Goal: Browse casually: Explore the website without a specific task or goal

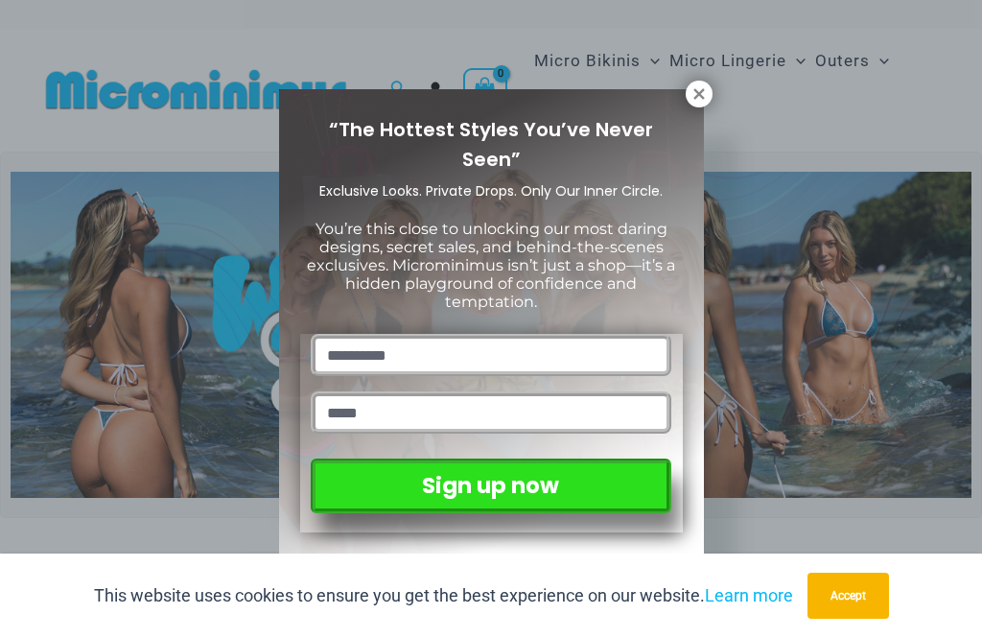
click at [696, 92] on icon at bounding box center [699, 93] width 11 height 11
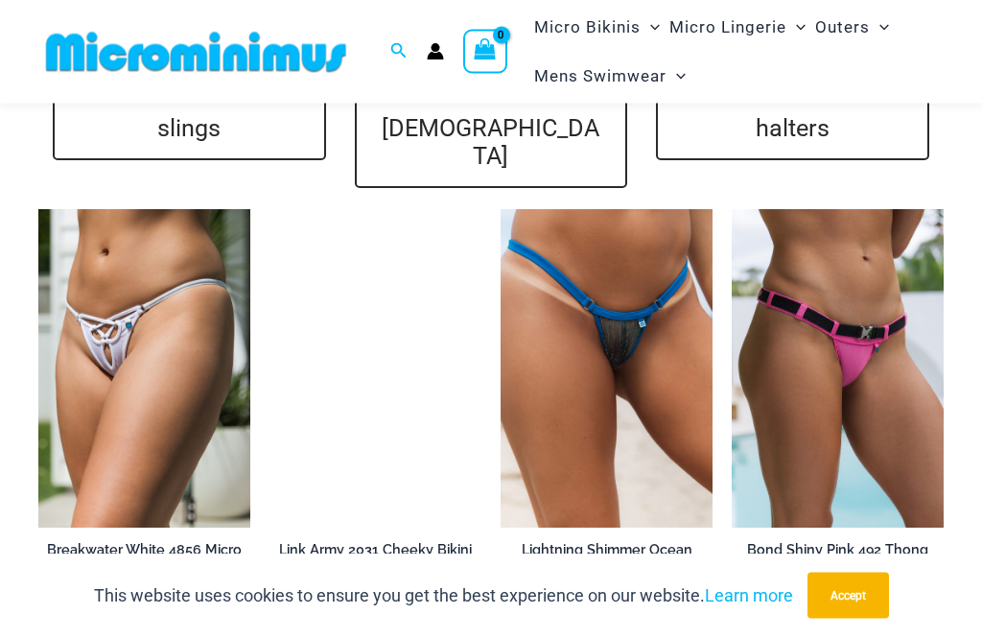
scroll to position [4359, 0]
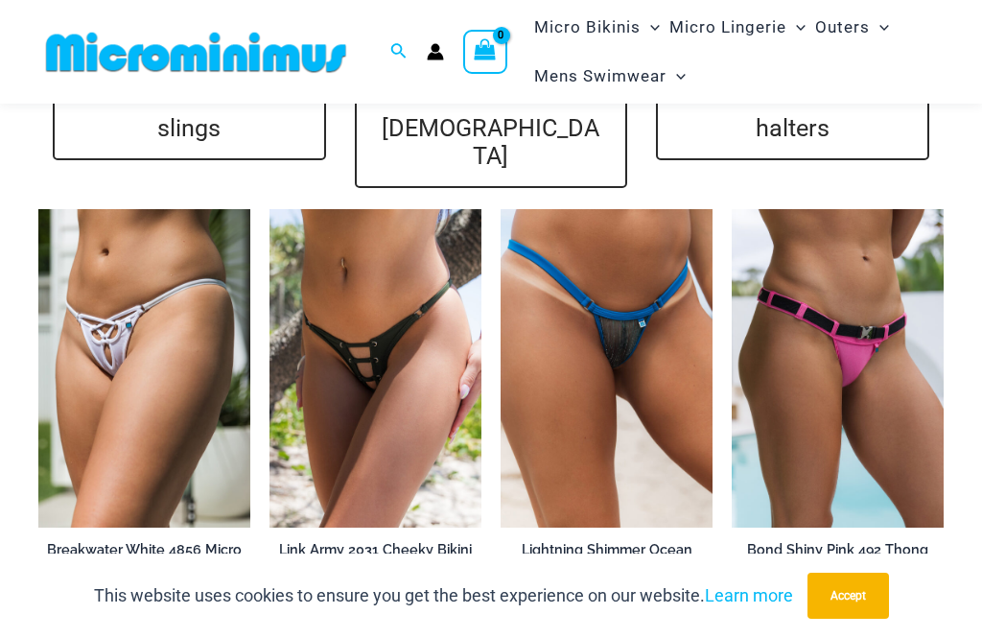
click at [38, 209] on img at bounding box center [38, 209] width 0 height 0
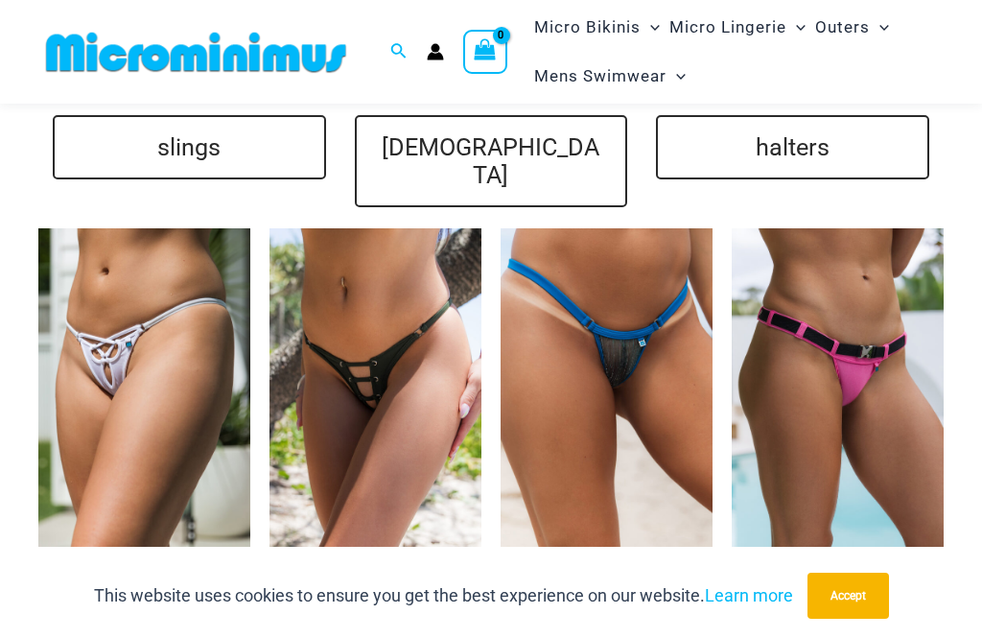
scroll to position [4420, 0]
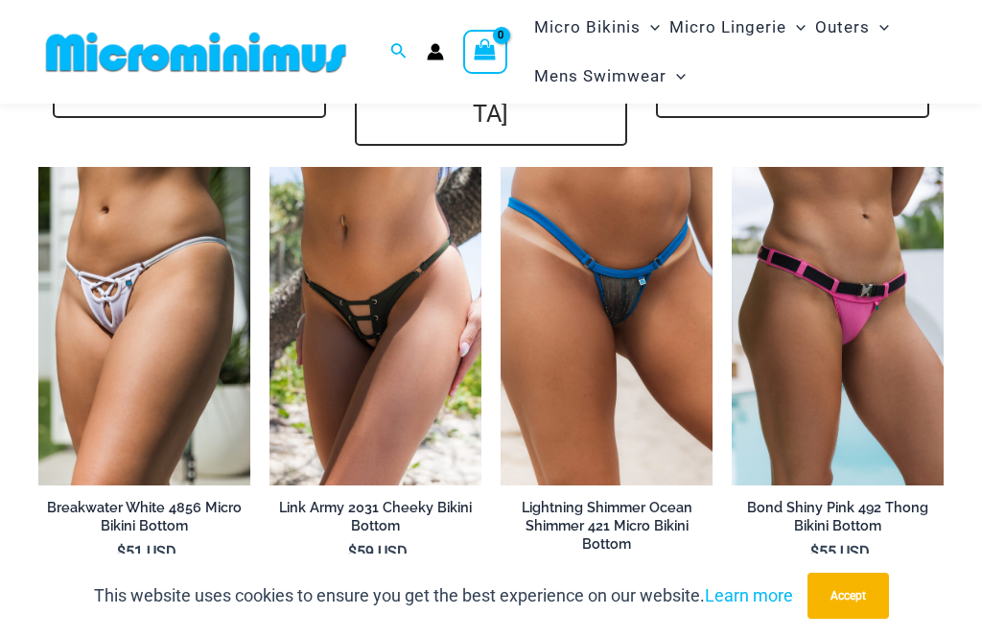
click at [270, 167] on img at bounding box center [270, 167] width 0 height 0
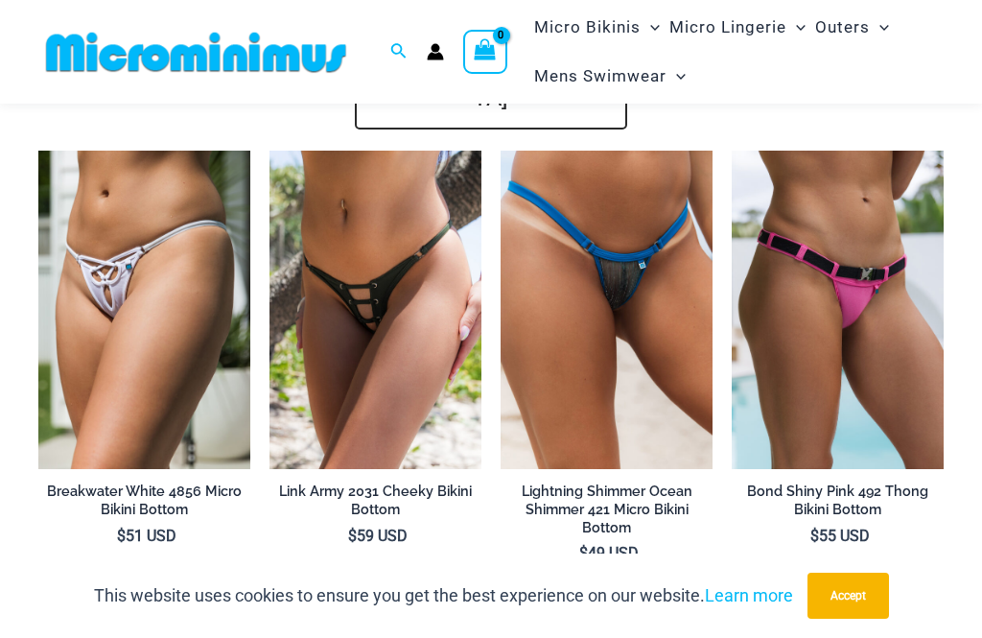
click at [501, 151] on img at bounding box center [501, 151] width 0 height 0
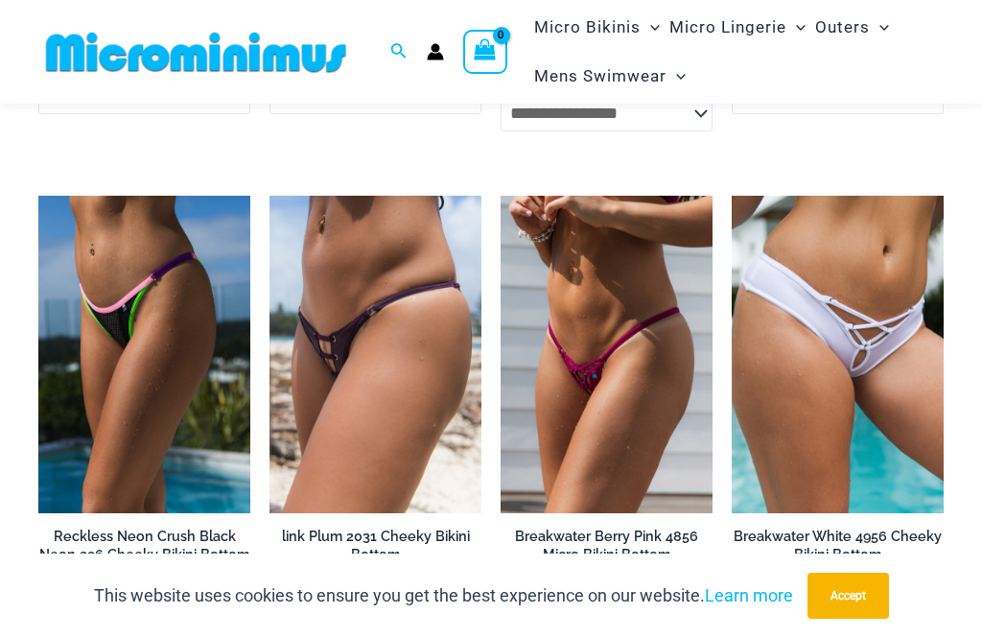
scroll to position [4899, 0]
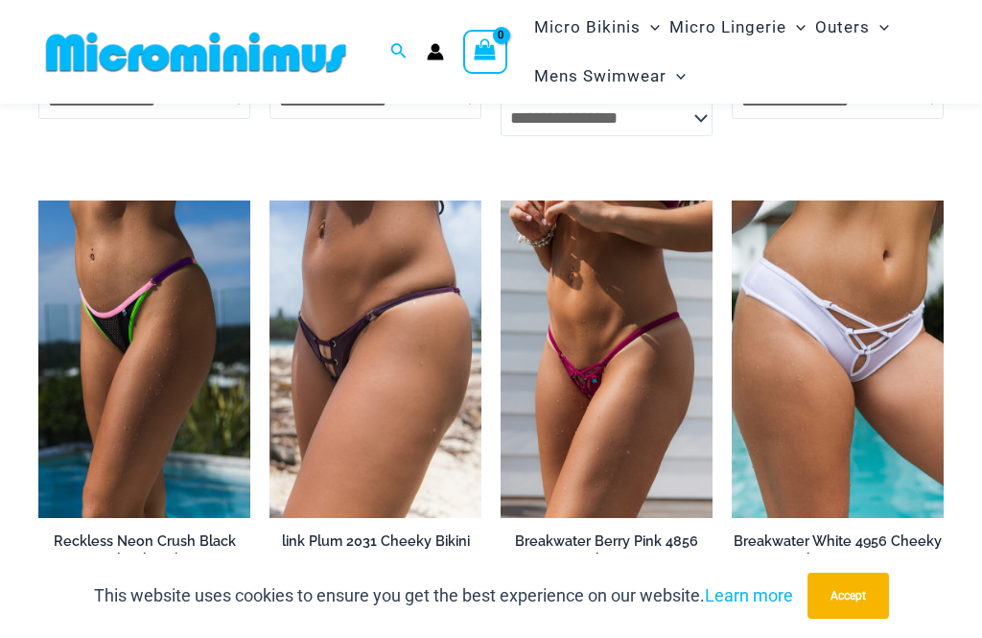
click at [270, 200] on img at bounding box center [270, 200] width 0 height 0
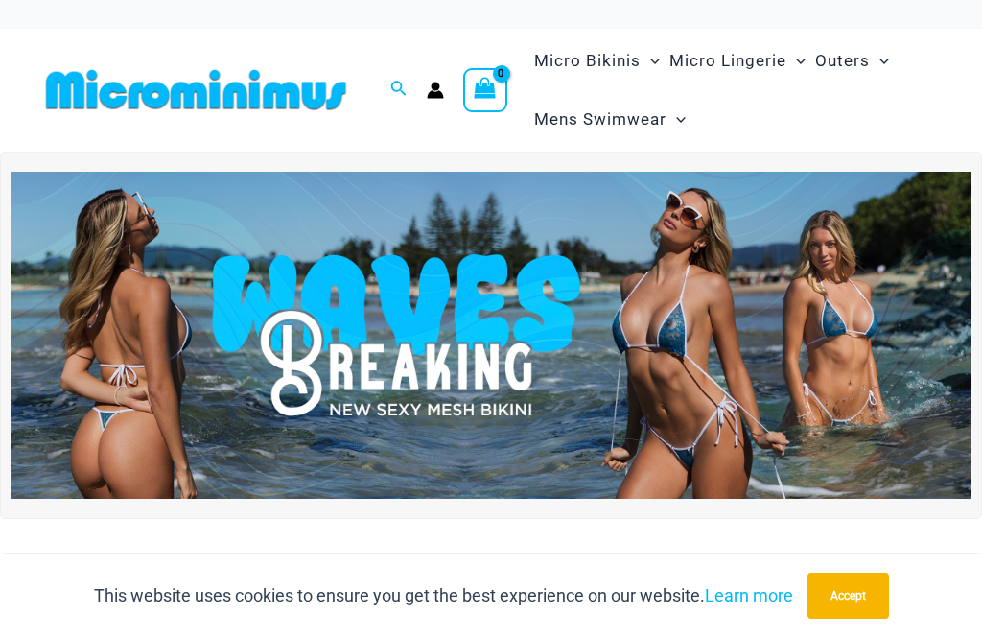
scroll to position [4961, 0]
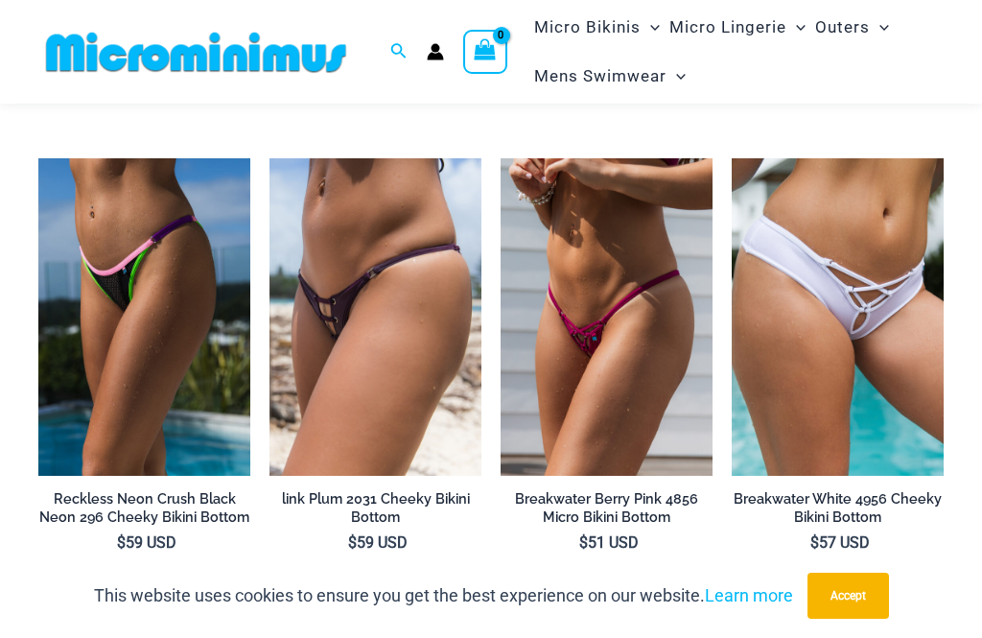
click at [501, 158] on img at bounding box center [501, 158] width 0 height 0
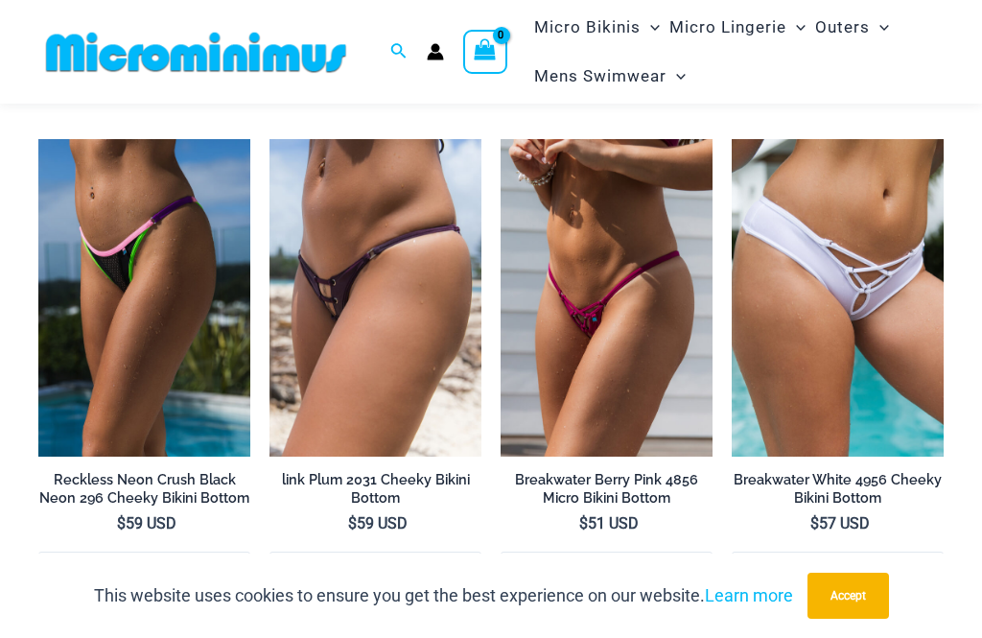
click at [732, 139] on img at bounding box center [732, 139] width 0 height 0
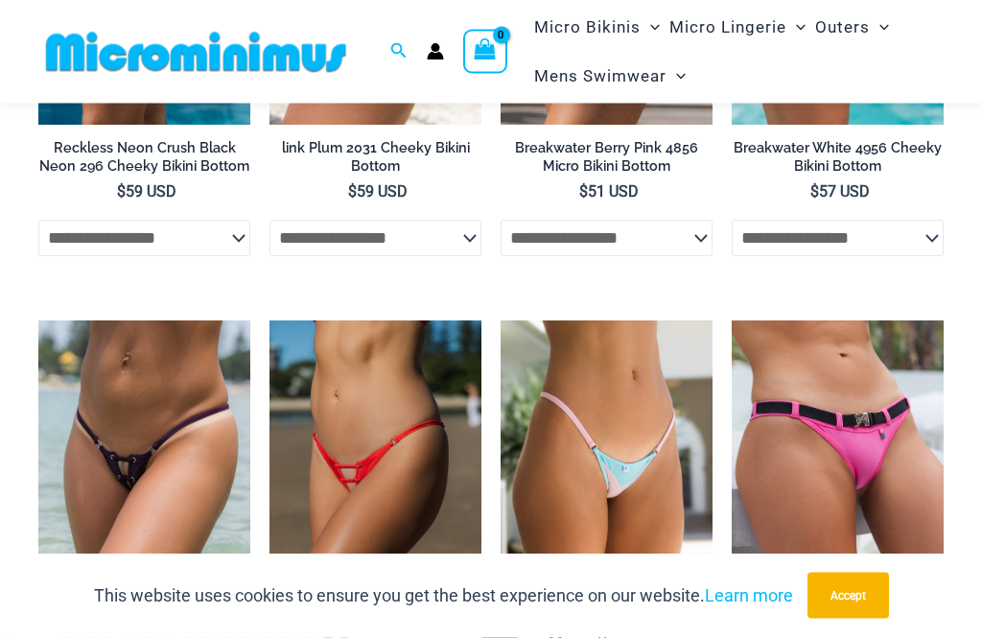
scroll to position [5293, 0]
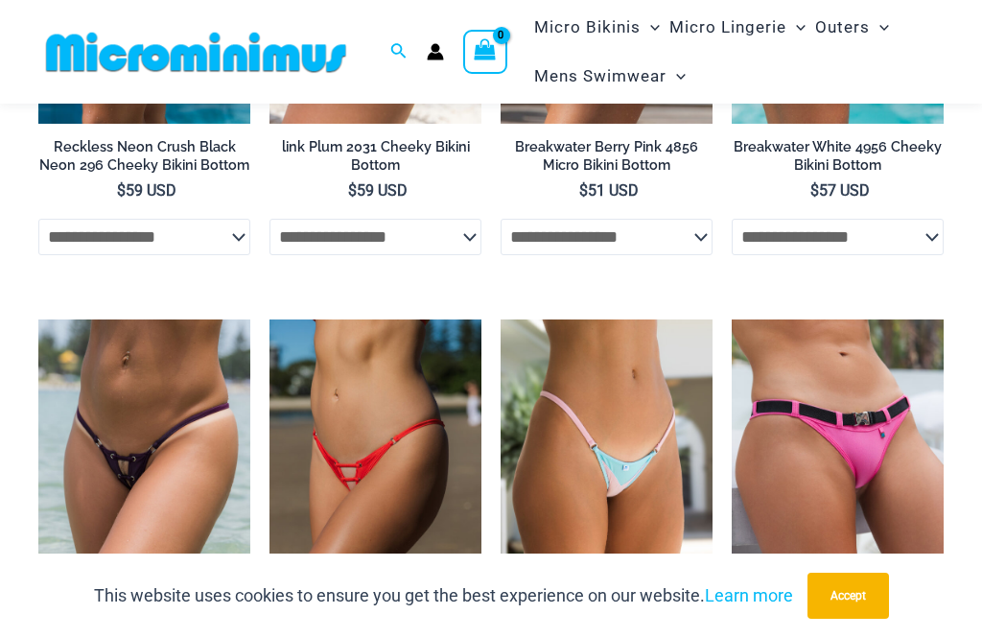
click at [270, 319] on img at bounding box center [270, 319] width 0 height 0
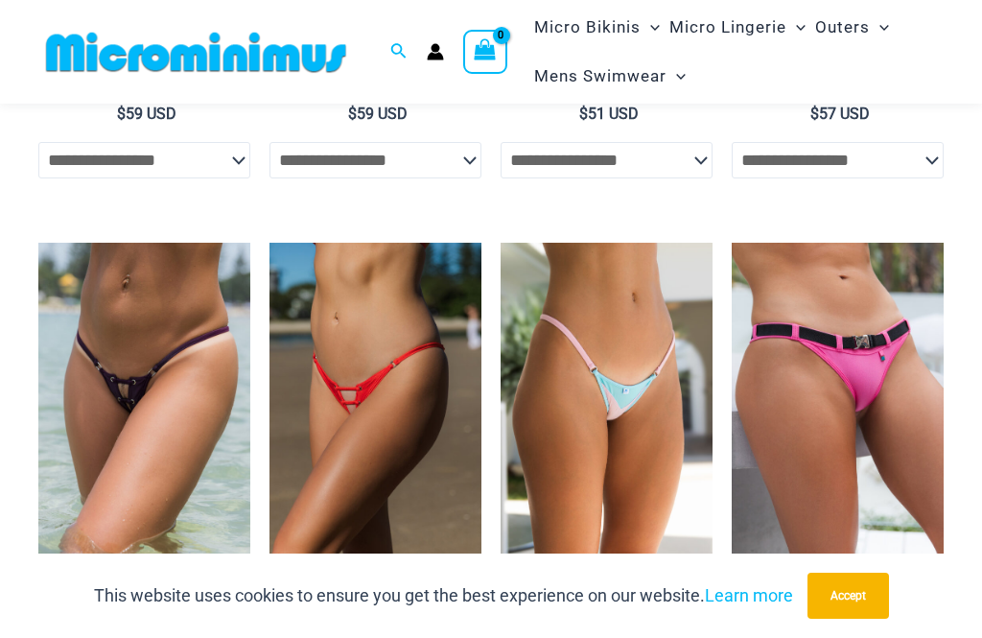
scroll to position [5369, 0]
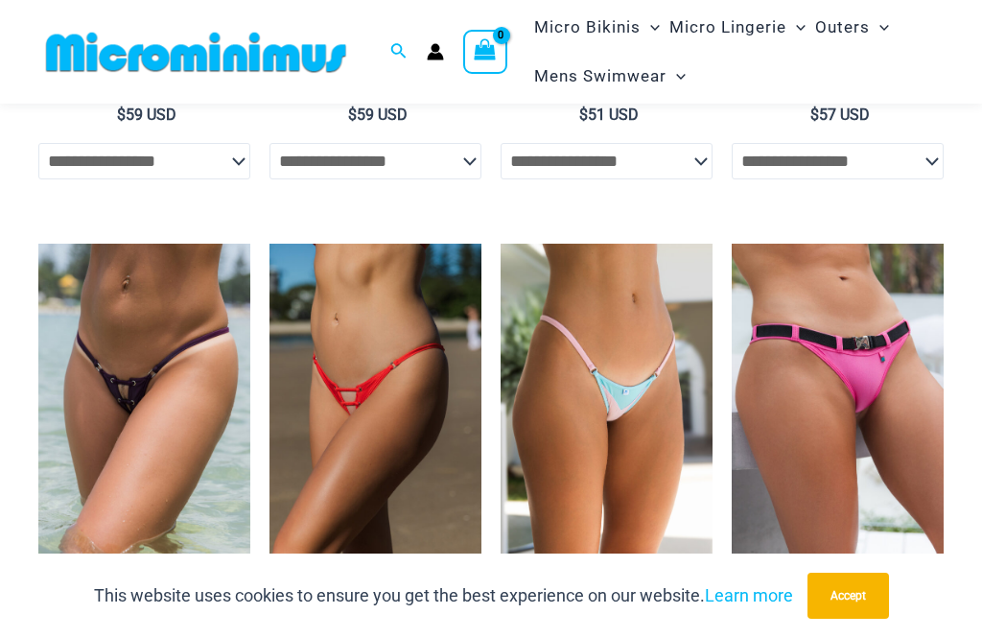
click at [38, 244] on img at bounding box center [38, 244] width 0 height 0
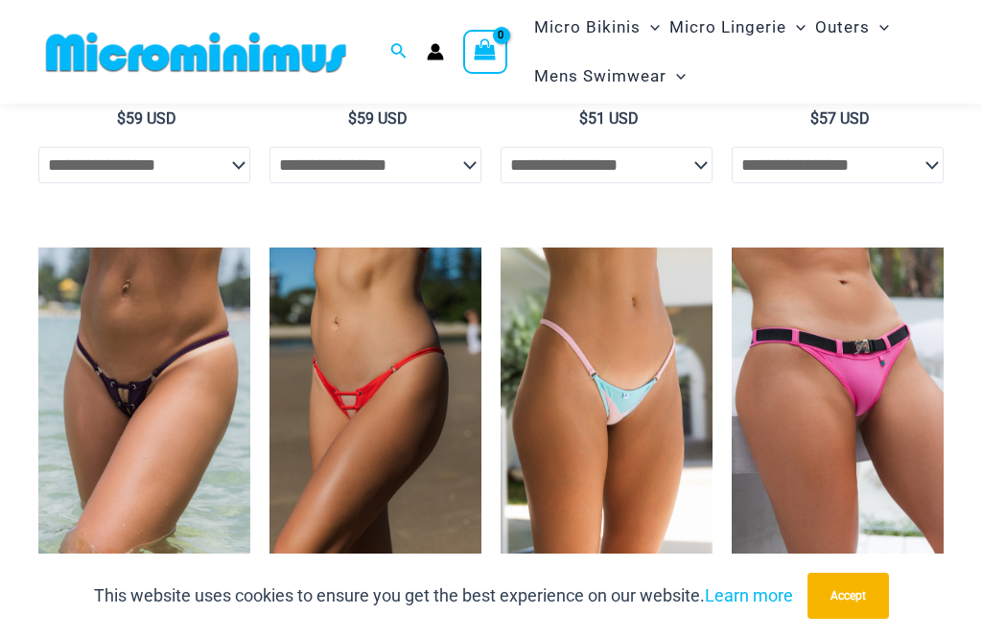
click at [501, 248] on img at bounding box center [501, 248] width 0 height 0
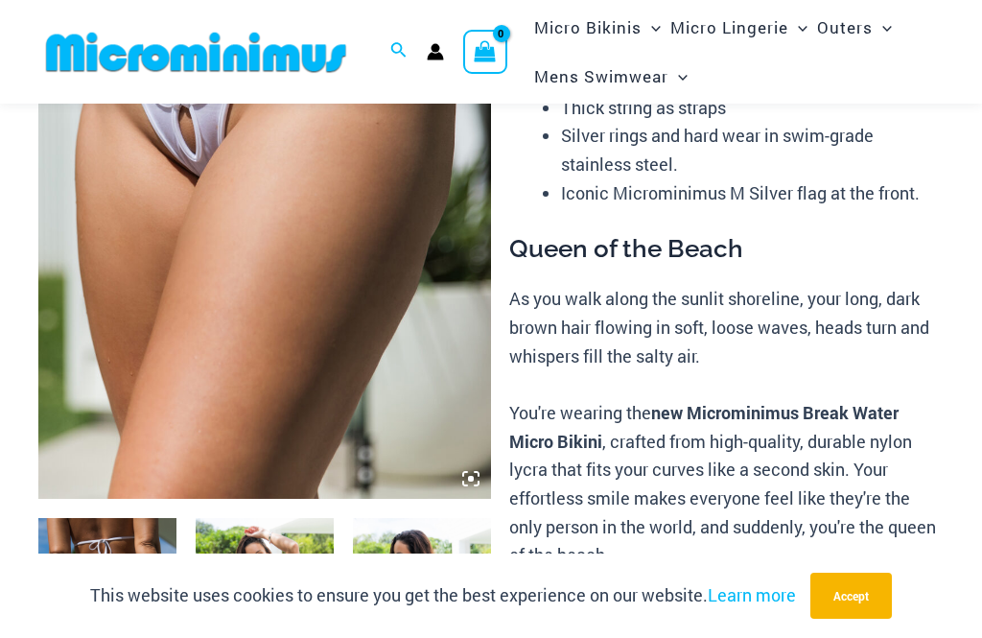
scroll to position [342, 0]
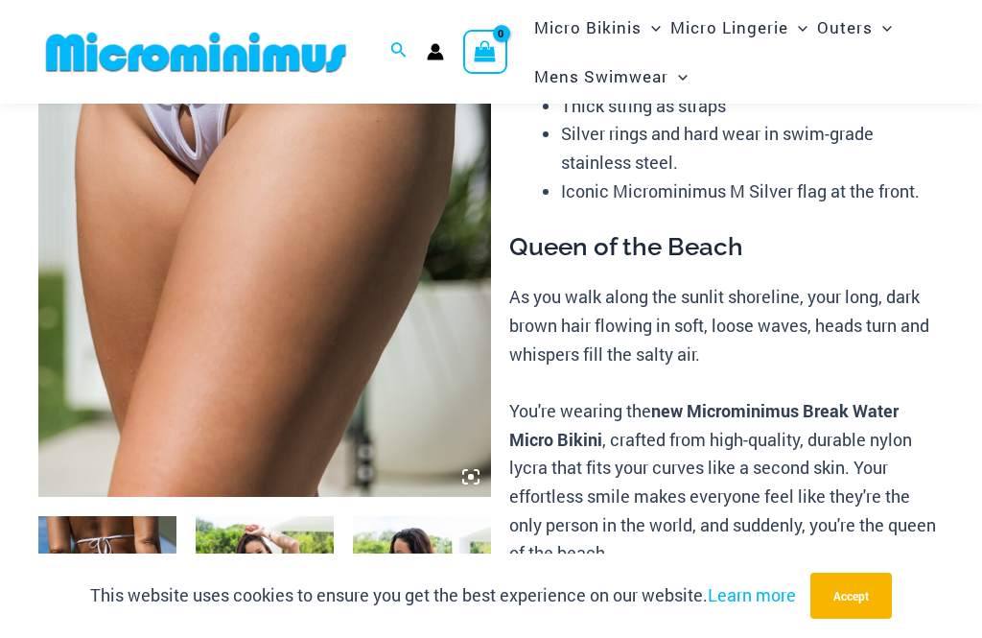
click at [472, 470] on icon at bounding box center [470, 476] width 17 height 17
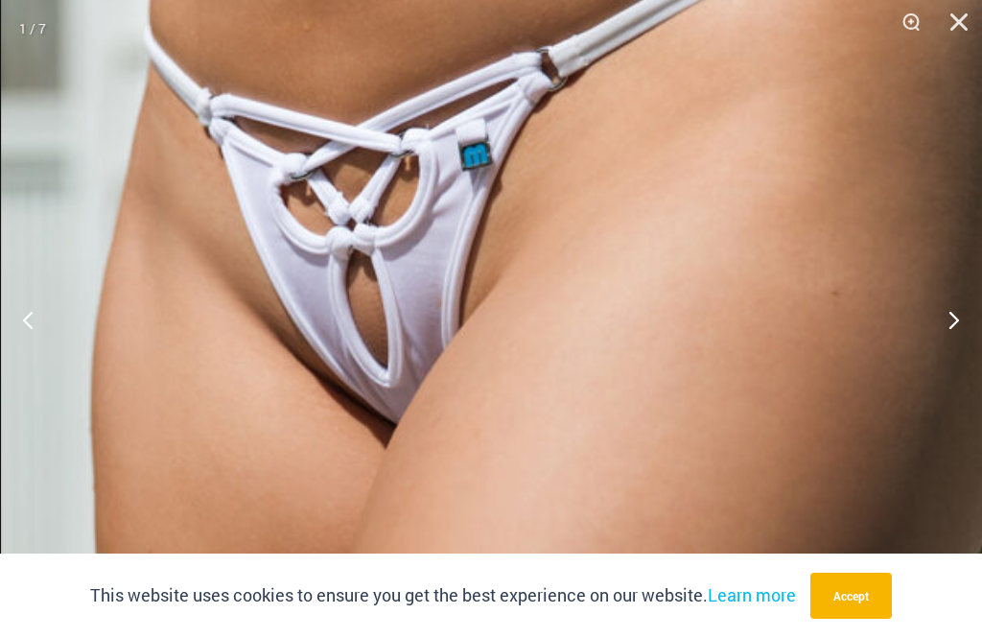
click at [947, 319] on button "Next" at bounding box center [946, 319] width 72 height 96
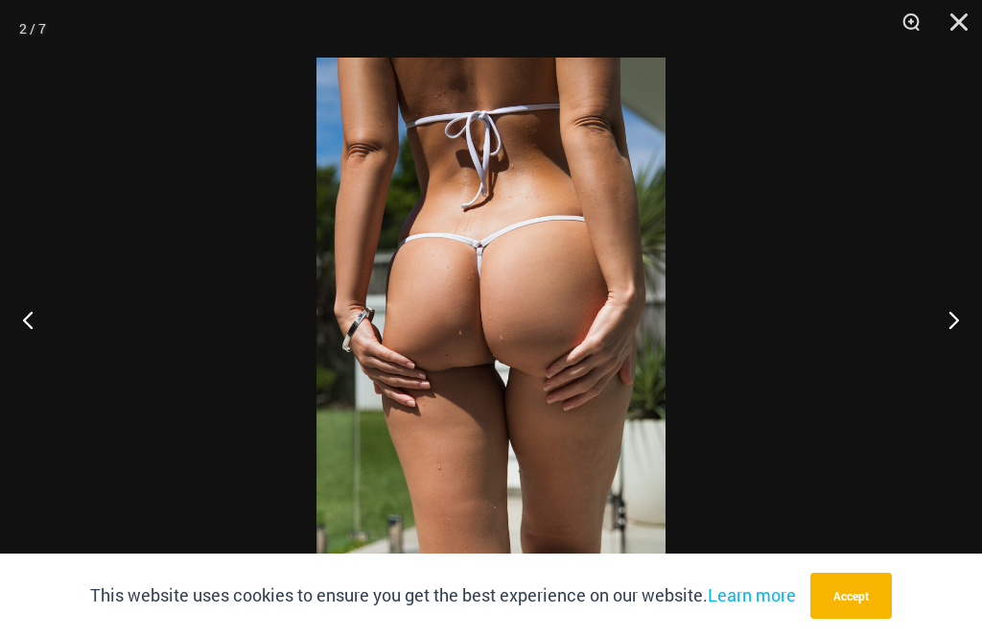
click at [941, 314] on button "Next" at bounding box center [946, 319] width 72 height 96
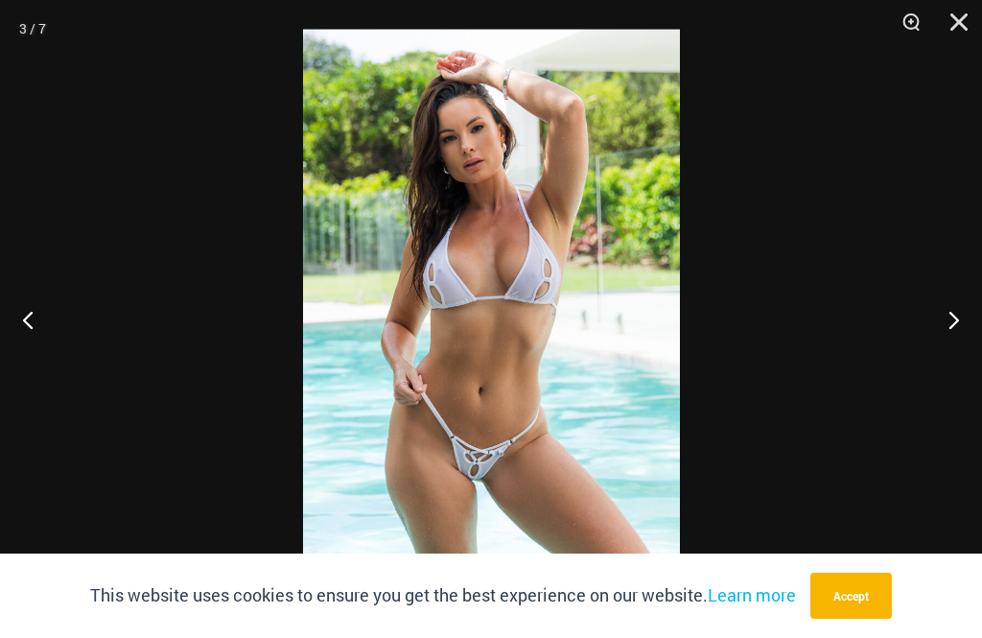
click at [947, 330] on button "Next" at bounding box center [946, 319] width 72 height 96
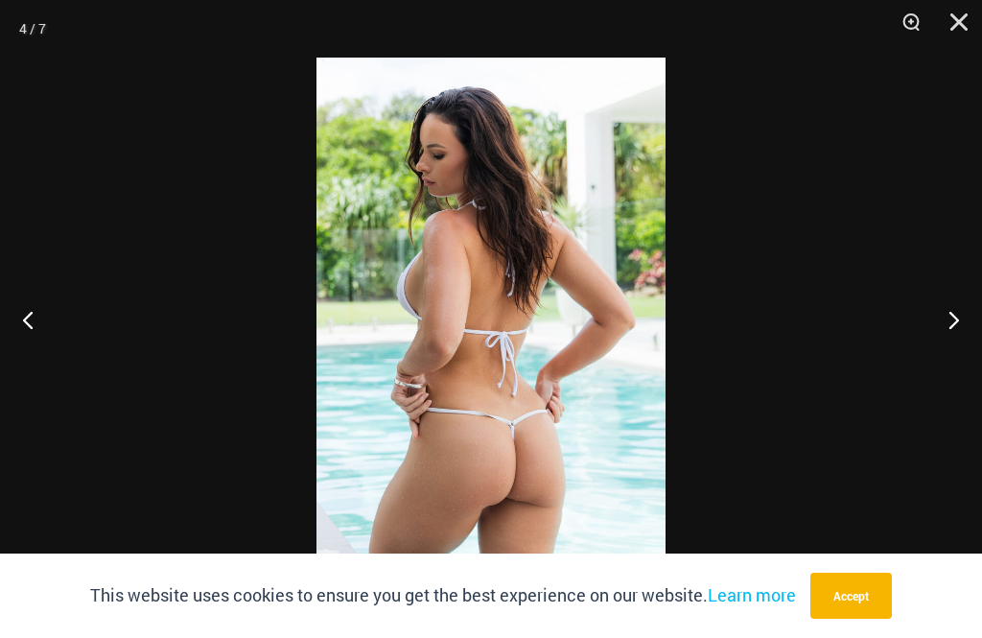
click at [946, 321] on button "Next" at bounding box center [946, 319] width 72 height 96
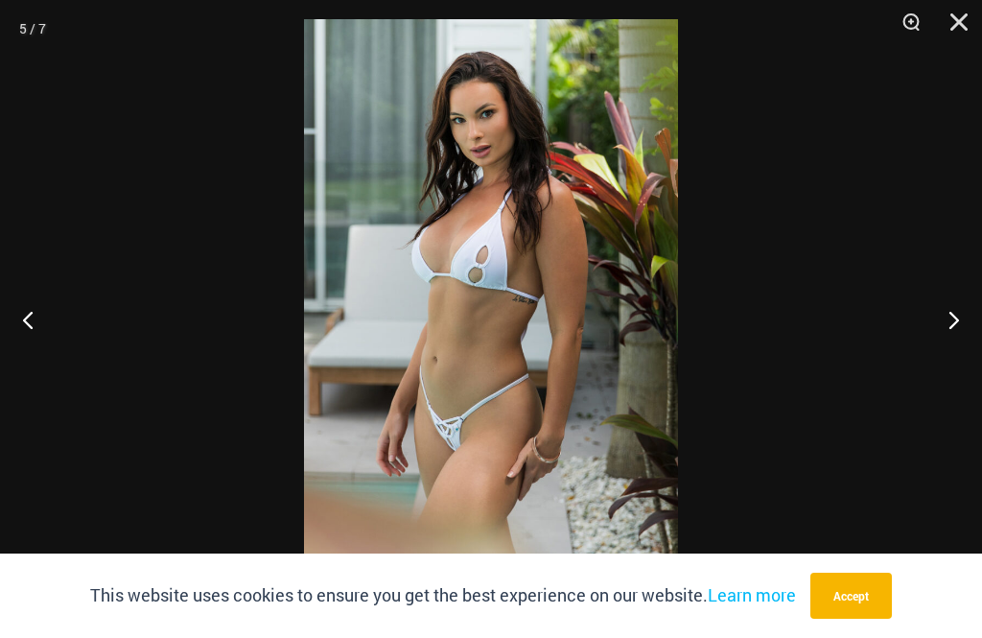
click at [938, 337] on button "Next" at bounding box center [946, 319] width 72 height 96
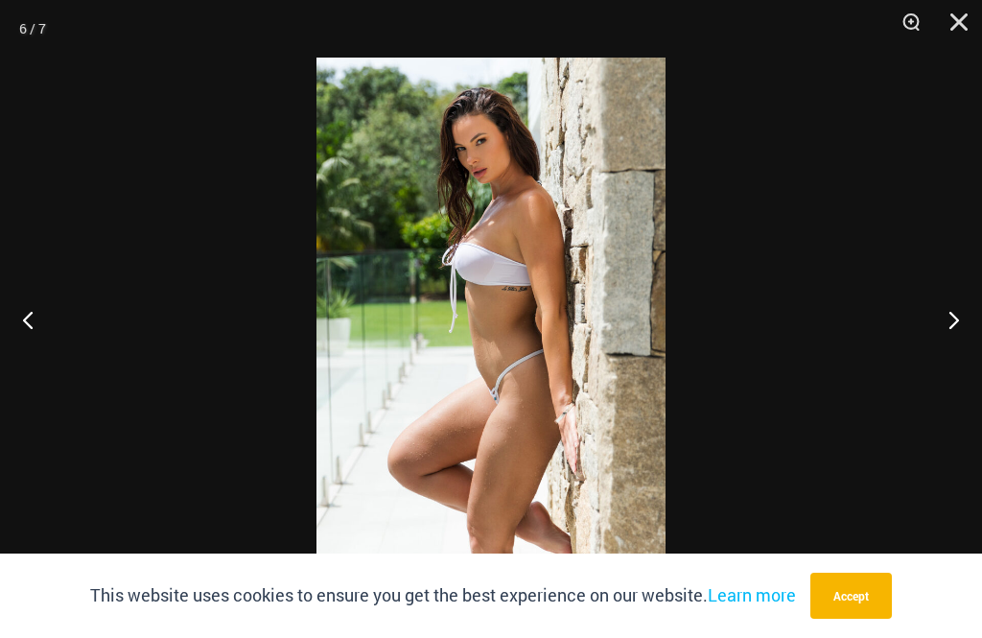
click at [941, 325] on button "Next" at bounding box center [946, 319] width 72 height 96
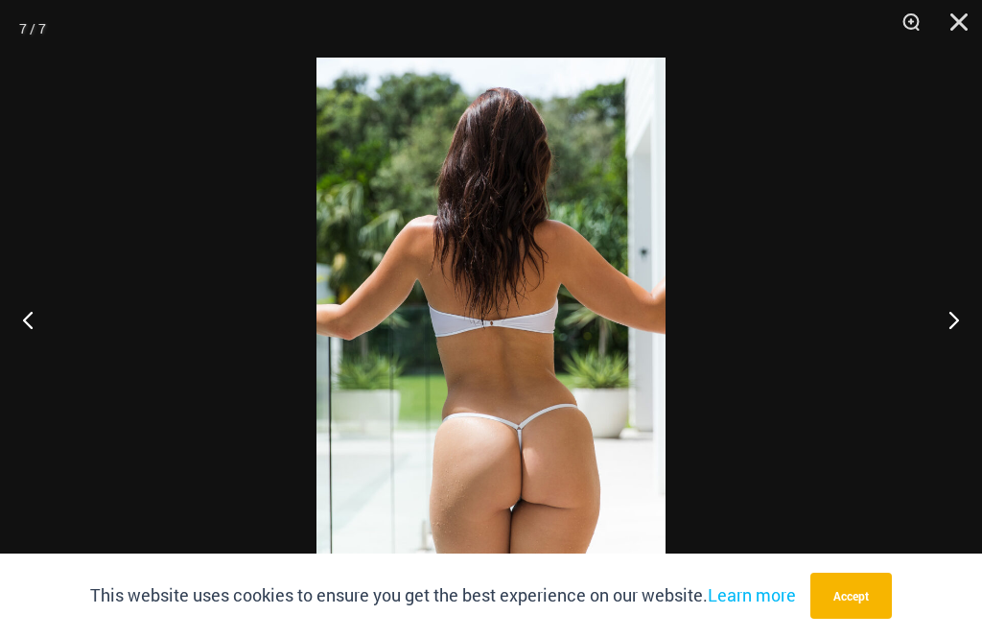
click at [949, 323] on button "Next" at bounding box center [946, 319] width 72 height 96
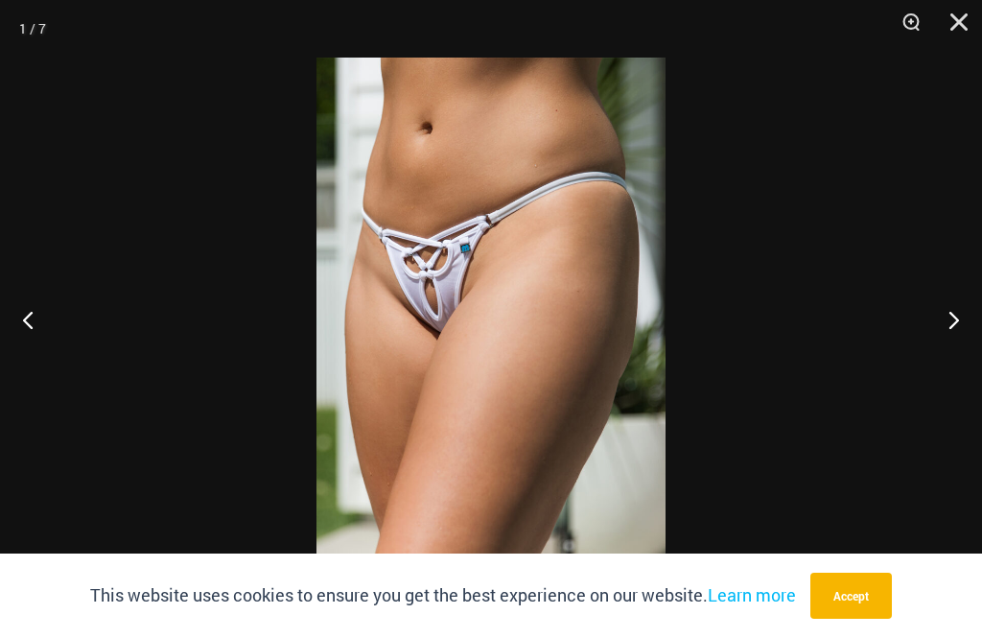
click at [951, 25] on button "Close" at bounding box center [953, 29] width 48 height 58
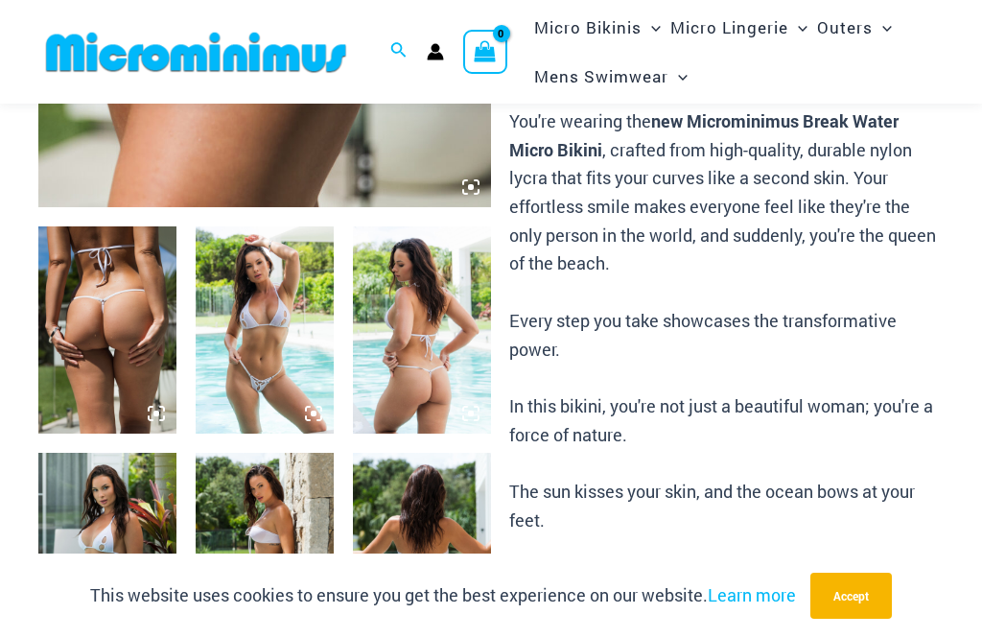
scroll to position [627, 0]
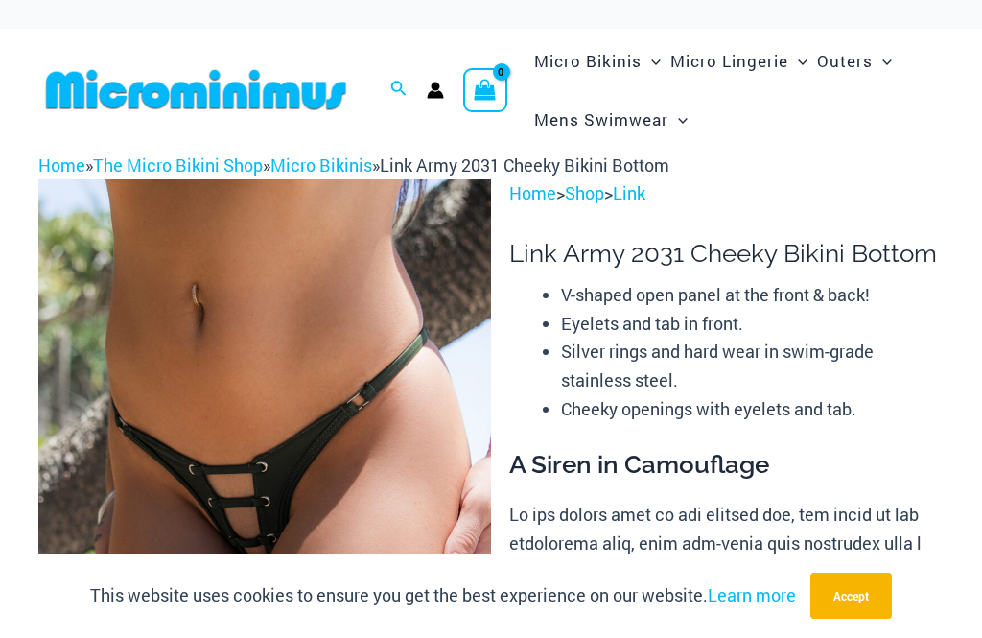
click at [333, 386] on img at bounding box center [264, 518] width 453 height 679
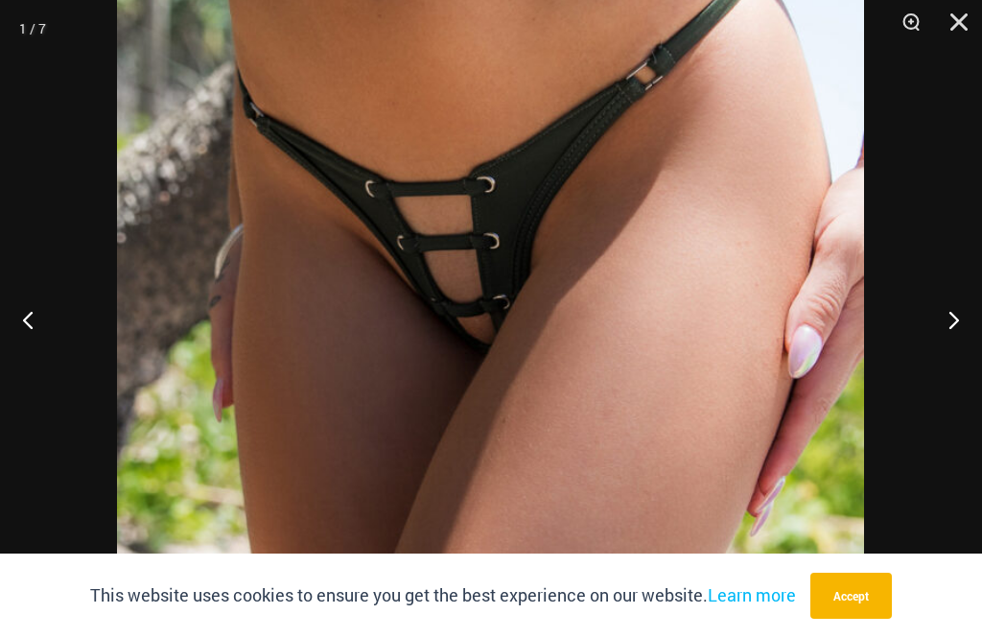
click at [941, 318] on button "Next" at bounding box center [946, 319] width 72 height 96
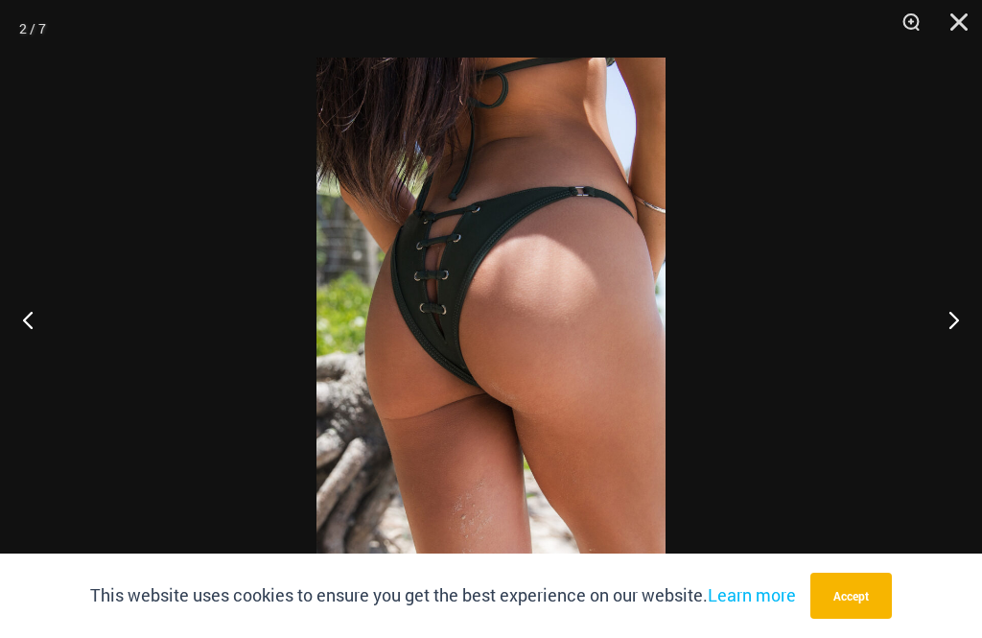
click at [951, 315] on button "Next" at bounding box center [946, 319] width 72 height 96
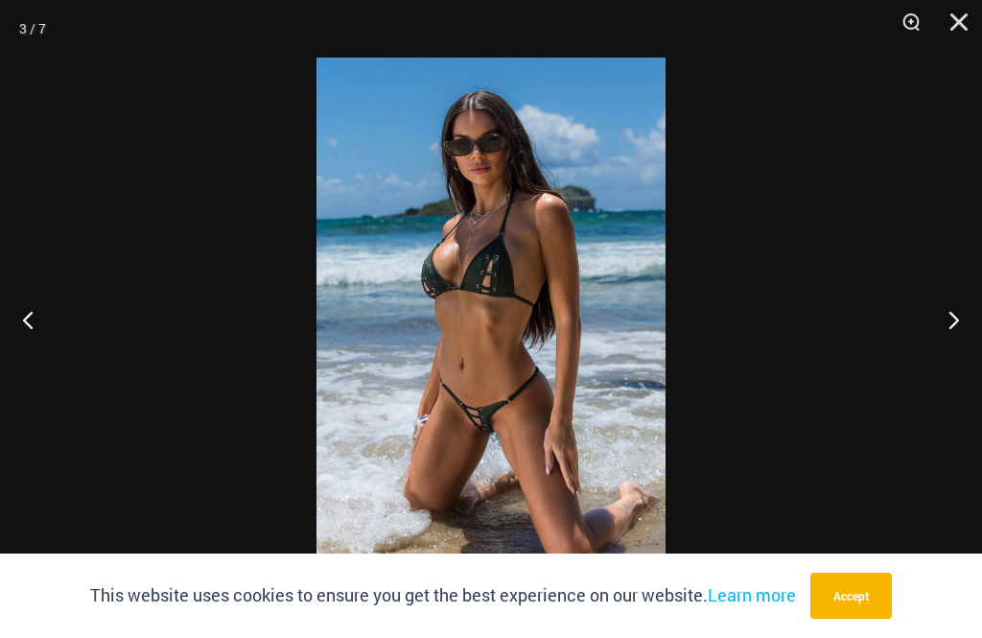
click at [949, 317] on button "Next" at bounding box center [946, 319] width 72 height 96
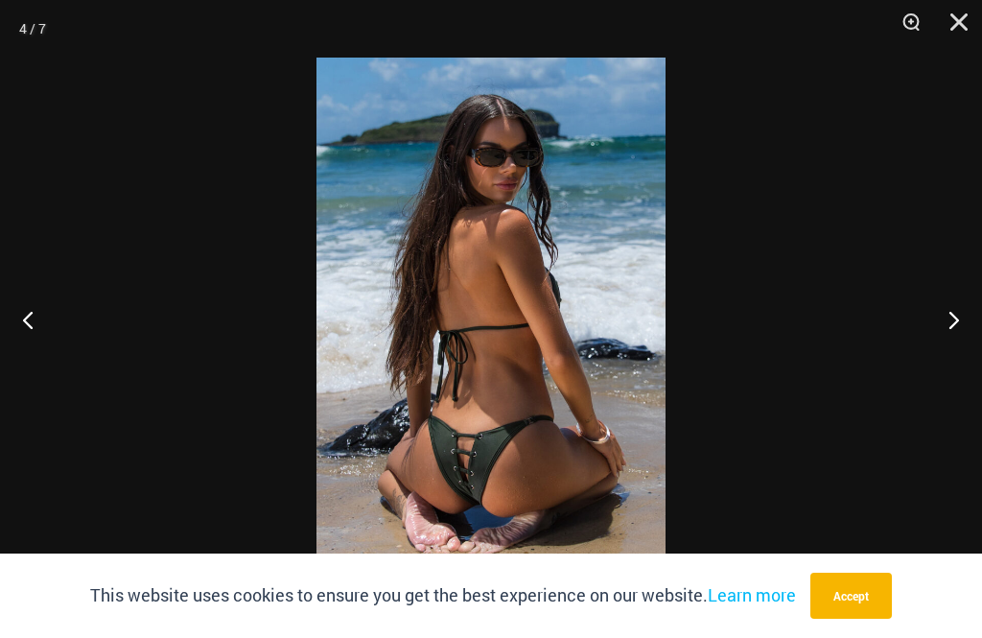
click at [944, 318] on button "Next" at bounding box center [946, 319] width 72 height 96
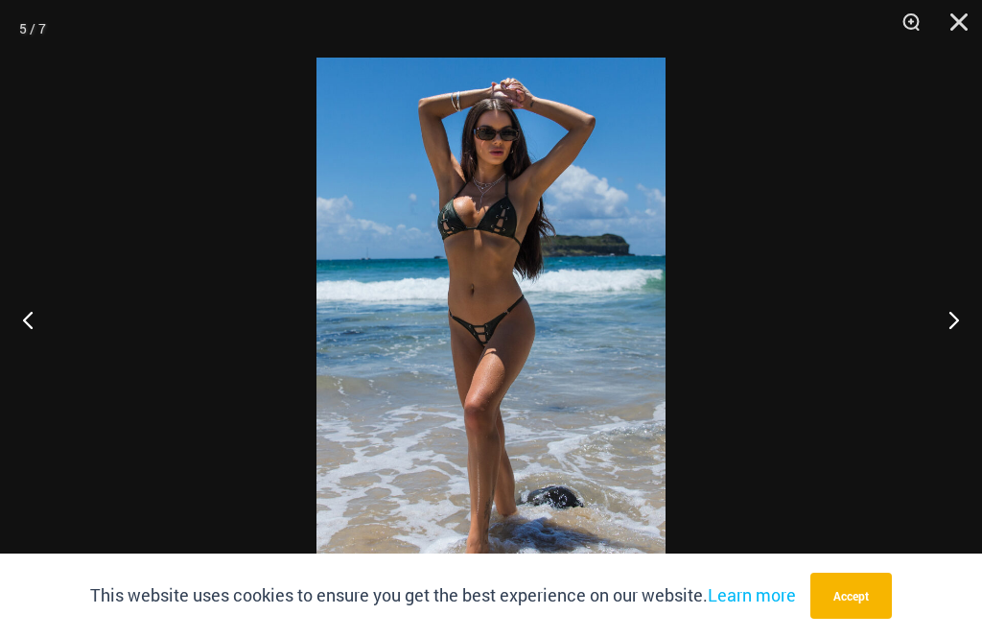
click at [942, 318] on button "Next" at bounding box center [946, 319] width 72 height 96
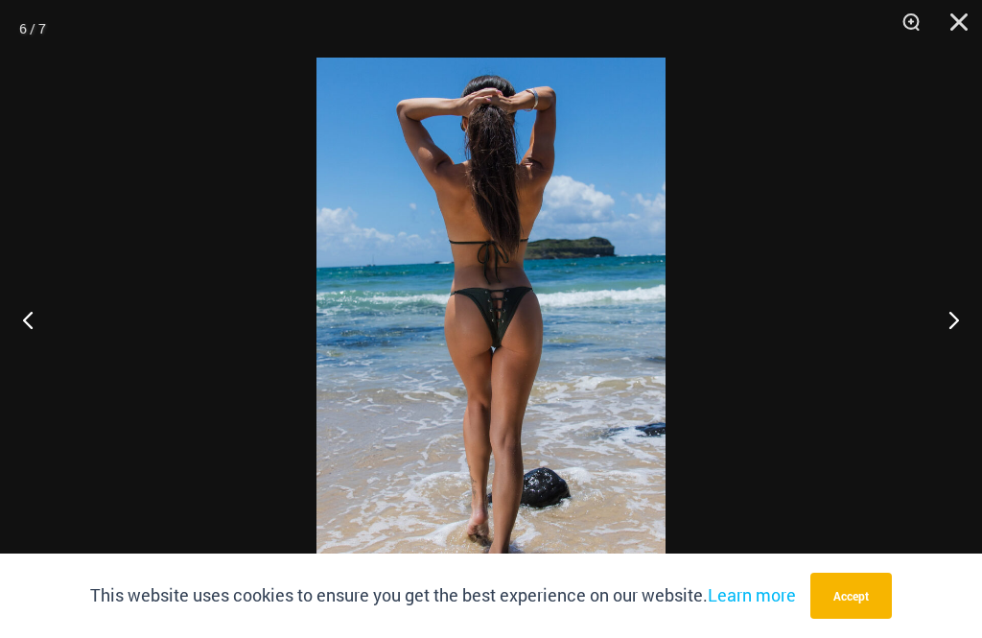
click at [947, 317] on button "Next" at bounding box center [946, 319] width 72 height 96
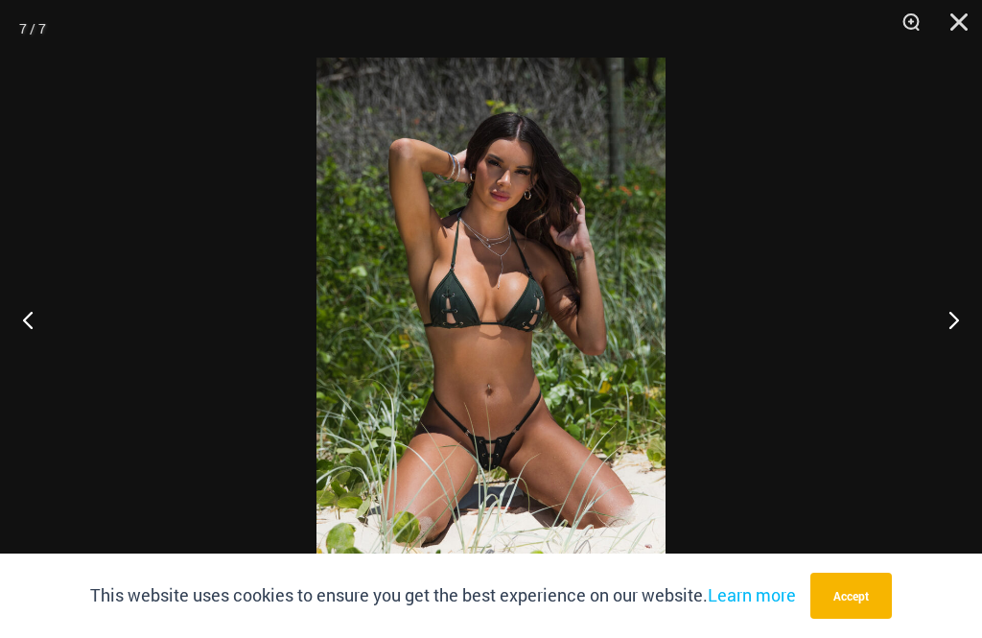
click at [945, 320] on button "Next" at bounding box center [946, 319] width 72 height 96
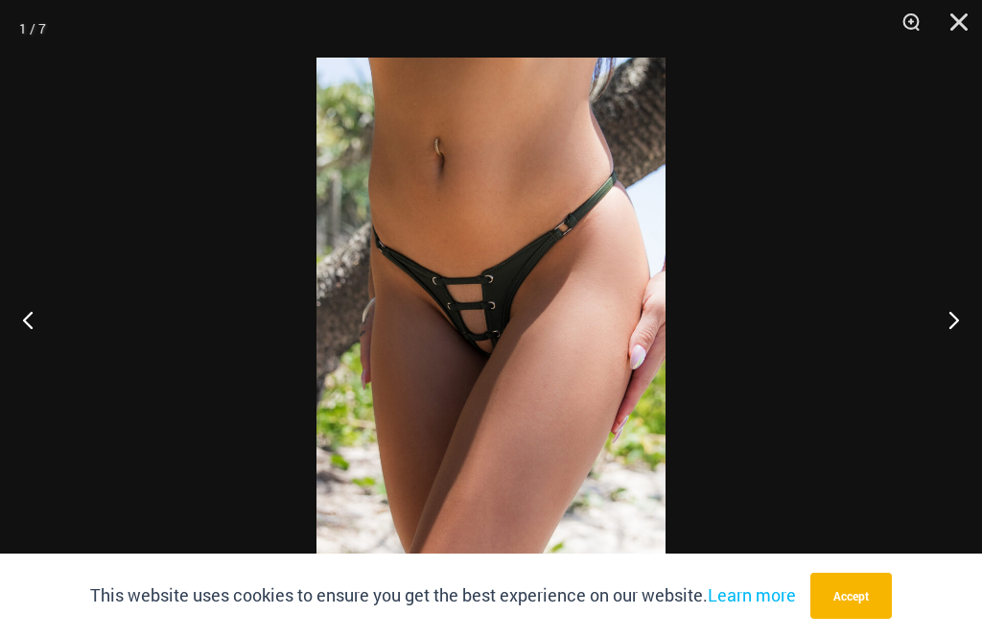
click at [953, 318] on button "Next" at bounding box center [946, 319] width 72 height 96
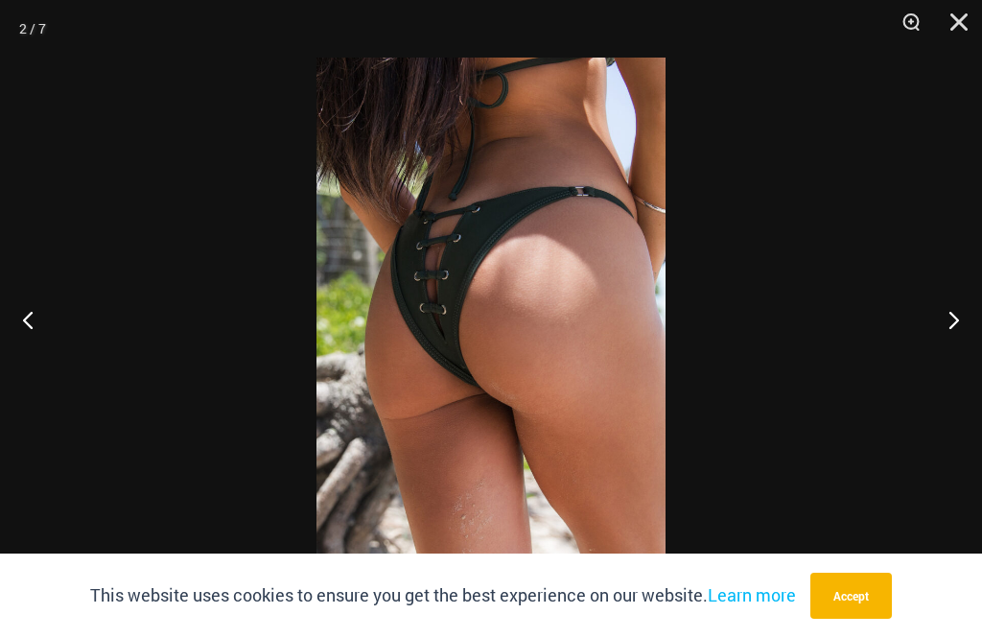
click at [947, 324] on button "Next" at bounding box center [946, 319] width 72 height 96
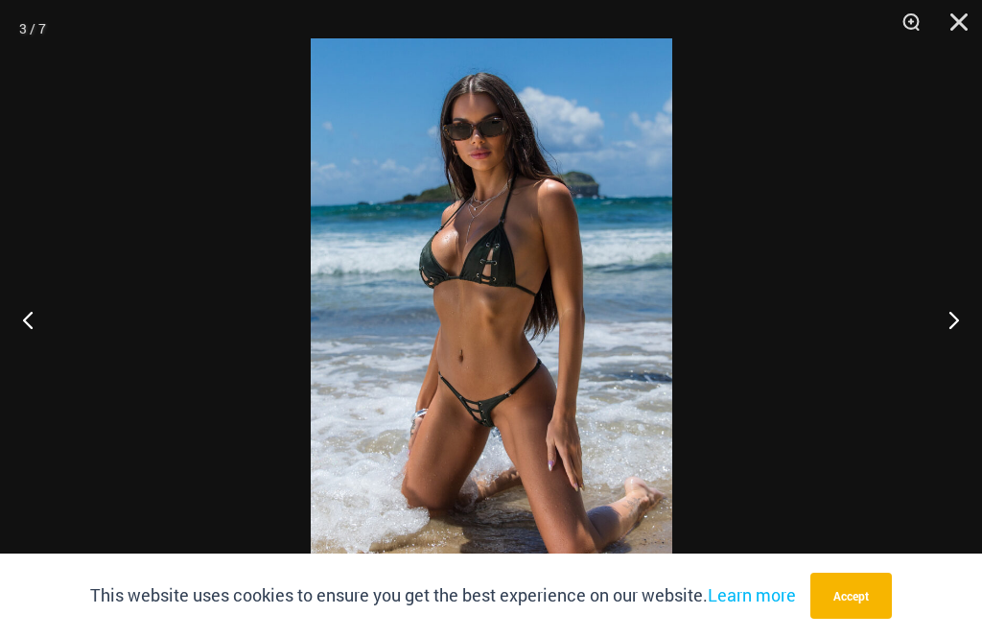
click at [954, 22] on button "Close" at bounding box center [953, 29] width 48 height 58
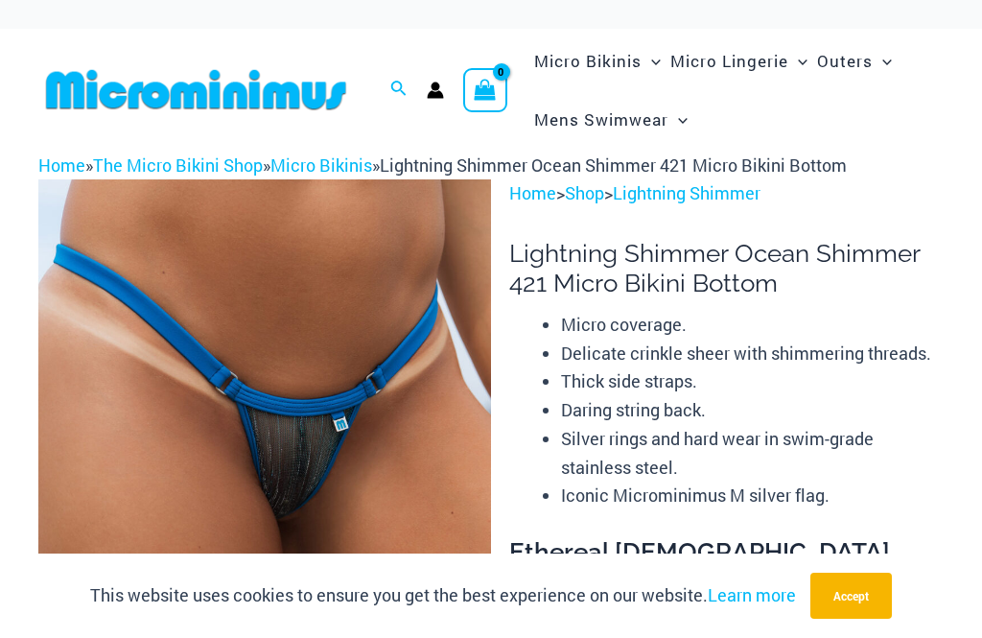
click at [339, 343] on img at bounding box center [264, 518] width 453 height 679
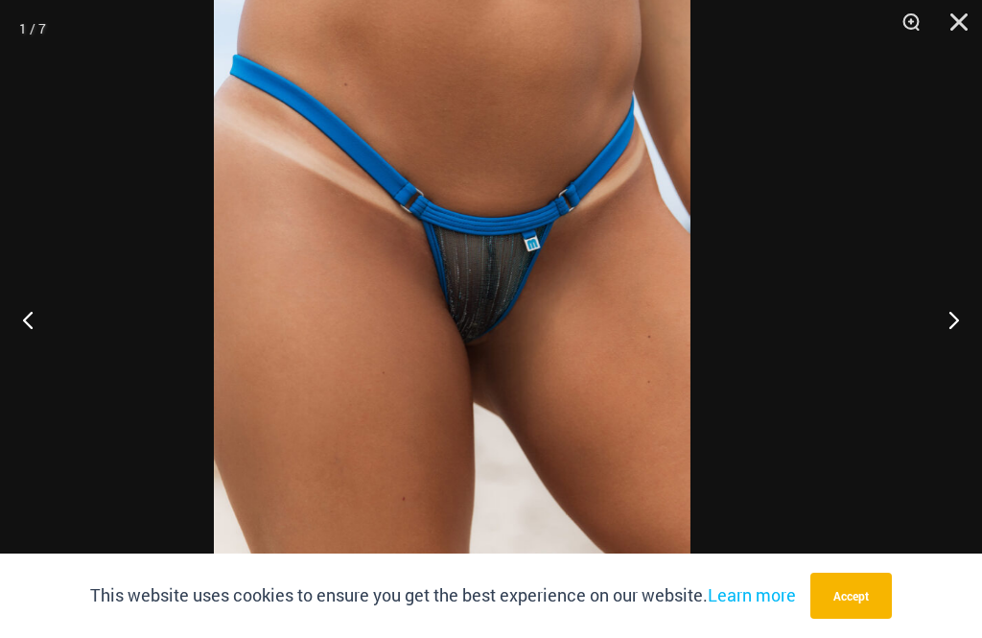
click at [580, 268] on img at bounding box center [452, 343] width 476 height 713
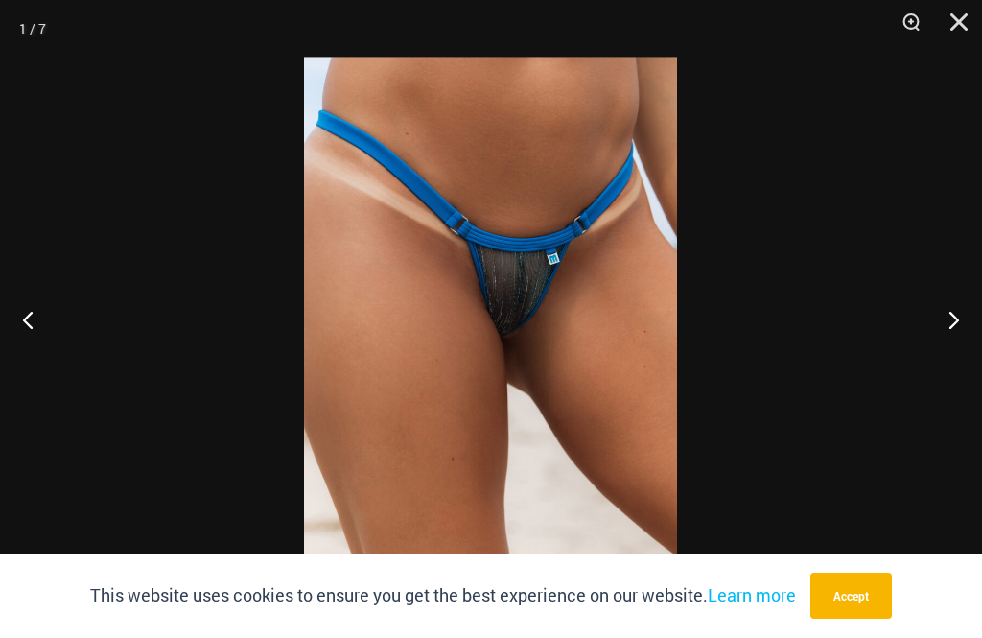
click at [913, 33] on button "Zoom" at bounding box center [905, 29] width 48 height 58
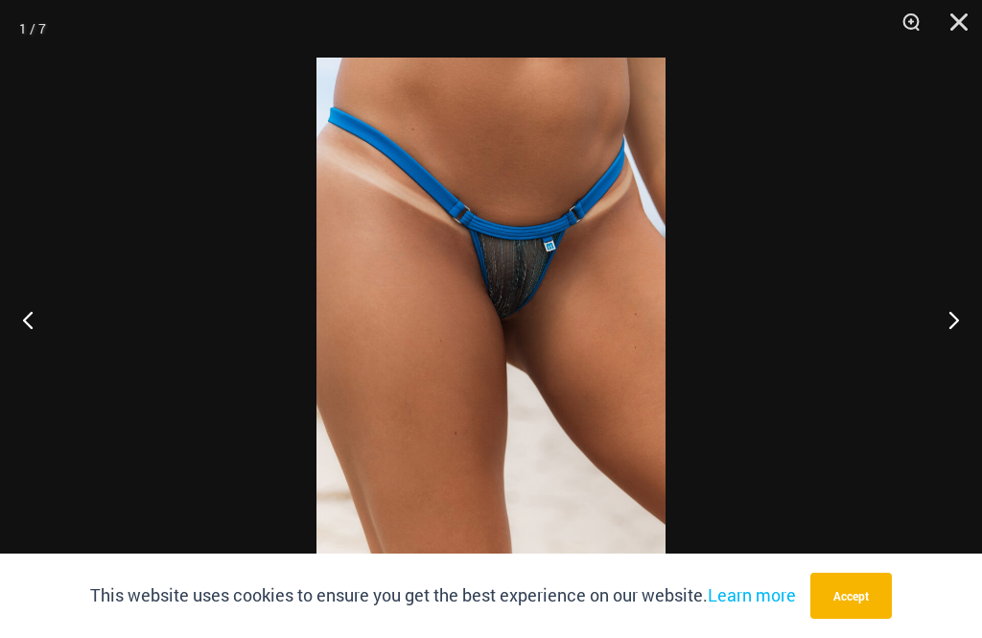
click at [912, 30] on button "Zoom" at bounding box center [905, 29] width 48 height 58
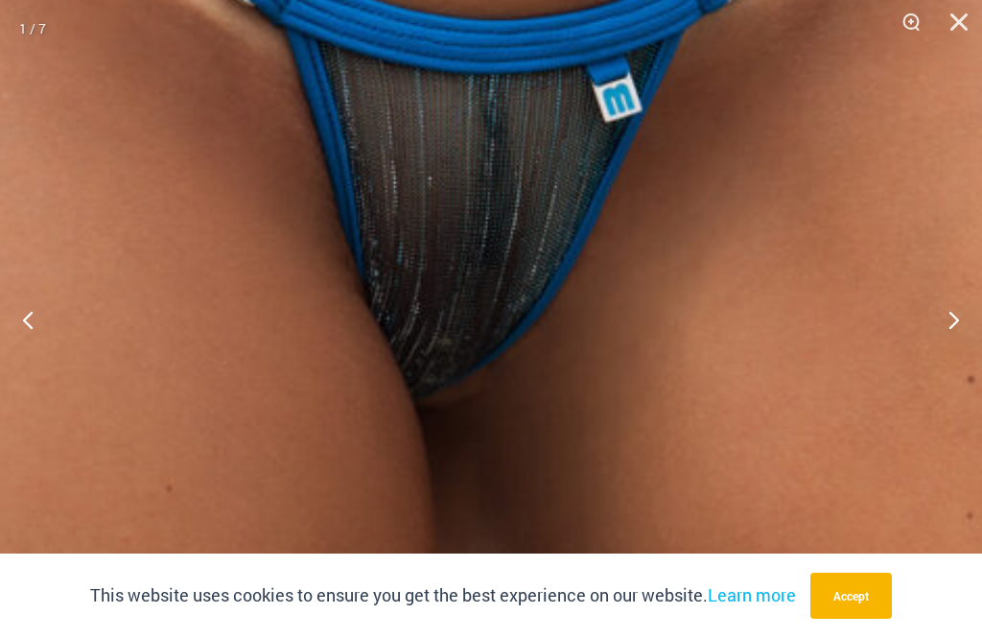
click at [593, 270] on img at bounding box center [376, 399] width 1437 height 2155
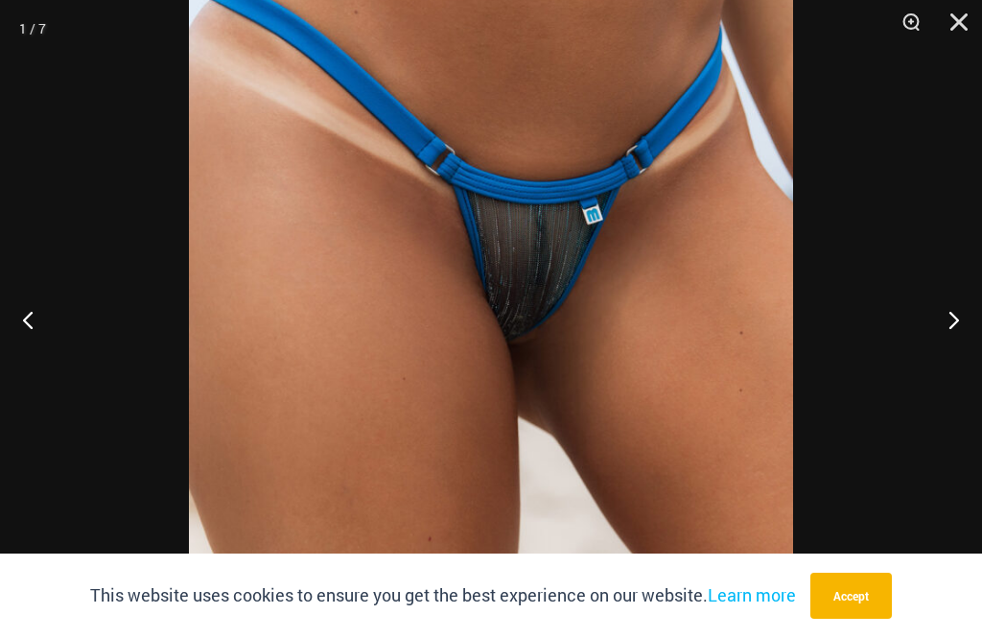
click at [948, 320] on button "Next" at bounding box center [946, 319] width 72 height 96
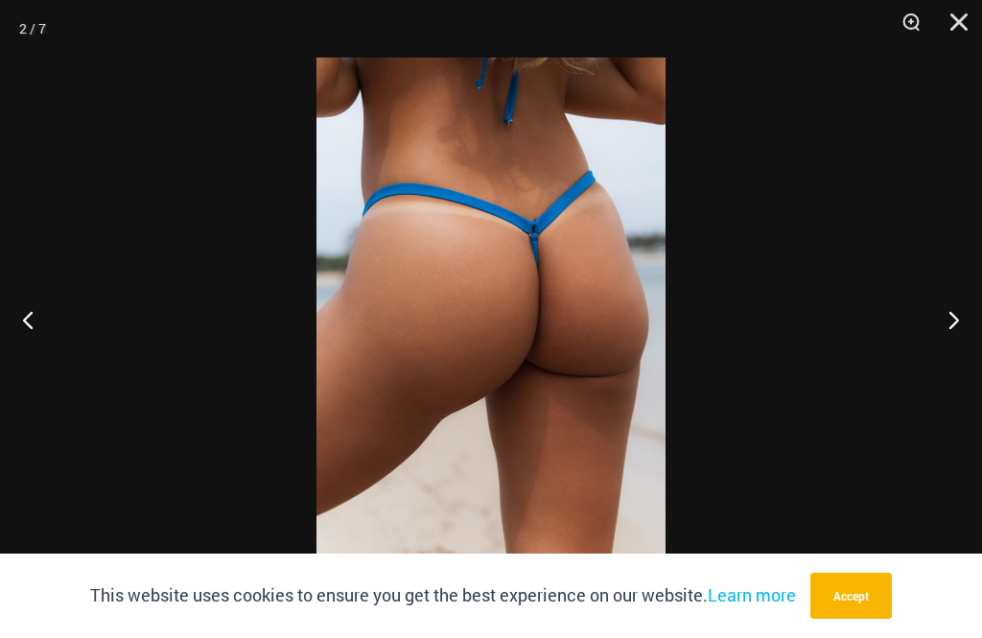
click at [938, 314] on button "Next" at bounding box center [946, 319] width 72 height 96
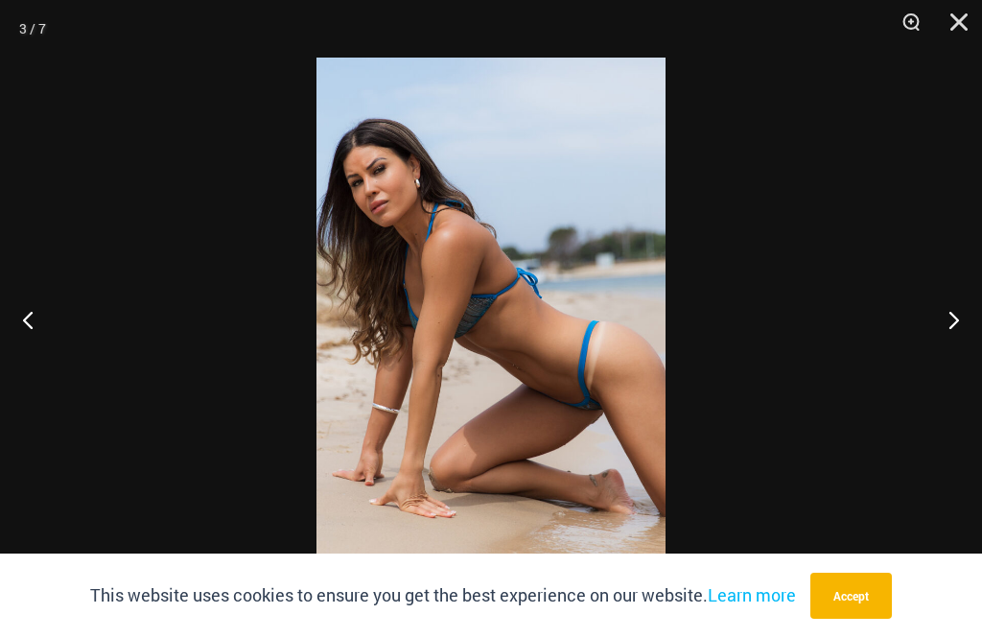
click at [947, 317] on button "Next" at bounding box center [946, 319] width 72 height 96
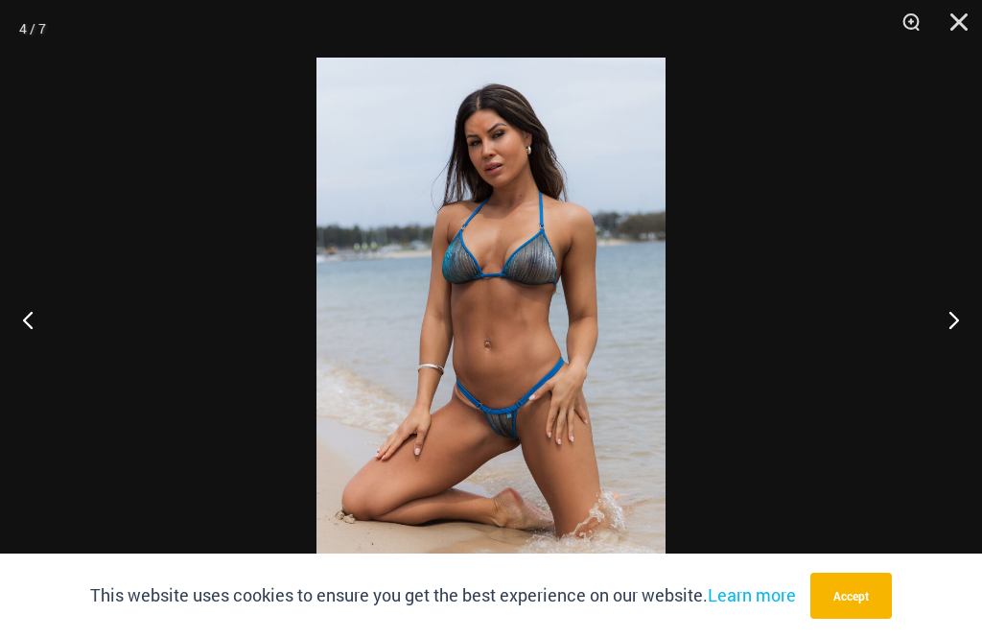
click at [942, 324] on button "Next" at bounding box center [946, 319] width 72 height 96
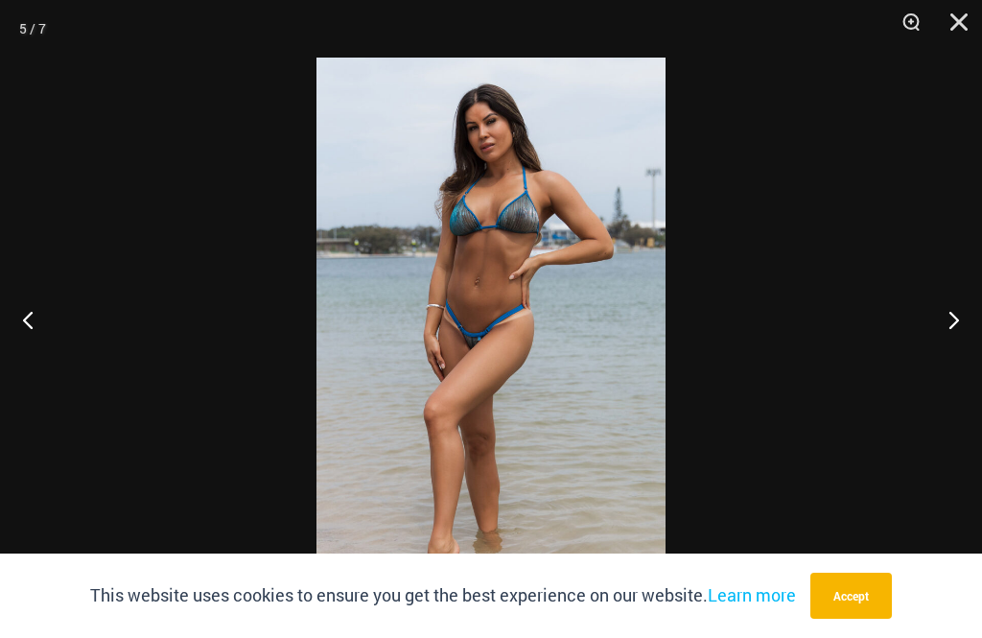
click at [951, 324] on button "Next" at bounding box center [946, 319] width 72 height 96
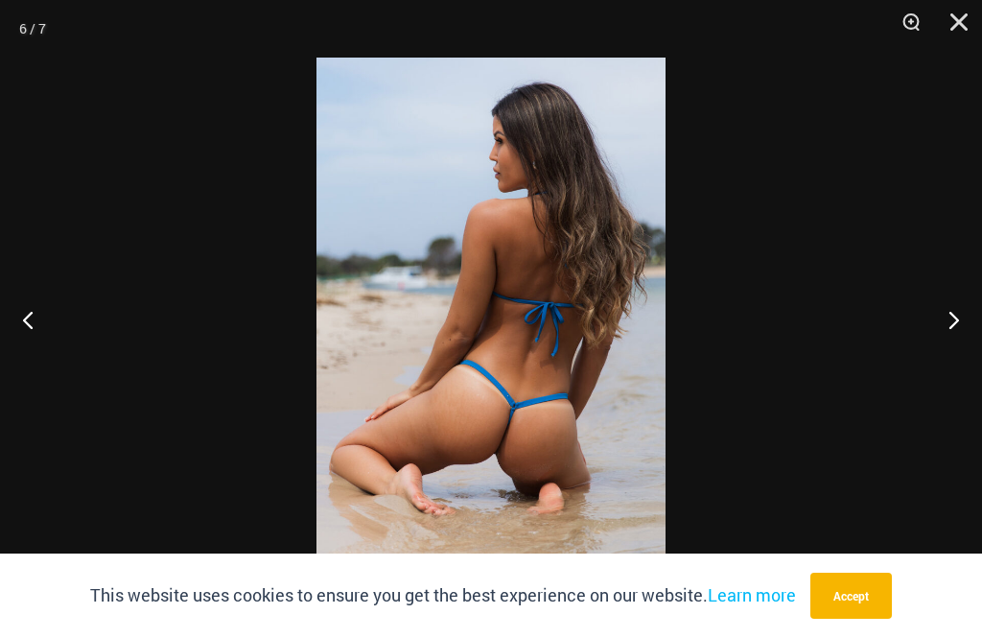
click at [949, 330] on button "Next" at bounding box center [946, 319] width 72 height 96
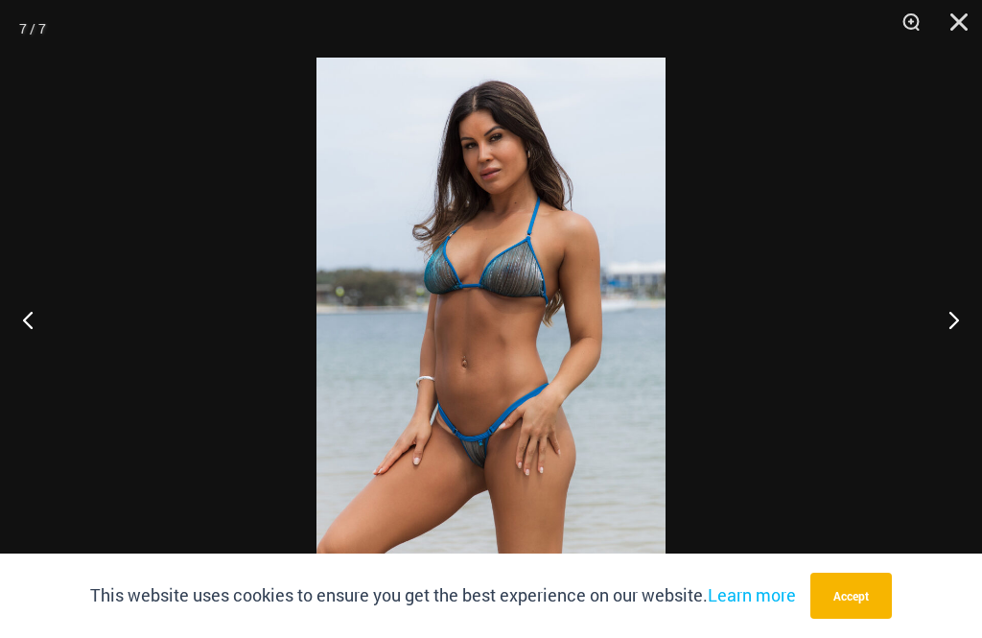
click at [950, 333] on button "Next" at bounding box center [946, 319] width 72 height 96
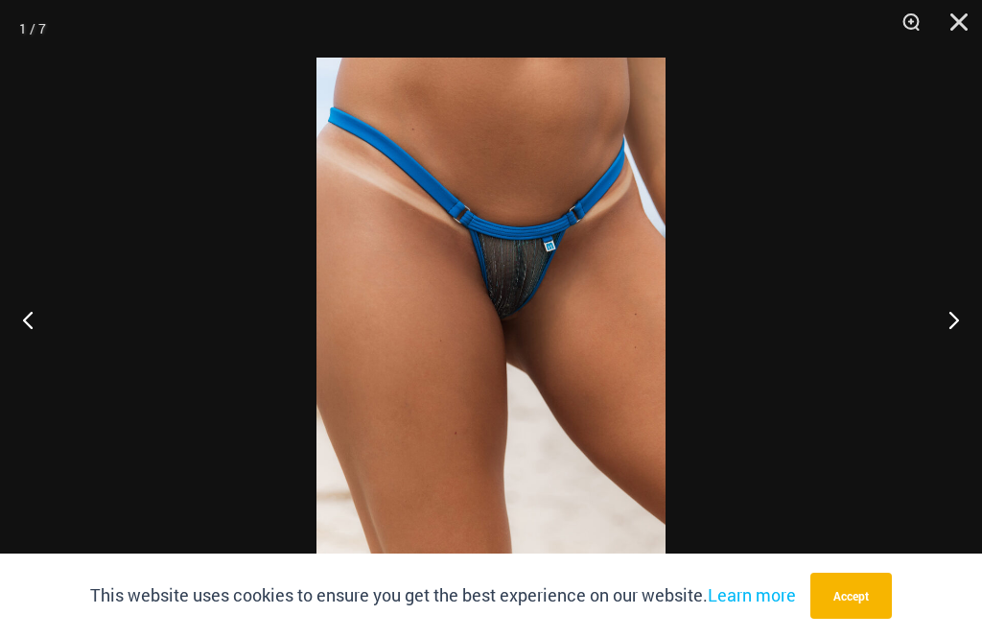
click at [954, 22] on button "Close" at bounding box center [953, 29] width 48 height 58
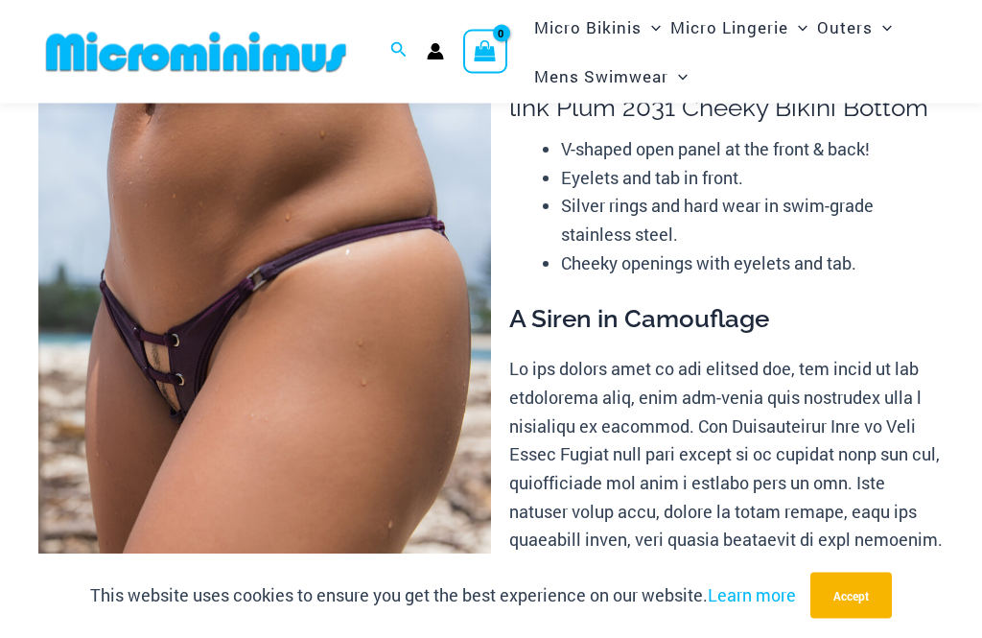
scroll to position [127, 0]
click at [318, 329] on img at bounding box center [264, 373] width 453 height 679
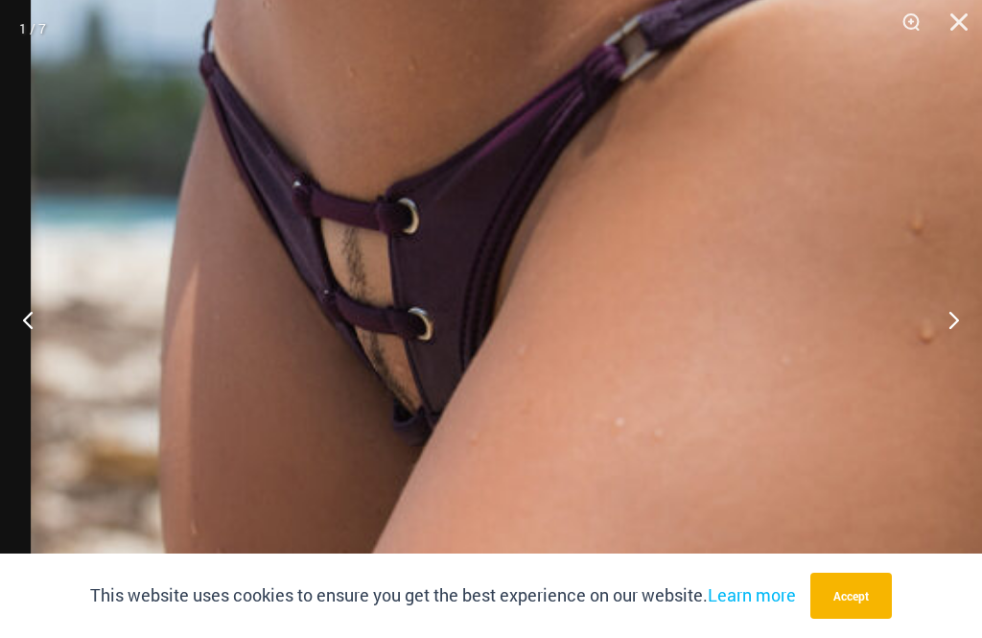
click at [950, 349] on button "Next" at bounding box center [946, 319] width 72 height 96
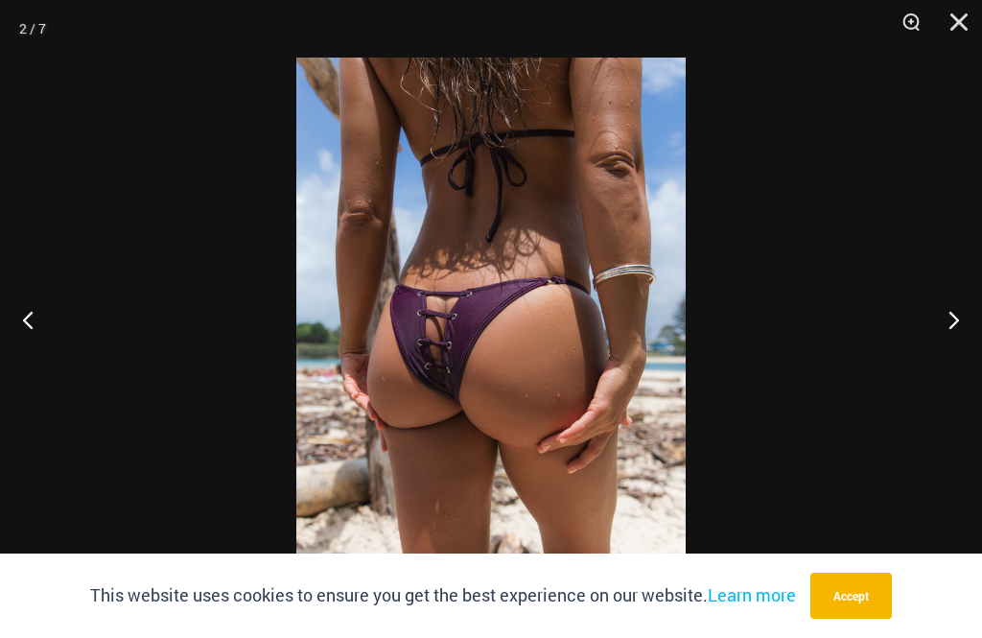
click at [942, 347] on button "Next" at bounding box center [946, 319] width 72 height 96
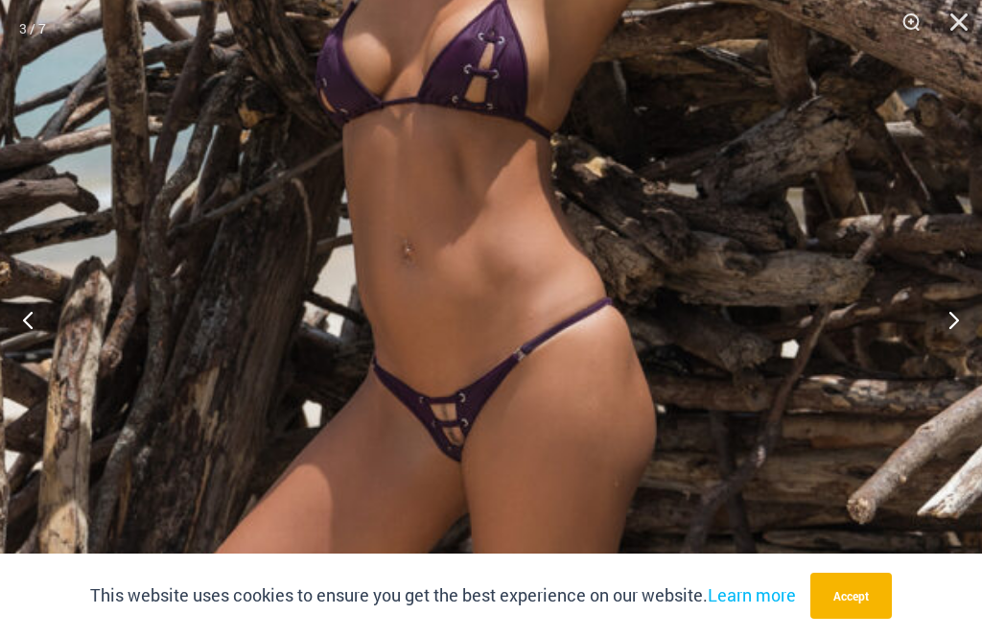
click at [953, 349] on button "Next" at bounding box center [946, 319] width 72 height 96
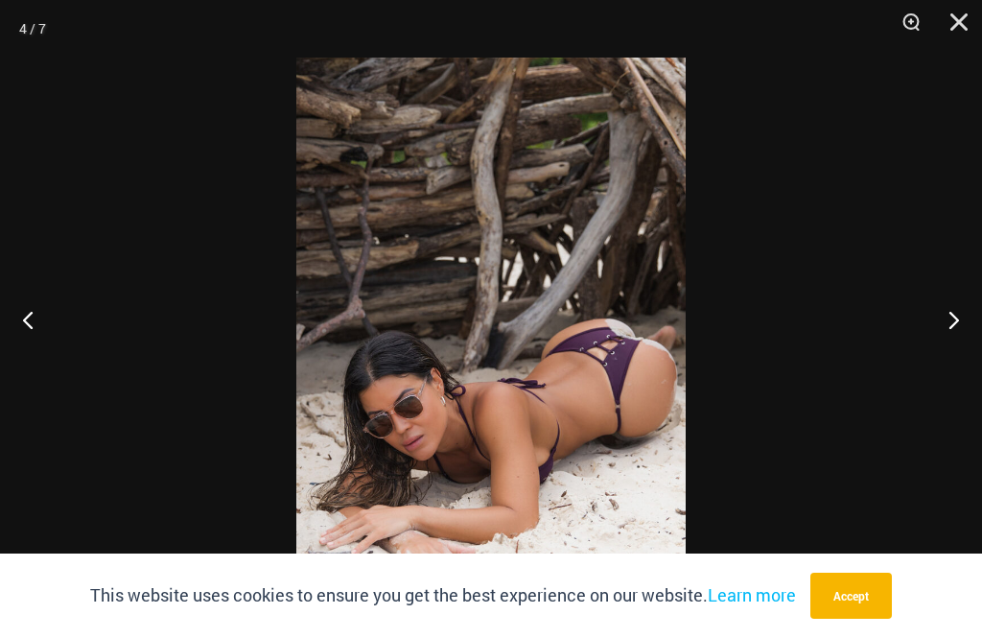
click at [951, 349] on button "Next" at bounding box center [946, 319] width 72 height 96
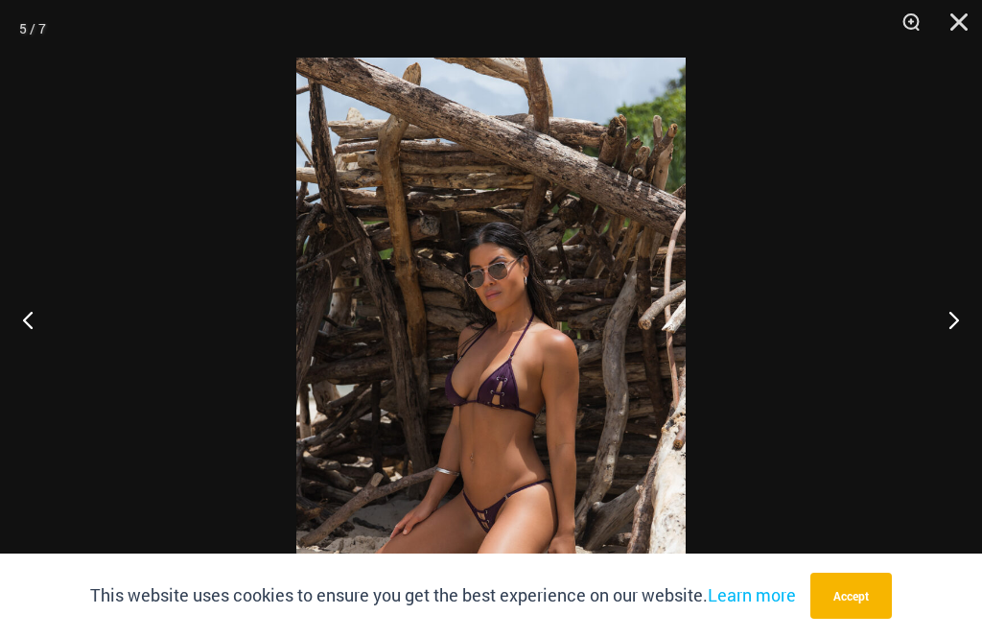
click at [944, 340] on button "Next" at bounding box center [946, 319] width 72 height 96
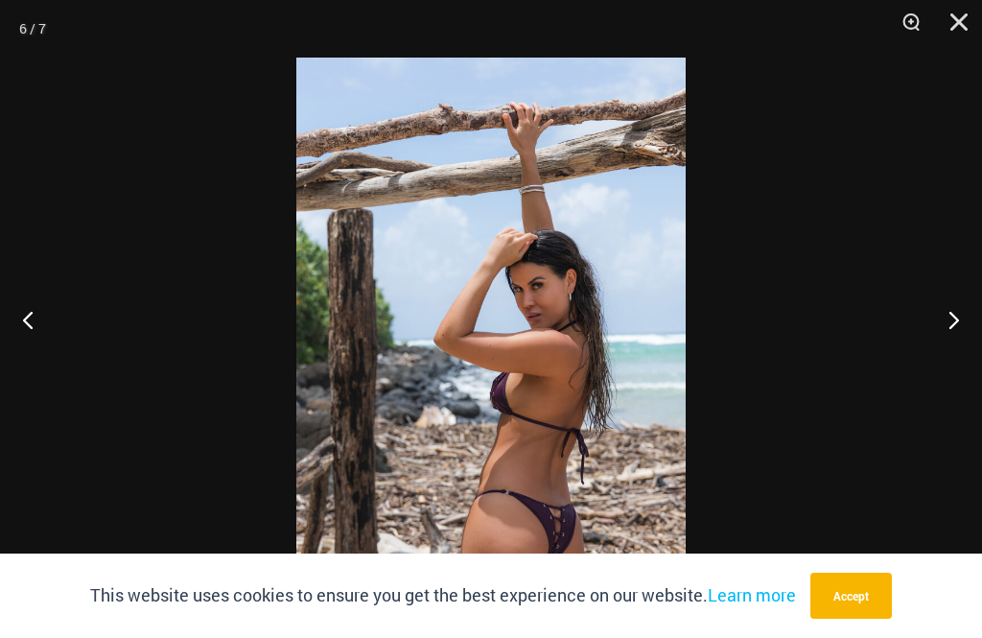
click at [946, 340] on button "Next" at bounding box center [946, 319] width 72 height 96
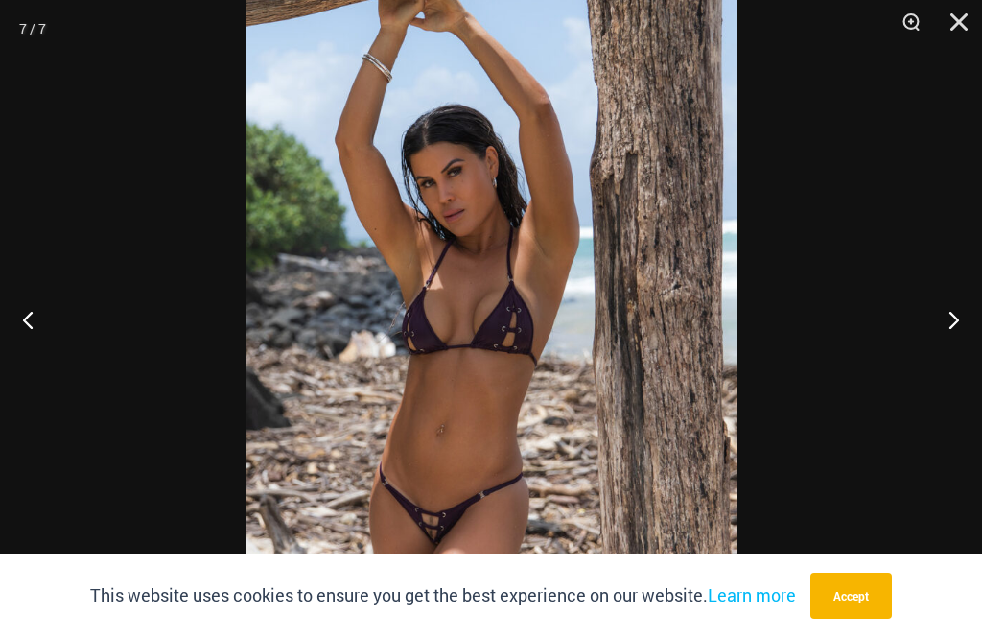
click at [755, 606] on link "Learn more" at bounding box center [752, 594] width 88 height 23
click at [856, 600] on button "Accept" at bounding box center [852, 596] width 82 height 46
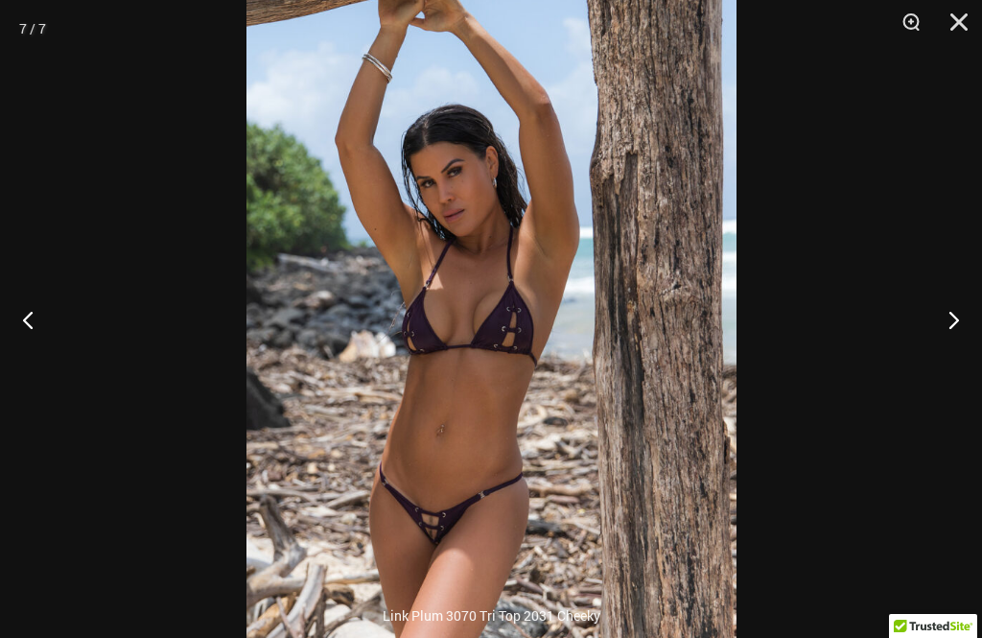
click at [944, 330] on button "Next" at bounding box center [946, 319] width 72 height 96
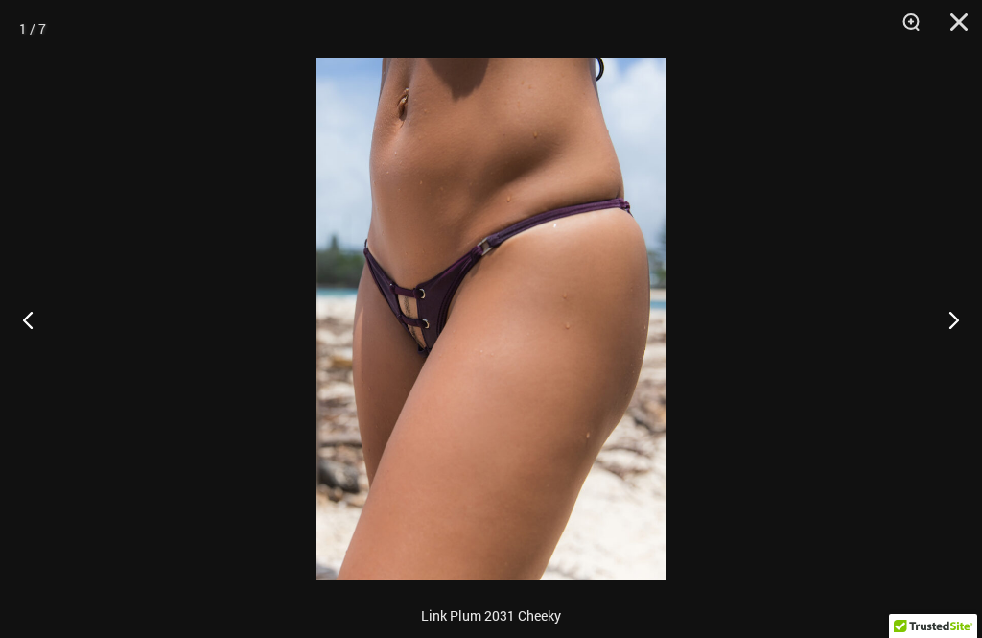
click at [955, 23] on button "Close" at bounding box center [953, 29] width 48 height 58
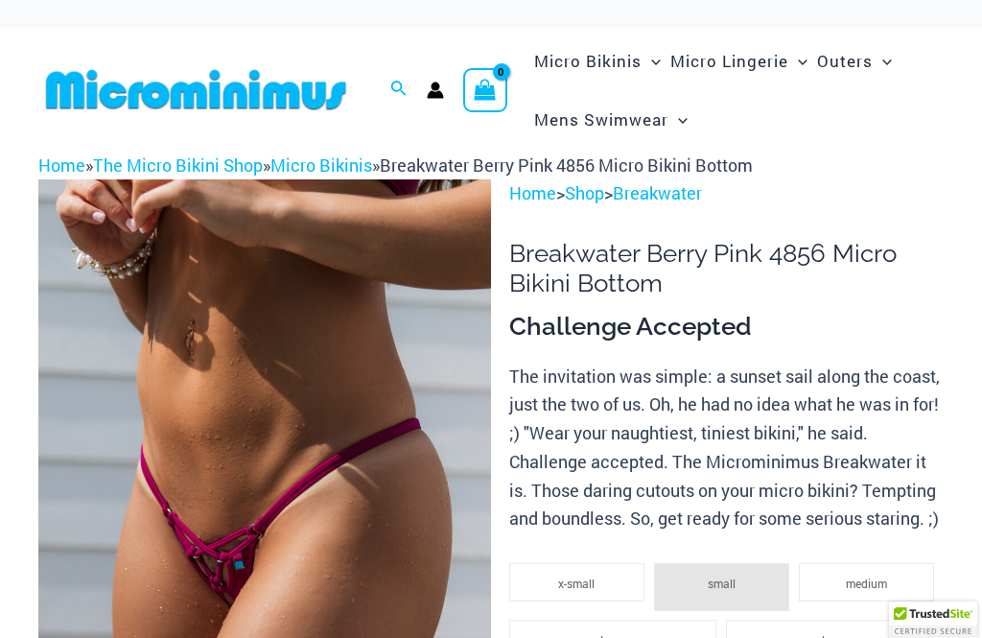
click at [358, 413] on img at bounding box center [264, 518] width 453 height 679
click at [322, 391] on img at bounding box center [264, 518] width 453 height 679
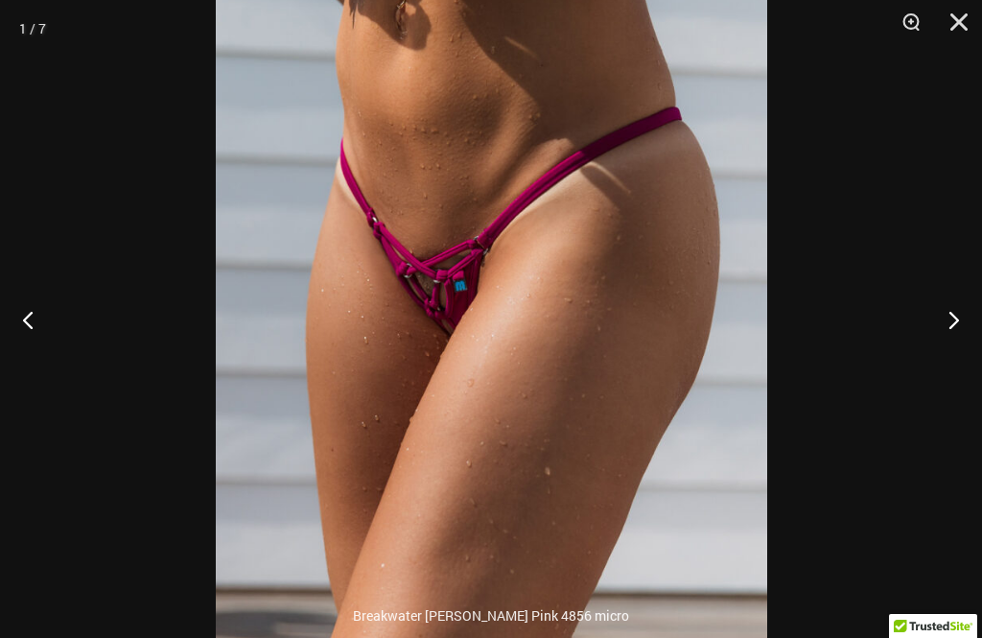
click at [951, 320] on button "Next" at bounding box center [946, 319] width 72 height 96
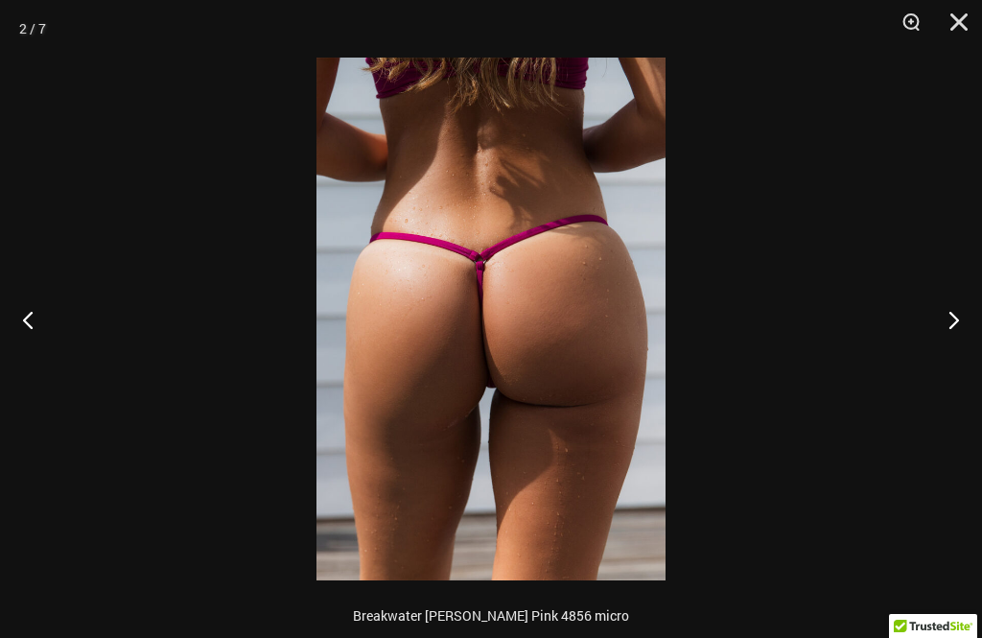
click at [943, 323] on button "Next" at bounding box center [946, 319] width 72 height 96
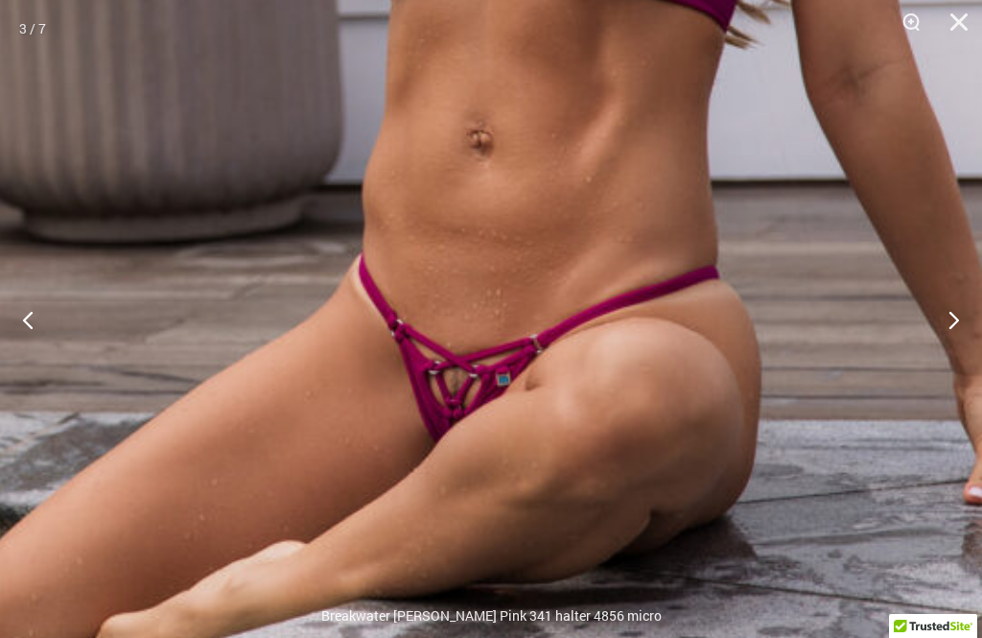
click at [945, 335] on button "Next" at bounding box center [946, 319] width 72 height 96
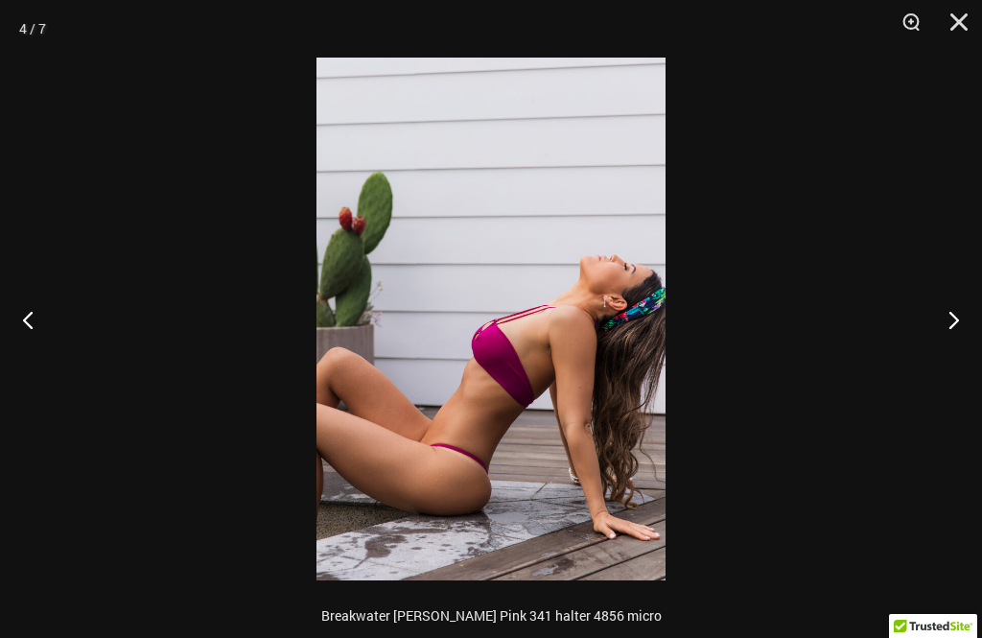
click at [949, 325] on button "Next" at bounding box center [946, 319] width 72 height 96
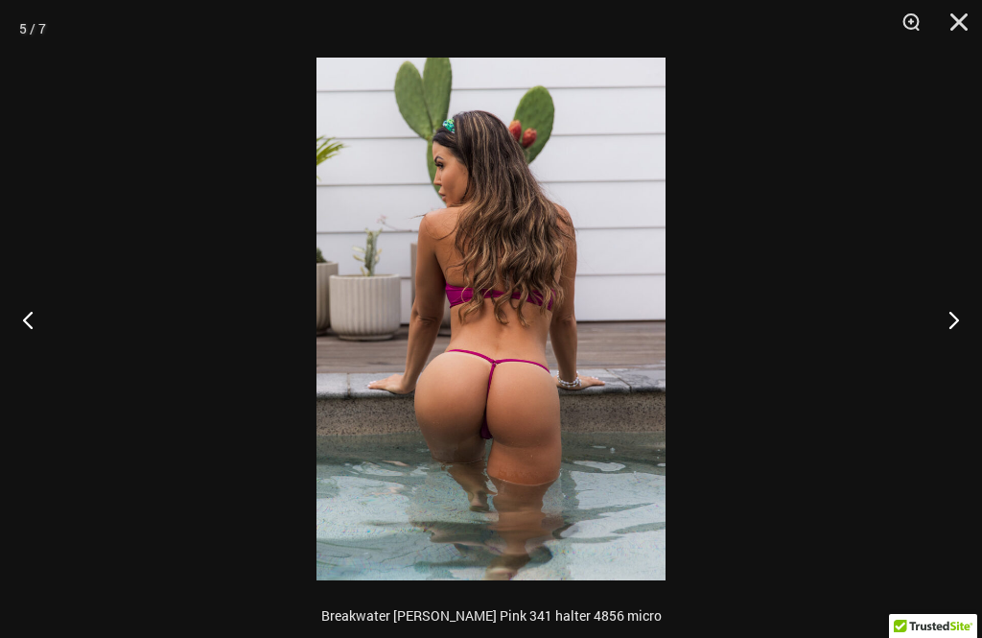
click at [951, 328] on button "Next" at bounding box center [946, 319] width 72 height 96
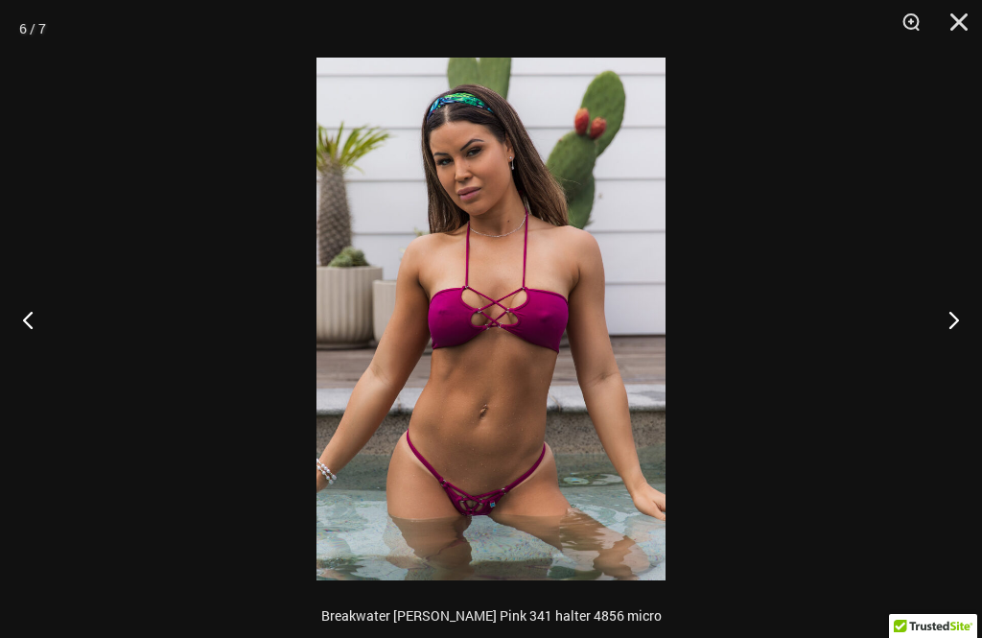
click at [951, 318] on button "Next" at bounding box center [946, 319] width 72 height 96
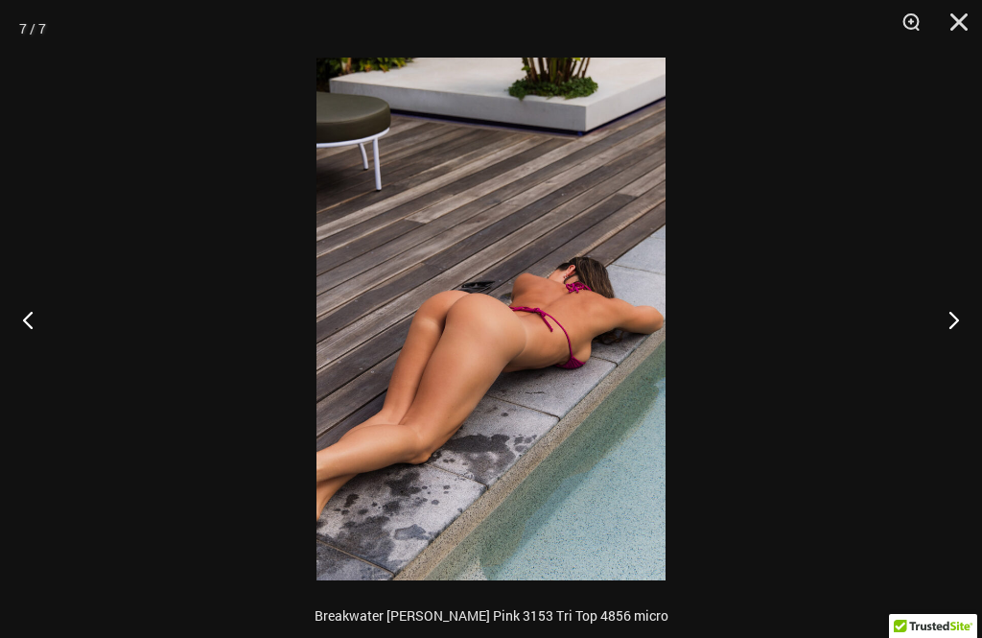
click at [949, 314] on button "Next" at bounding box center [946, 319] width 72 height 96
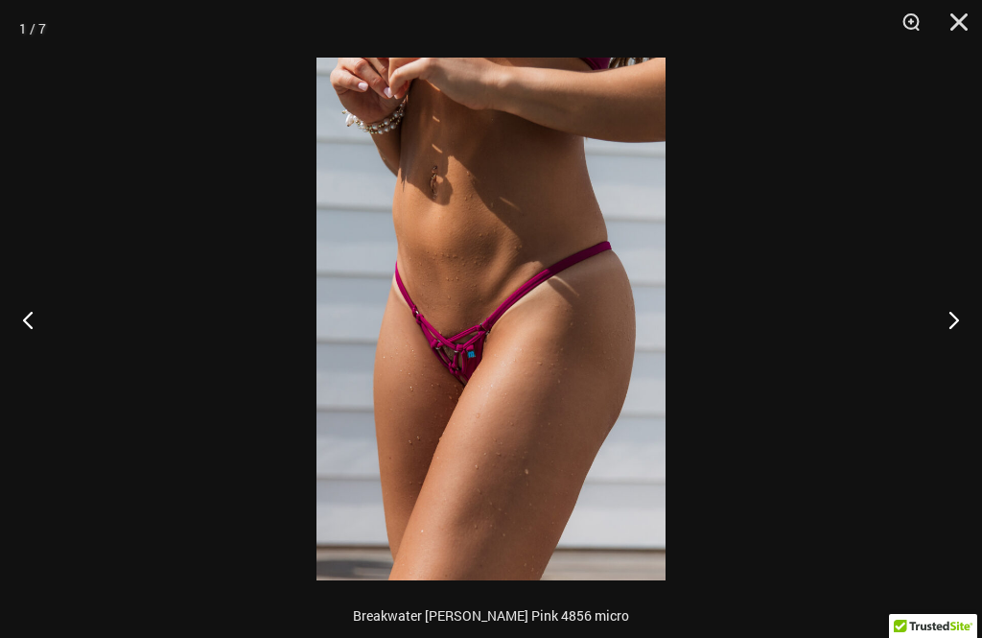
click at [965, 22] on button "Close" at bounding box center [953, 29] width 48 height 58
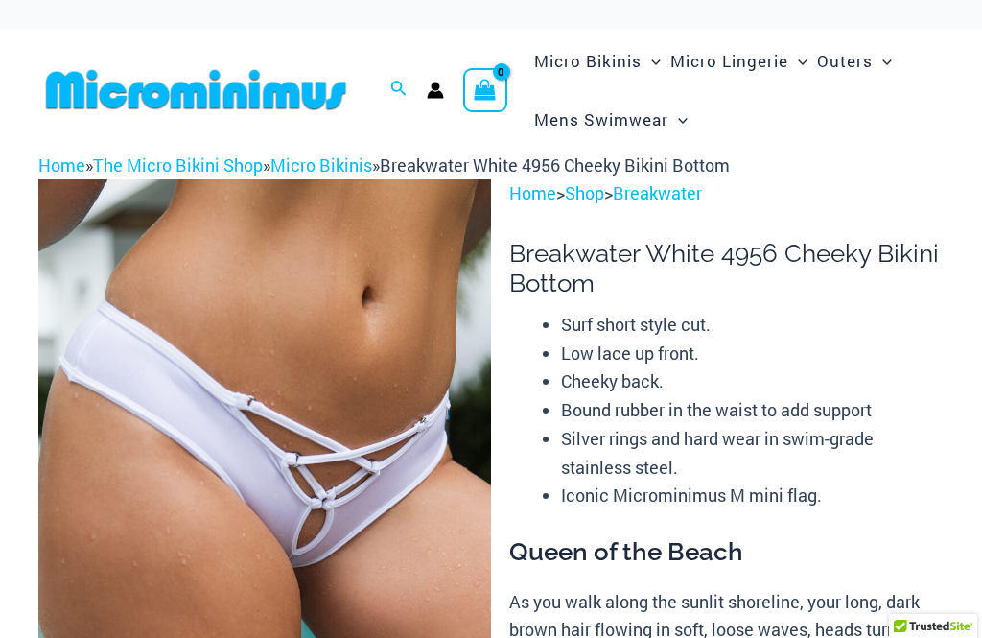
click at [393, 403] on img at bounding box center [264, 518] width 453 height 679
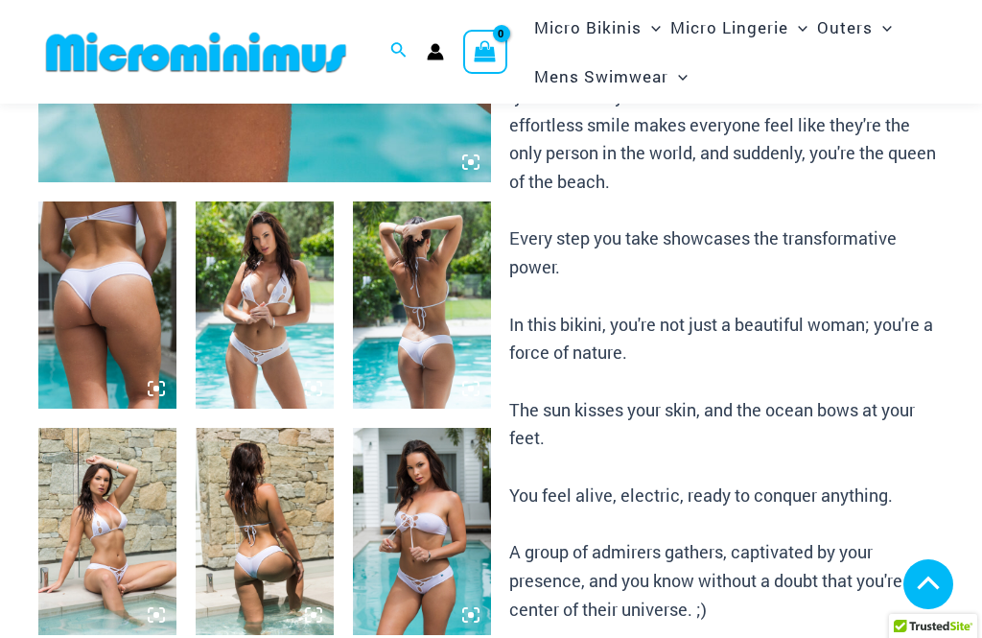
scroll to position [637, 0]
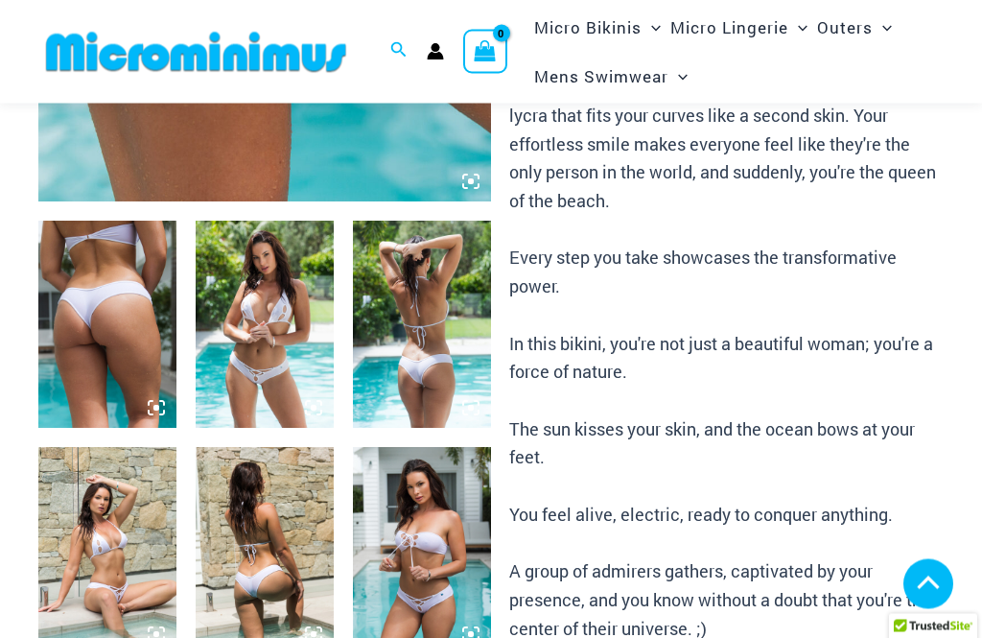
click at [280, 315] on img at bounding box center [265, 325] width 138 height 207
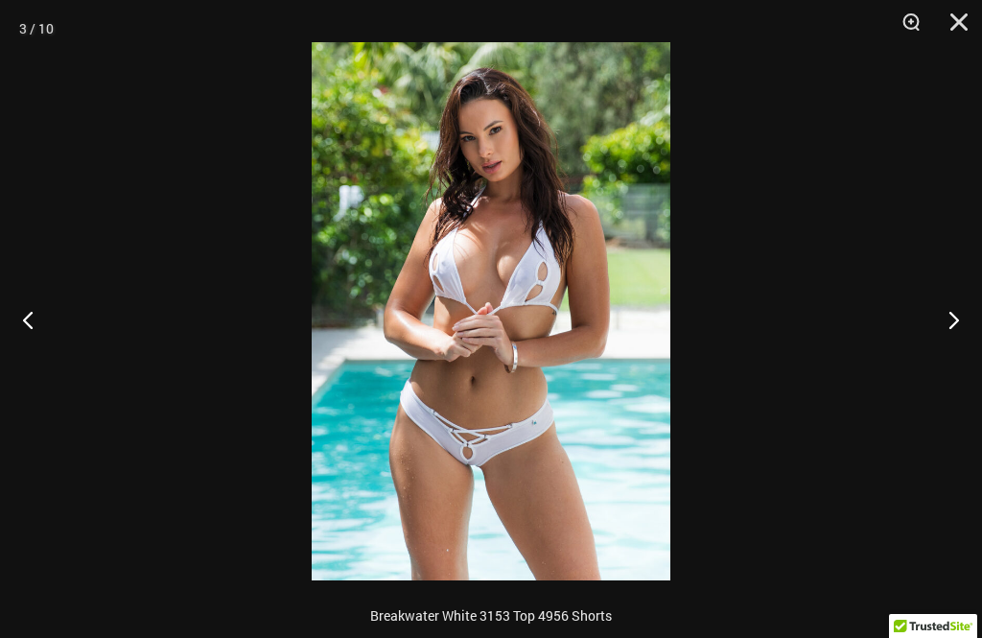
click at [953, 23] on button "Close" at bounding box center [953, 29] width 48 height 58
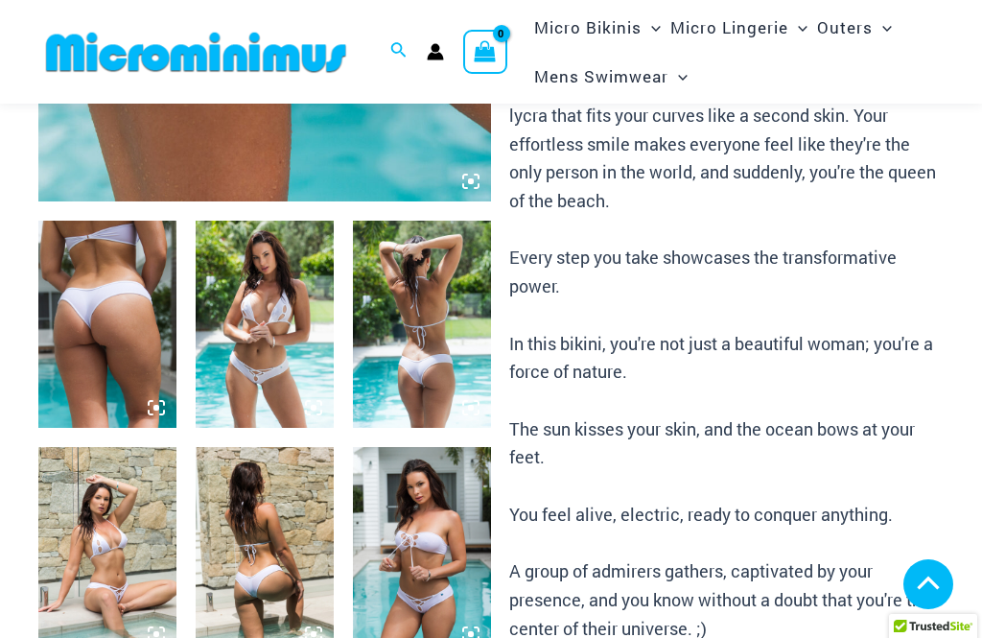
click at [953, 23] on div "Search for: Search Search No products in the cart. No products in the cart. Con…" at bounding box center [491, 52] width 982 height 104
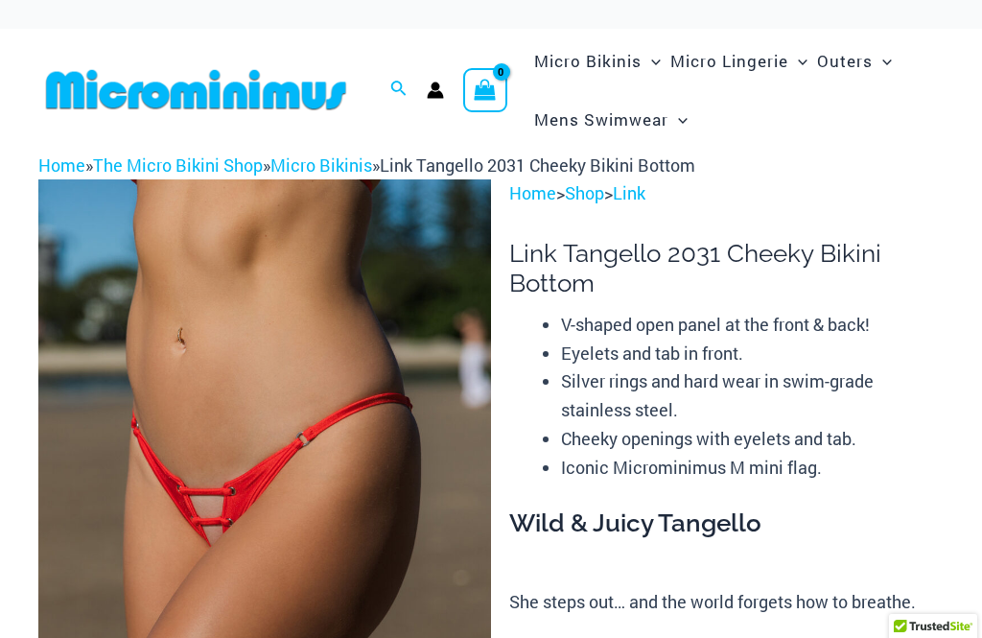
click at [362, 315] on img at bounding box center [264, 518] width 453 height 679
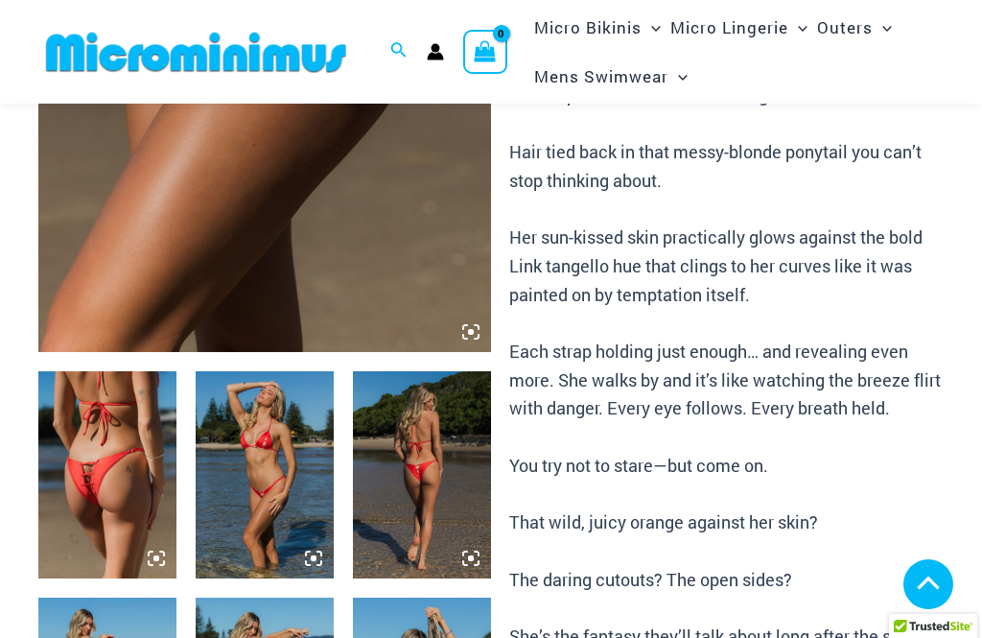
scroll to position [398, 0]
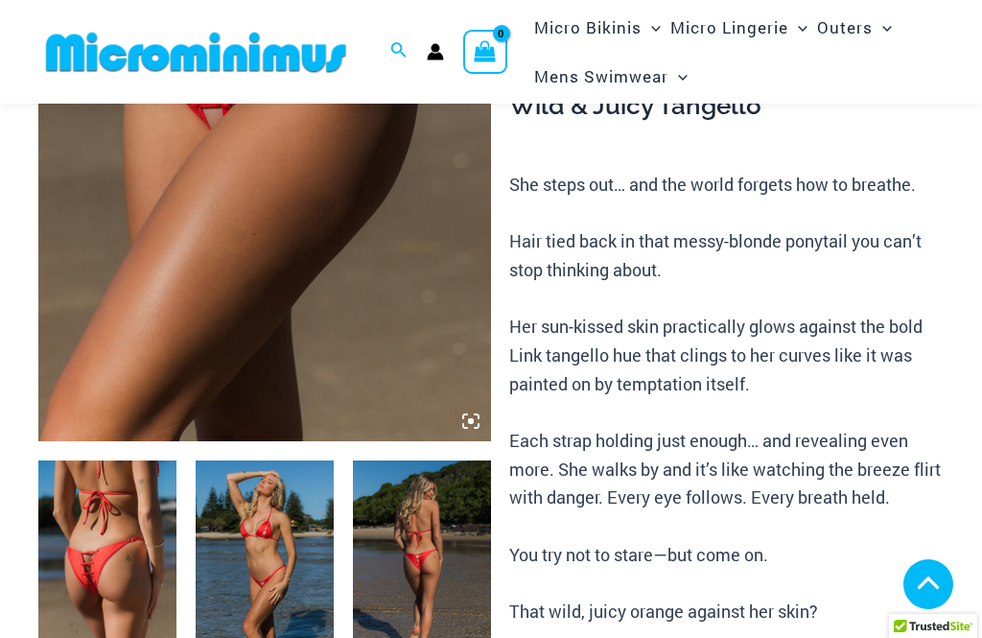
click at [365, 351] on img at bounding box center [264, 101] width 453 height 679
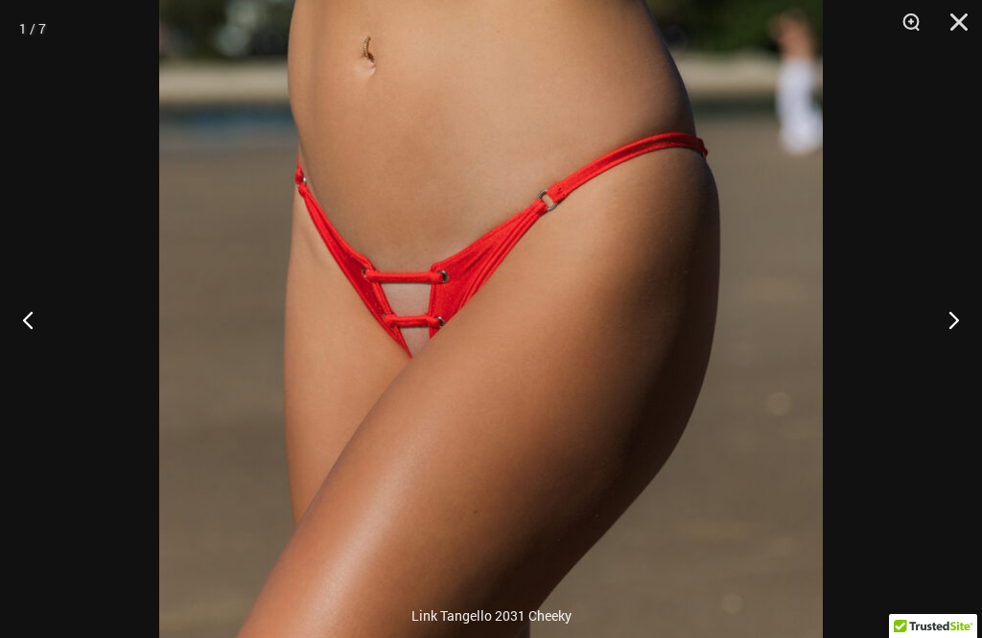
click at [947, 301] on button "Next" at bounding box center [946, 319] width 72 height 96
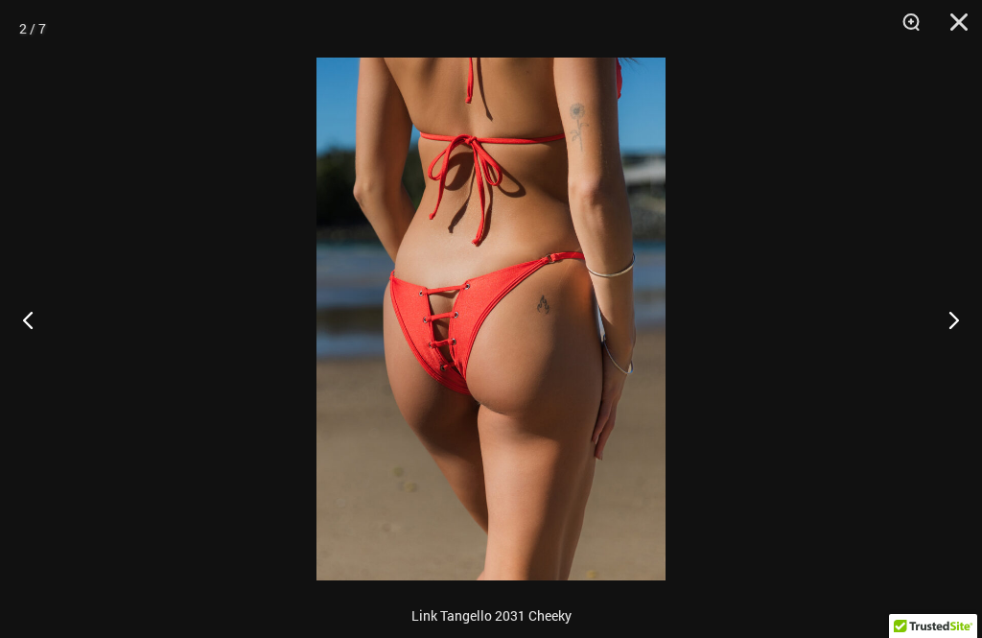
click at [952, 315] on button "Next" at bounding box center [946, 319] width 72 height 96
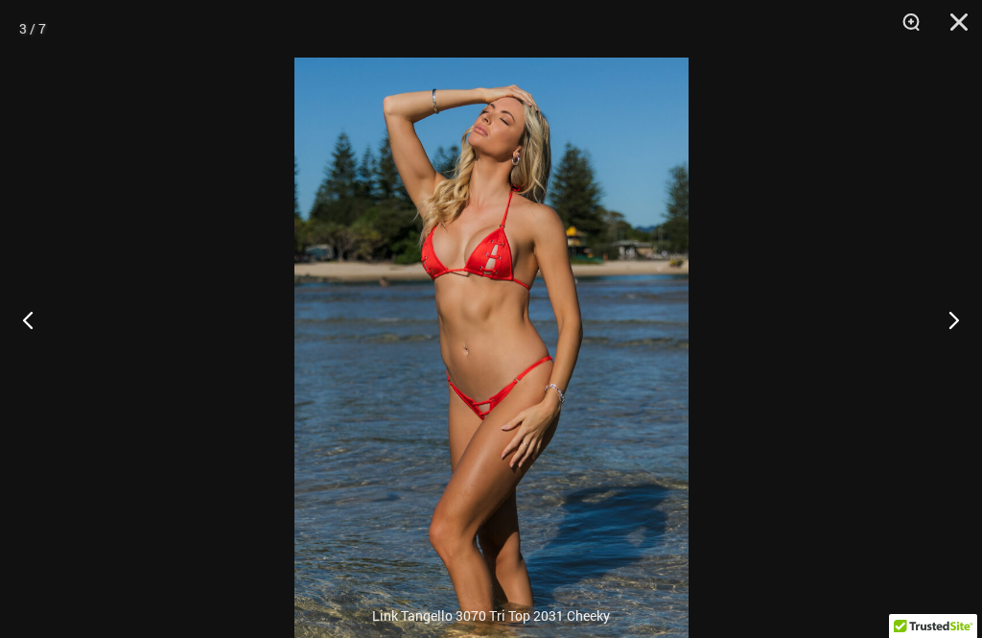
click at [950, 295] on button "Next" at bounding box center [946, 319] width 72 height 96
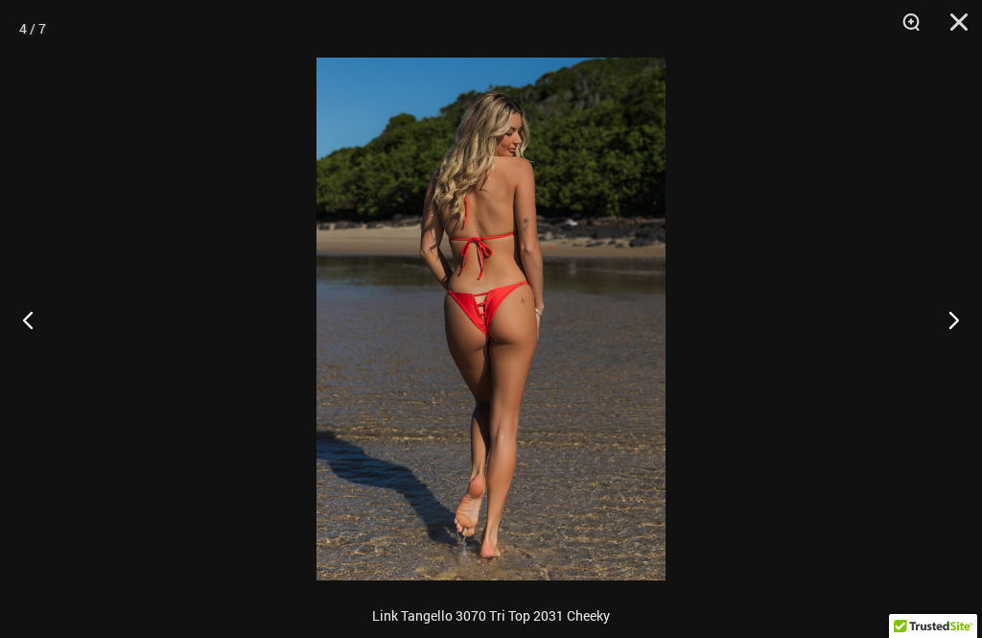
click at [954, 310] on button "Next" at bounding box center [946, 319] width 72 height 96
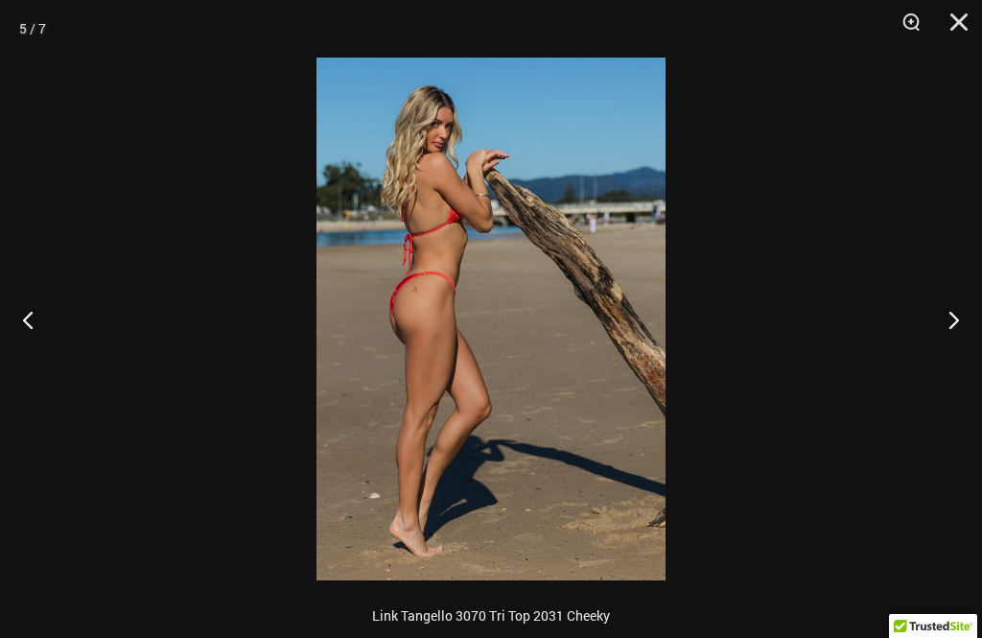
click at [950, 319] on button "Next" at bounding box center [946, 319] width 72 height 96
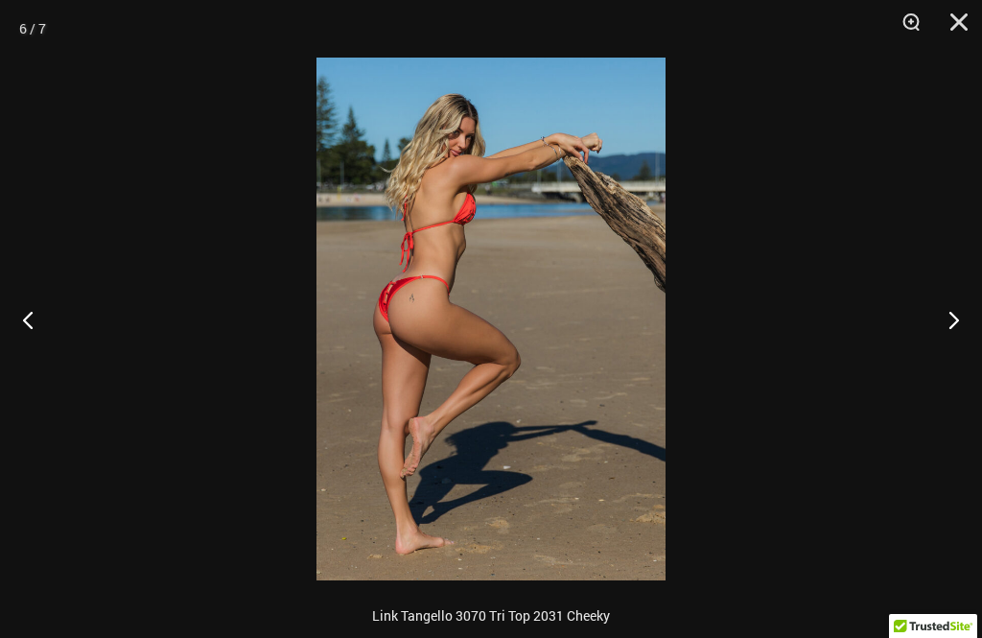
click at [957, 312] on button "Next" at bounding box center [946, 319] width 72 height 96
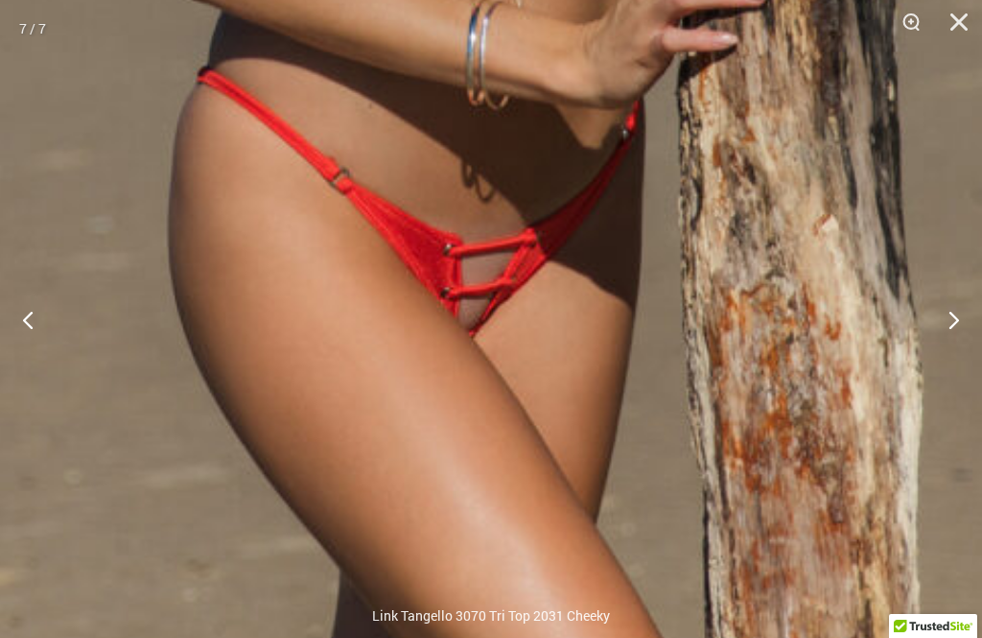
click at [942, 321] on button "Next" at bounding box center [946, 319] width 72 height 96
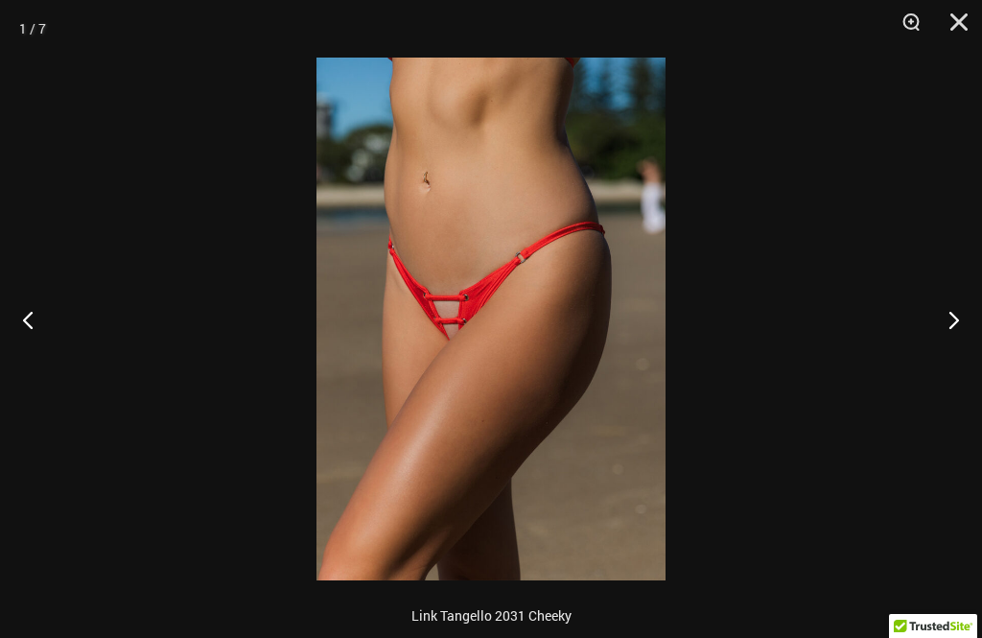
click at [955, 20] on button "Close" at bounding box center [953, 29] width 48 height 58
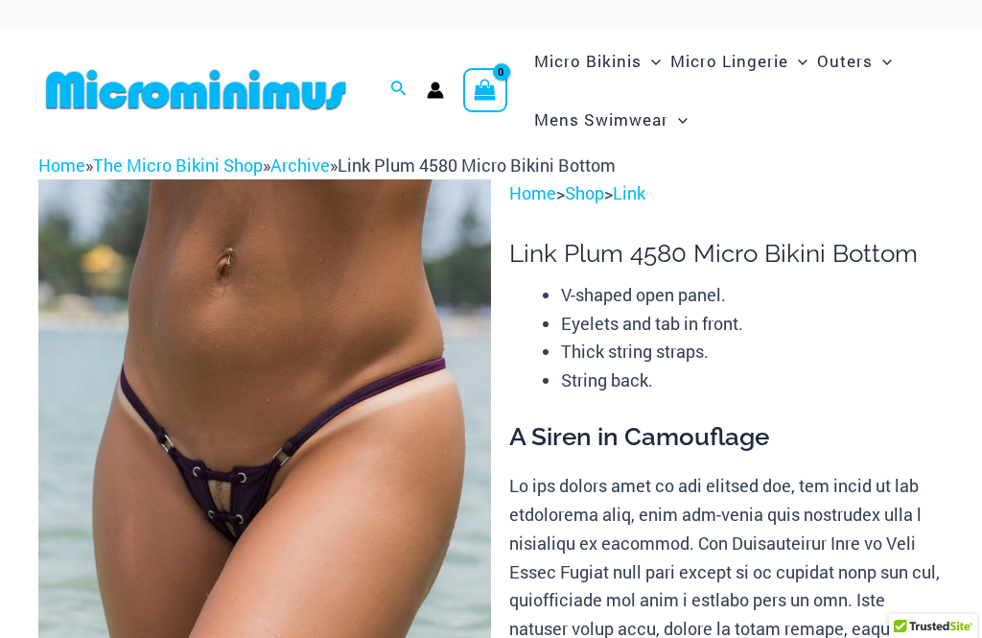
click at [282, 338] on img at bounding box center [264, 518] width 453 height 679
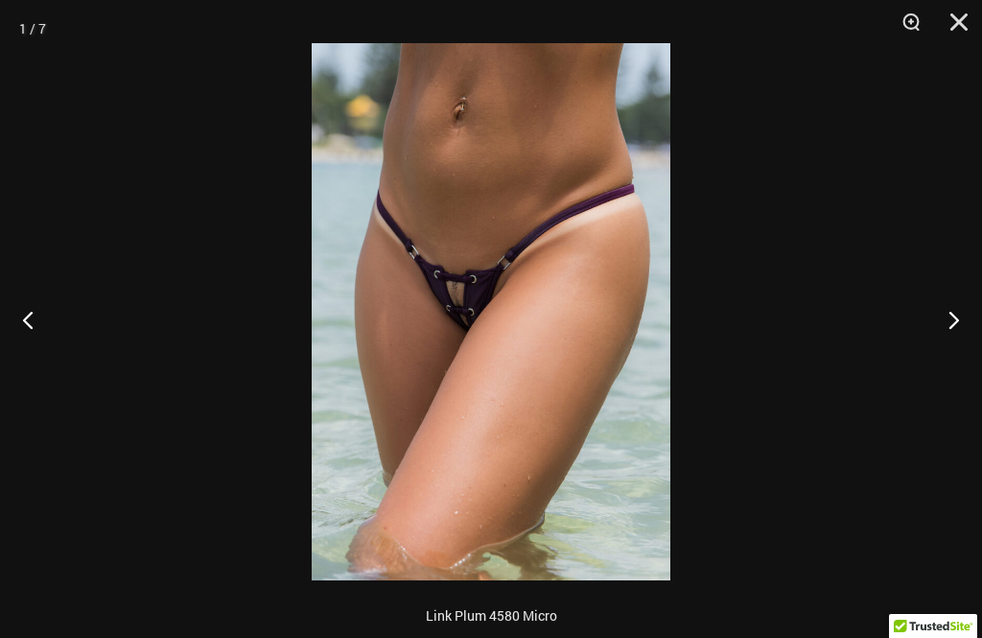
click at [942, 321] on button "Next" at bounding box center [946, 319] width 72 height 96
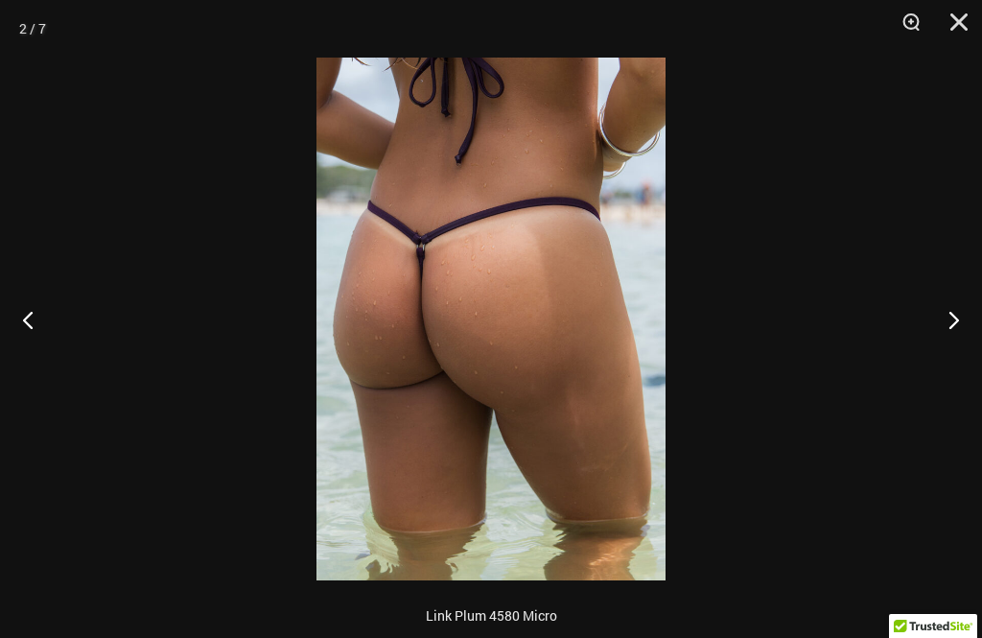
click at [941, 303] on button "Next" at bounding box center [946, 319] width 72 height 96
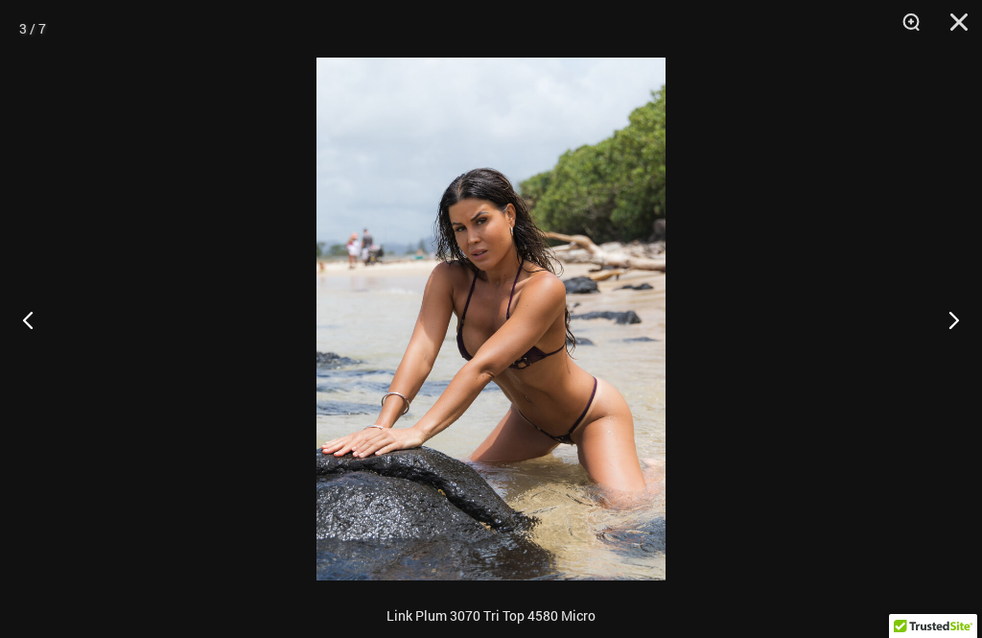
click at [936, 307] on button "Next" at bounding box center [946, 319] width 72 height 96
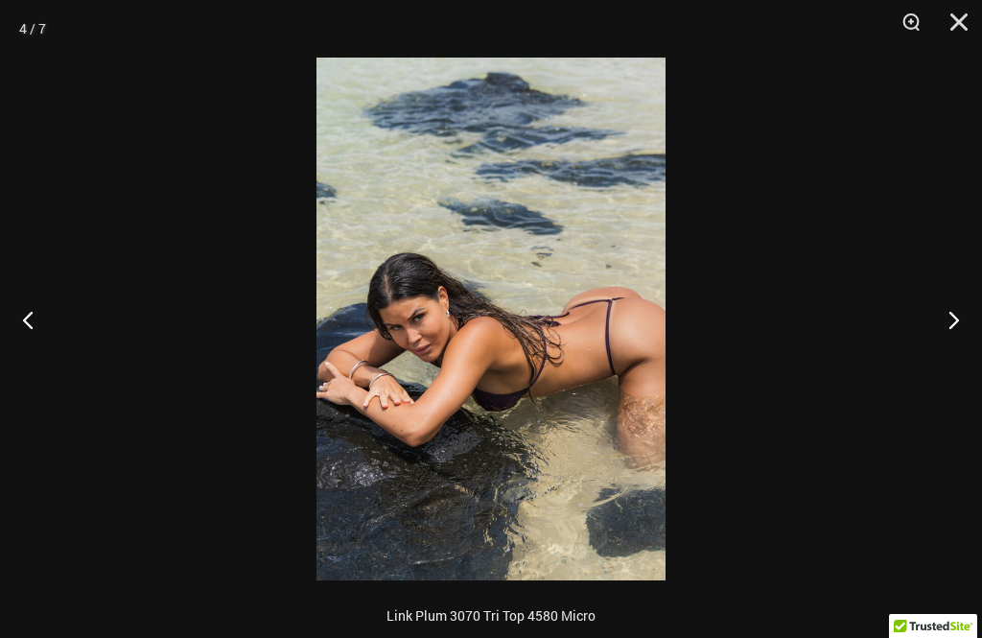
click at [928, 309] on button "Next" at bounding box center [946, 319] width 72 height 96
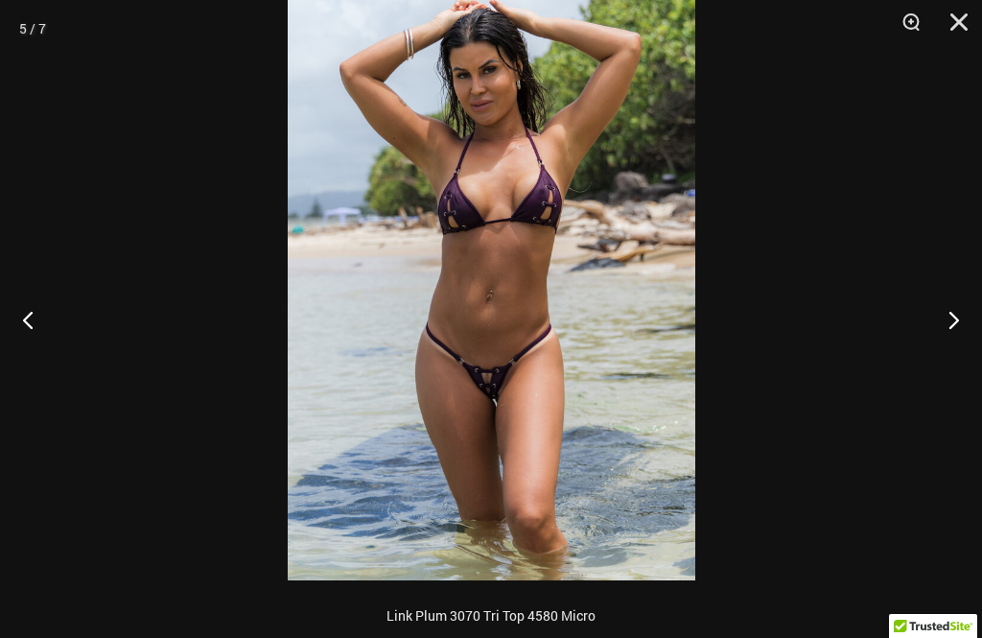
click at [949, 320] on button "Next" at bounding box center [946, 319] width 72 height 96
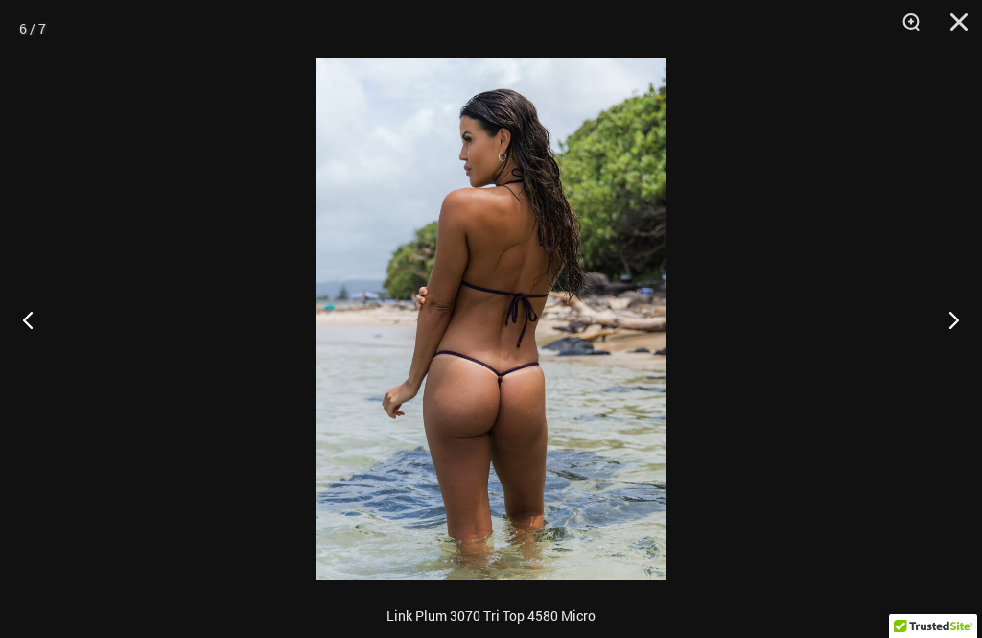
click at [951, 314] on button "Next" at bounding box center [946, 319] width 72 height 96
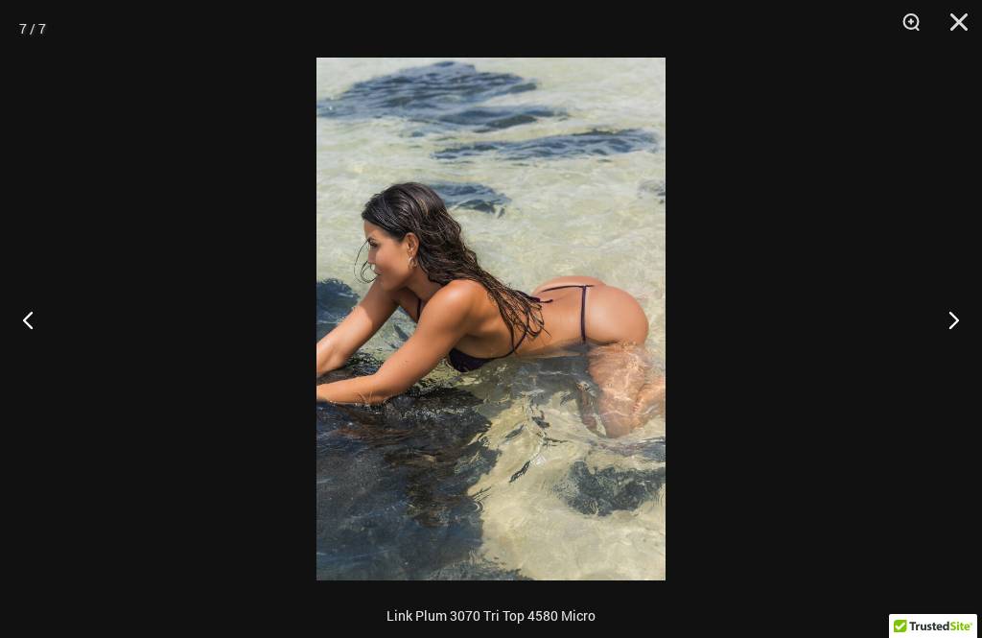
click at [952, 325] on button "Next" at bounding box center [946, 319] width 72 height 96
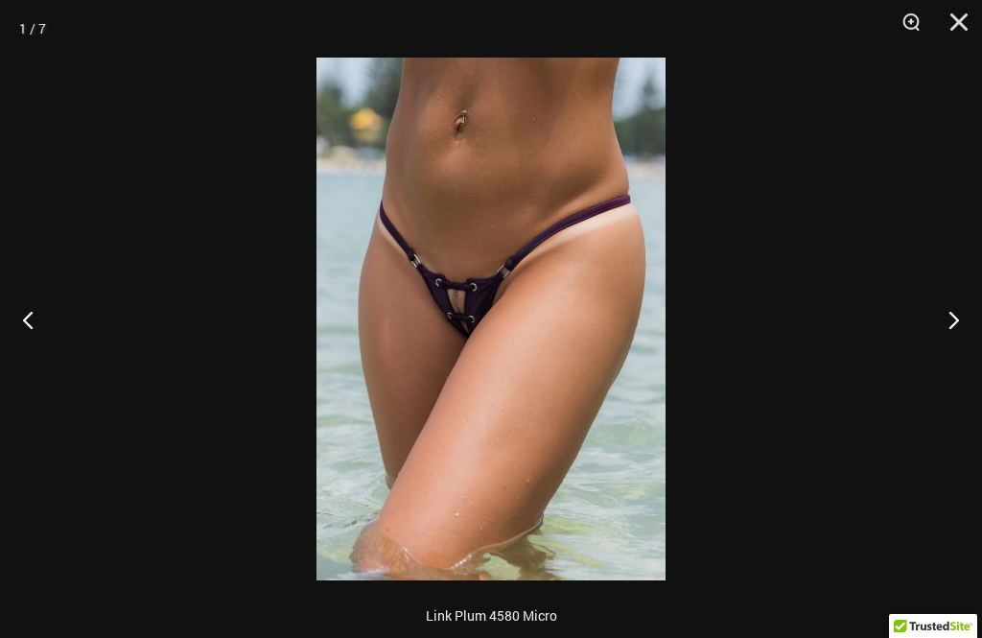
click at [954, 303] on button "Next" at bounding box center [946, 319] width 72 height 96
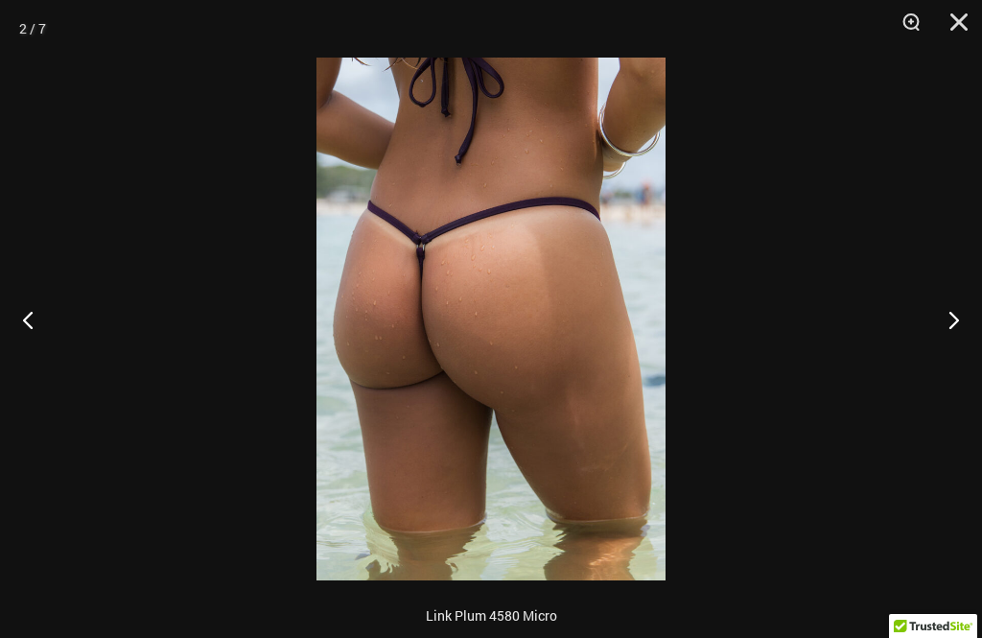
click at [951, 20] on button "Close" at bounding box center [953, 29] width 48 height 58
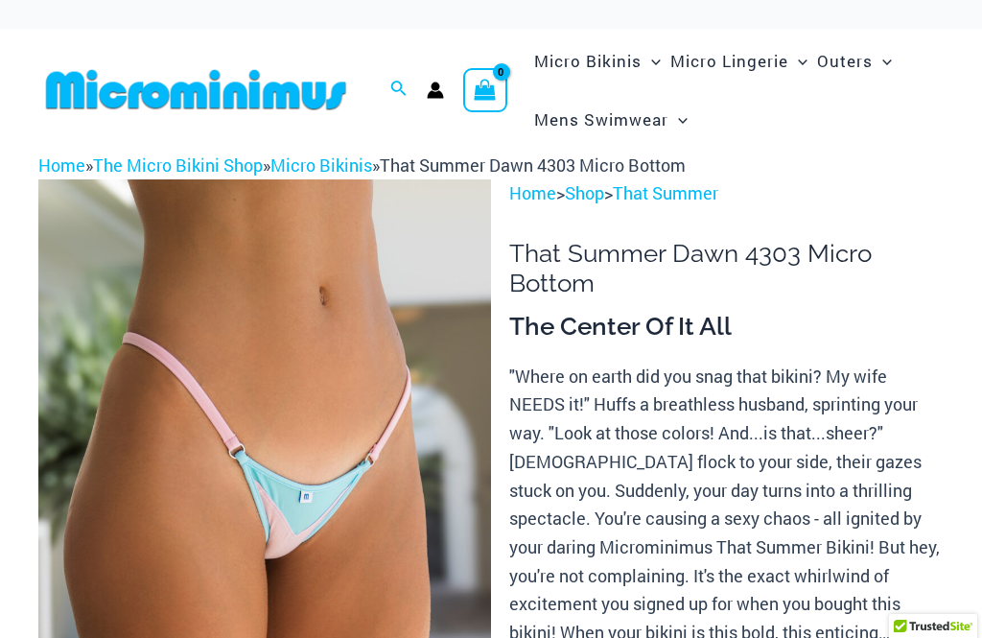
click at [340, 462] on img at bounding box center [264, 518] width 453 height 679
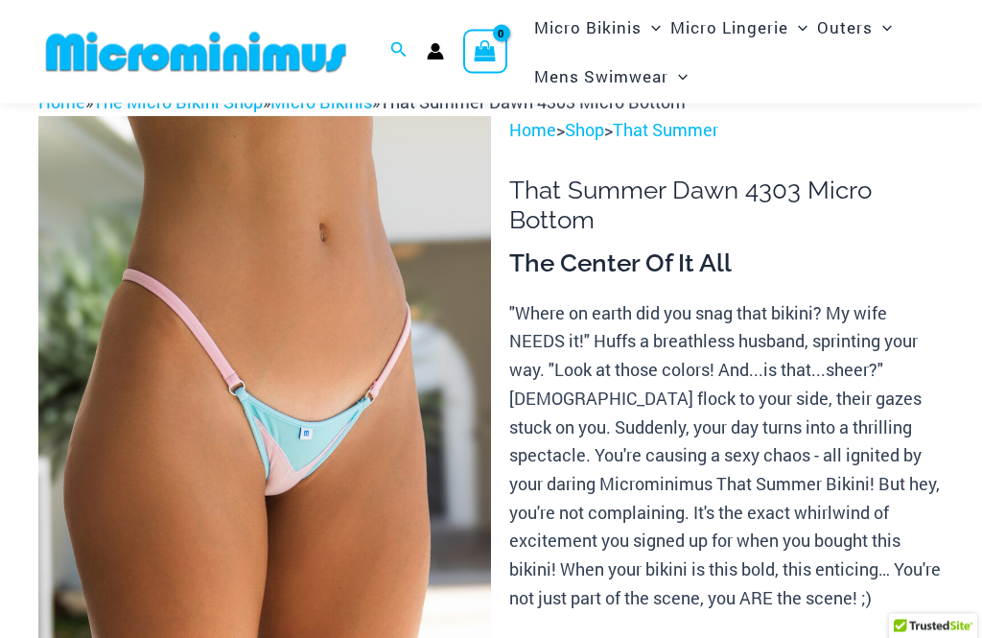
scroll to position [63, 0]
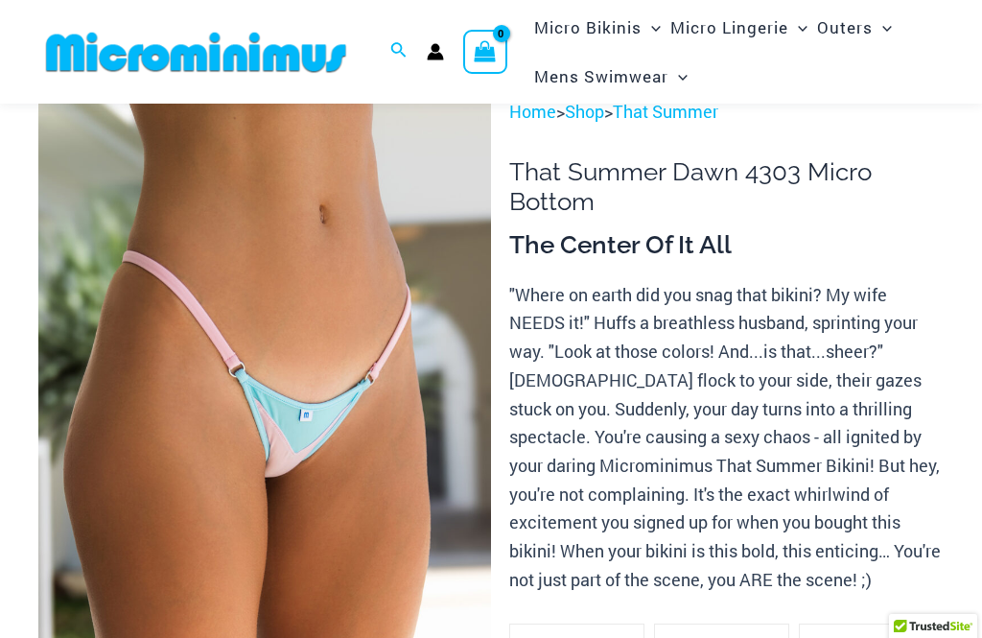
click at [329, 289] on img at bounding box center [264, 437] width 453 height 679
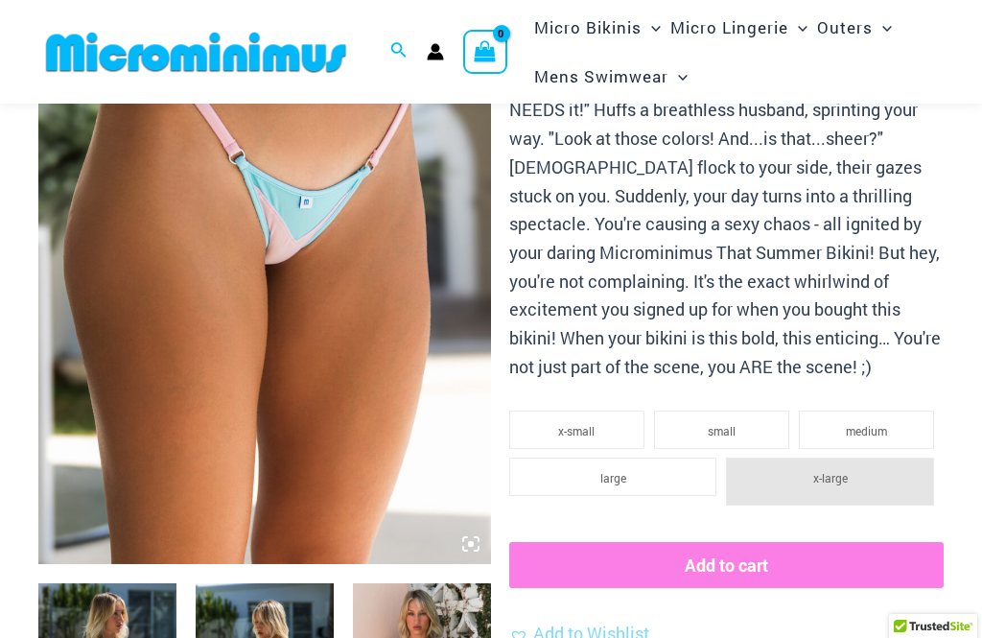
scroll to position [275, 0]
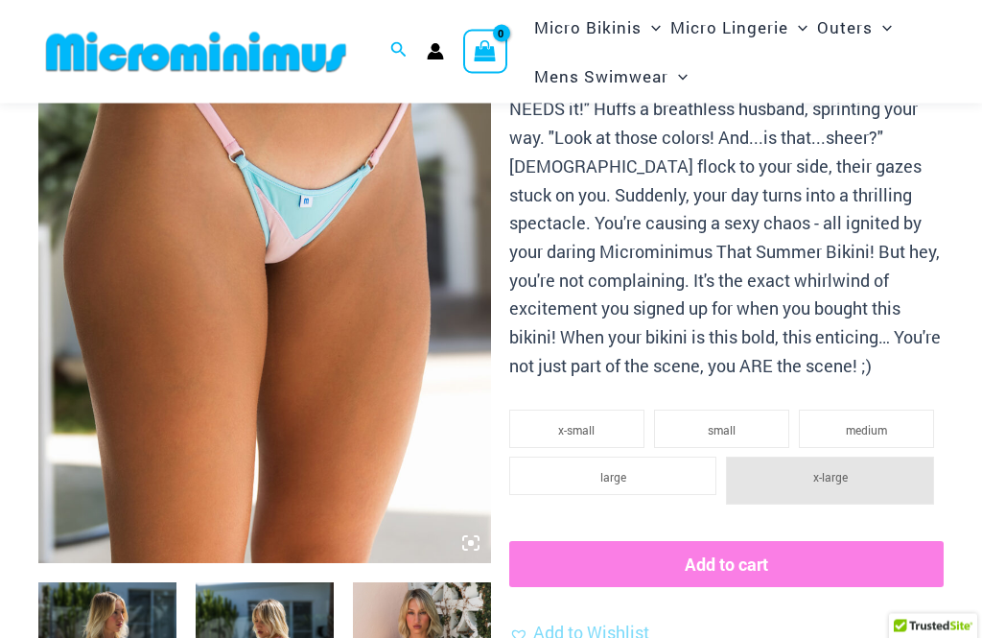
click at [426, 434] on img at bounding box center [264, 224] width 453 height 679
click at [478, 538] on icon at bounding box center [477, 539] width 4 height 4
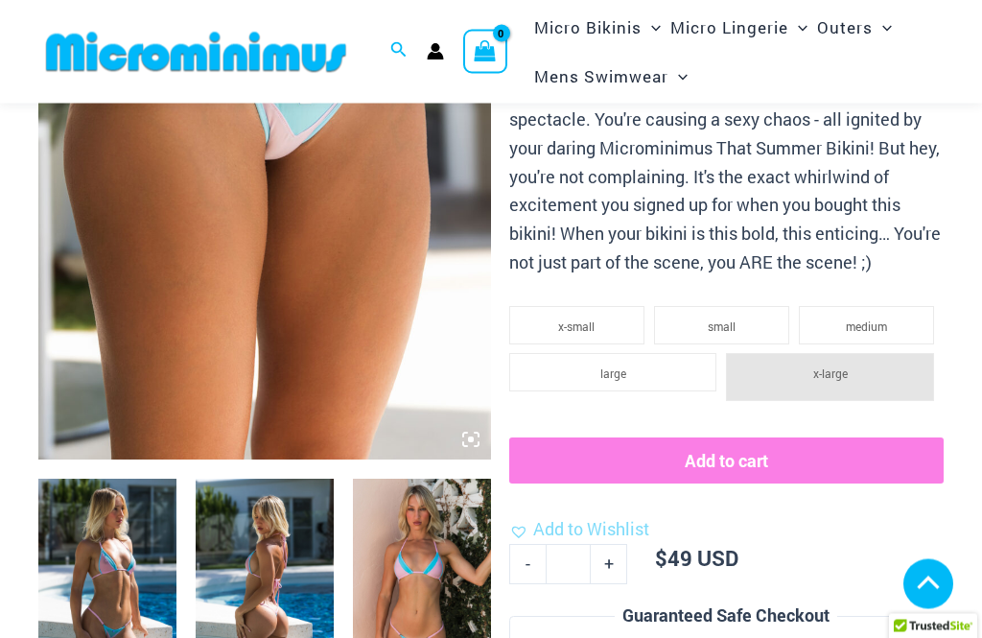
scroll to position [377, 0]
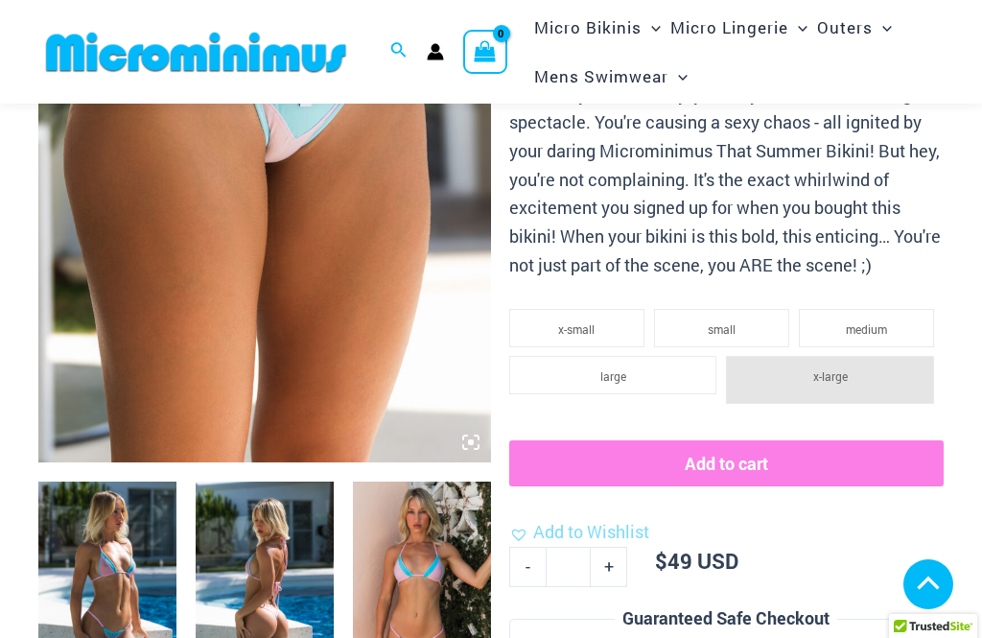
click at [328, 268] on img at bounding box center [264, 122] width 453 height 679
click at [379, 304] on img at bounding box center [264, 122] width 453 height 679
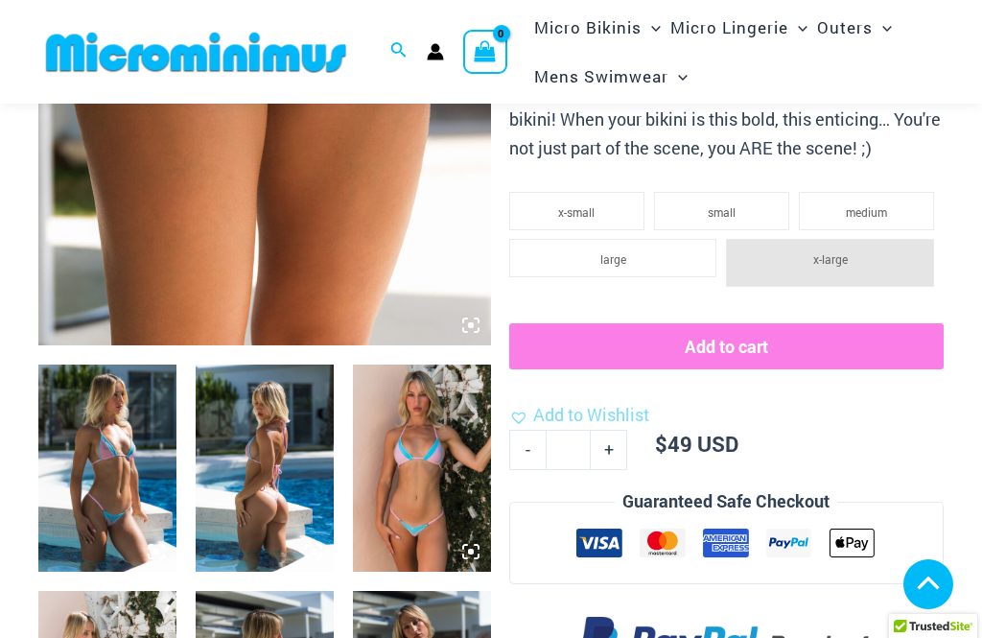
scroll to position [562, 0]
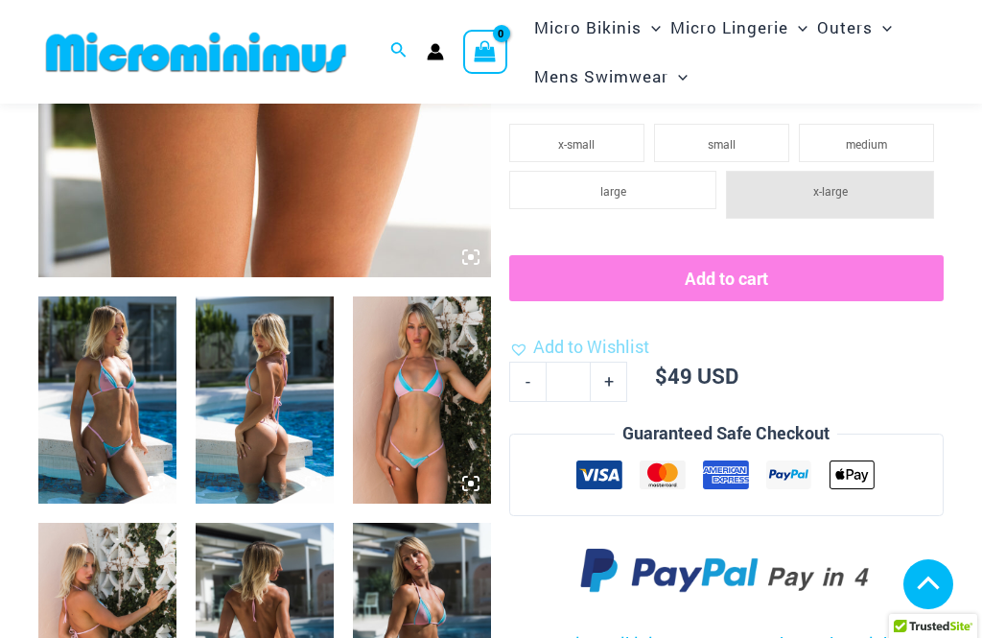
click at [134, 391] on img at bounding box center [107, 399] width 138 height 207
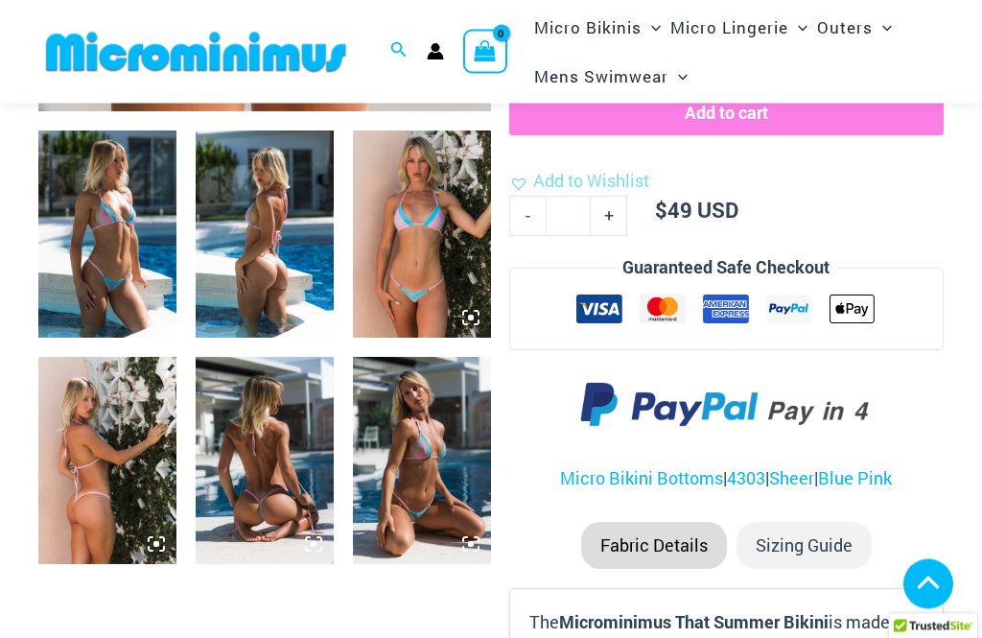
scroll to position [727, 0]
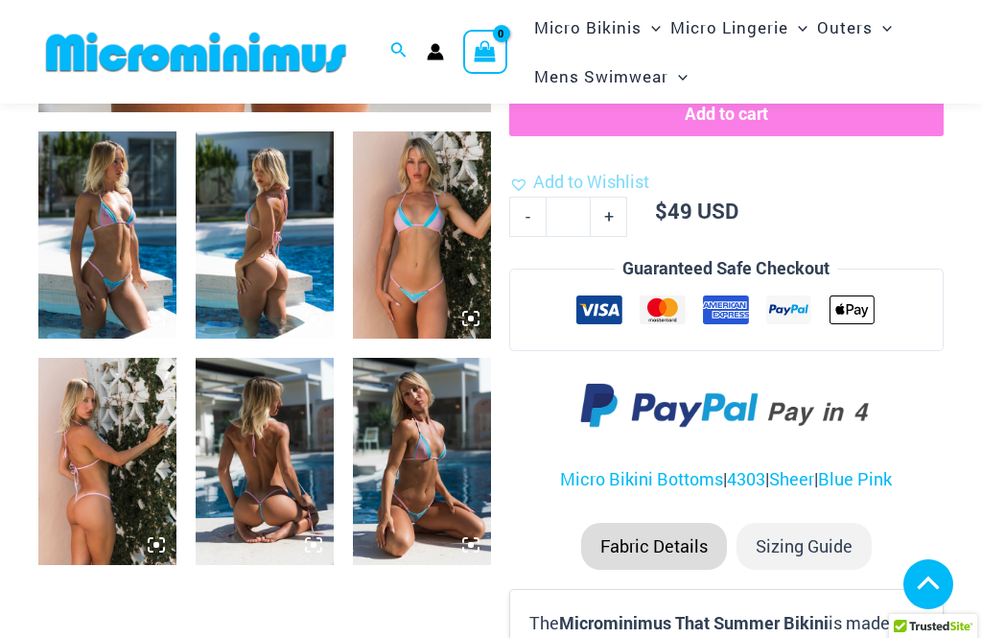
click at [431, 461] on img at bounding box center [422, 461] width 138 height 207
click at [434, 450] on img at bounding box center [422, 461] width 138 height 207
click at [481, 543] on img at bounding box center [422, 461] width 138 height 207
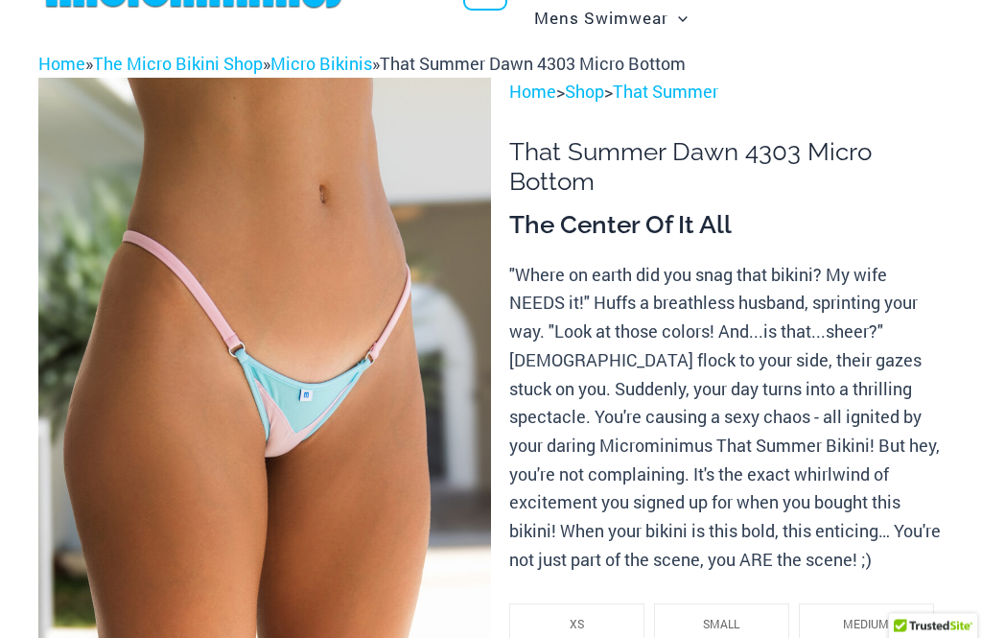
scroll to position [0, 0]
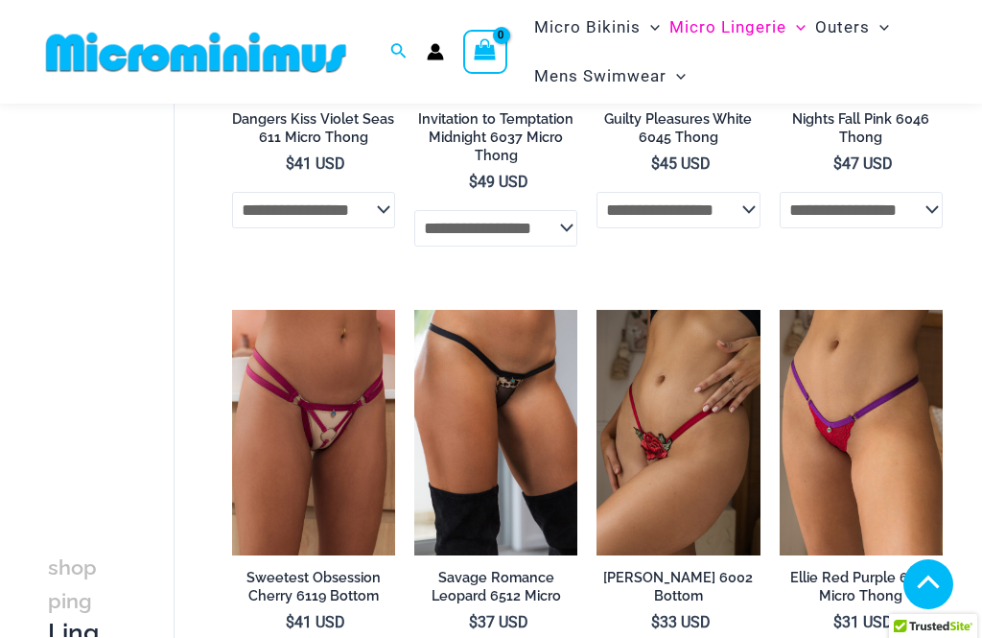
scroll to position [1367, 0]
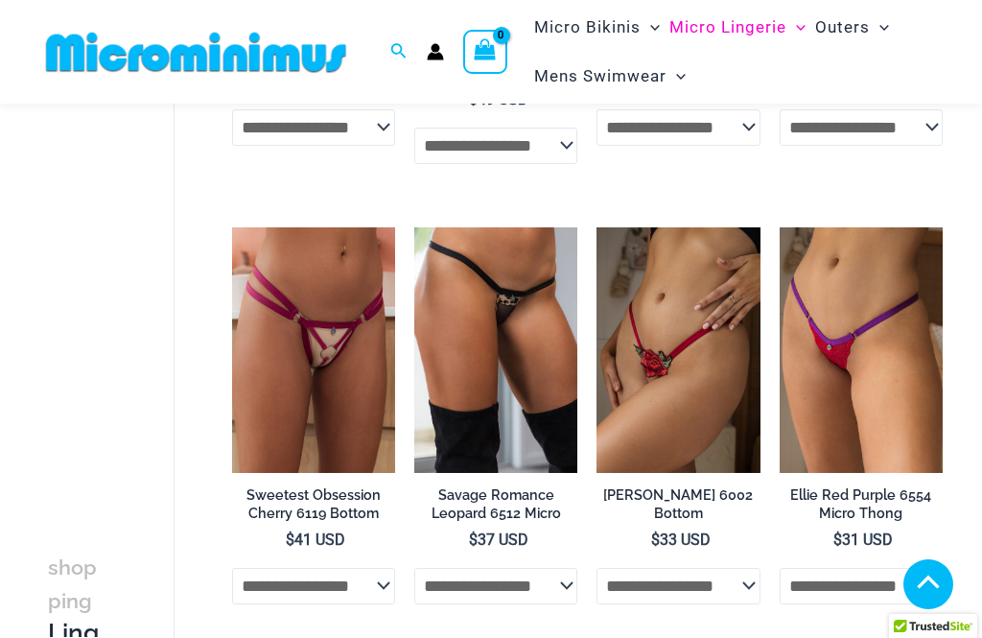
click at [597, 227] on img at bounding box center [597, 227] width 0 height 0
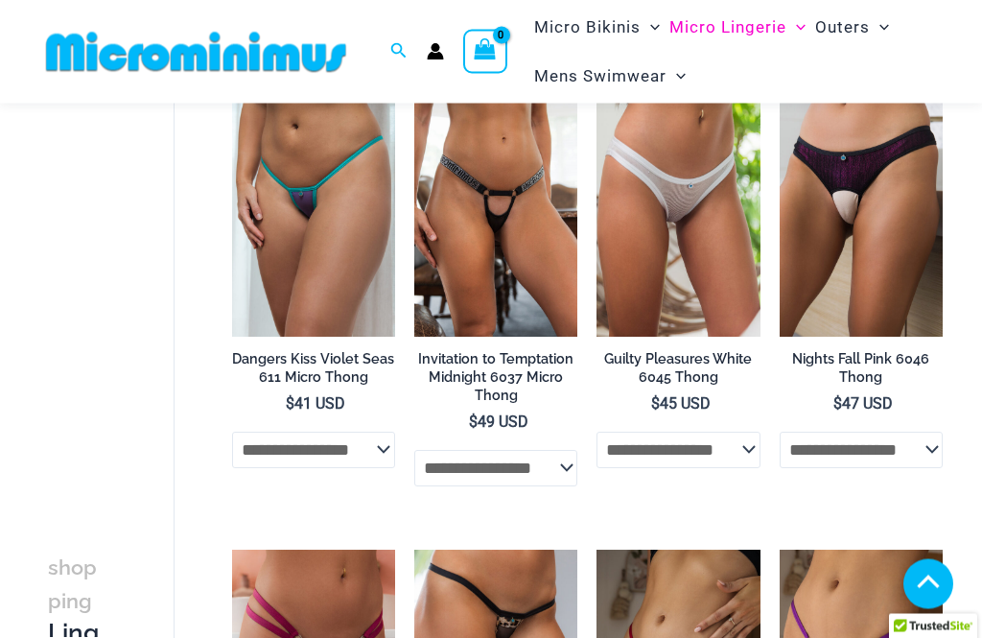
scroll to position [1046, 0]
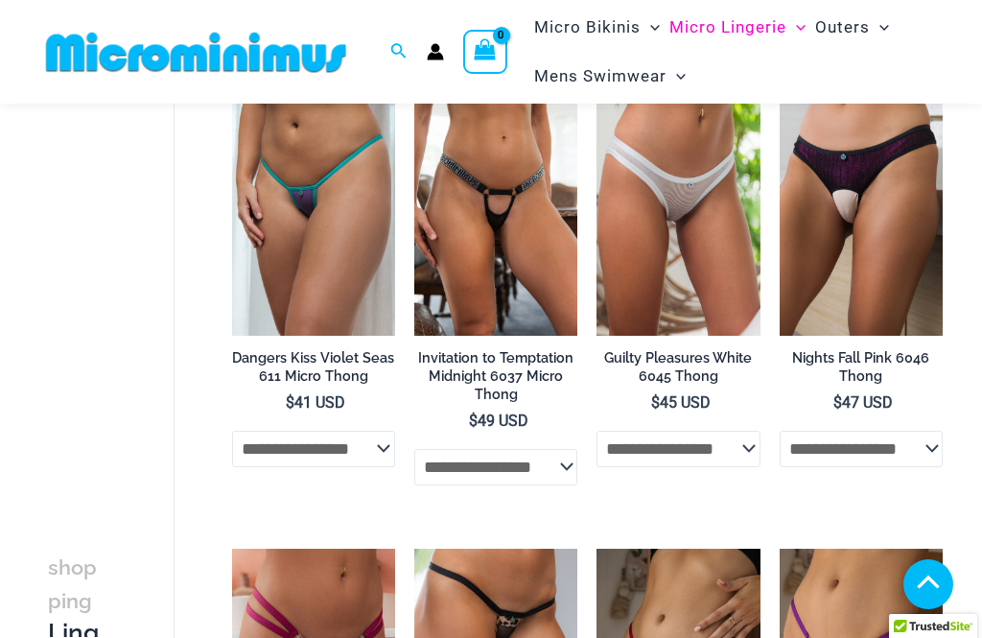
click at [780, 90] on img at bounding box center [780, 90] width 0 height 0
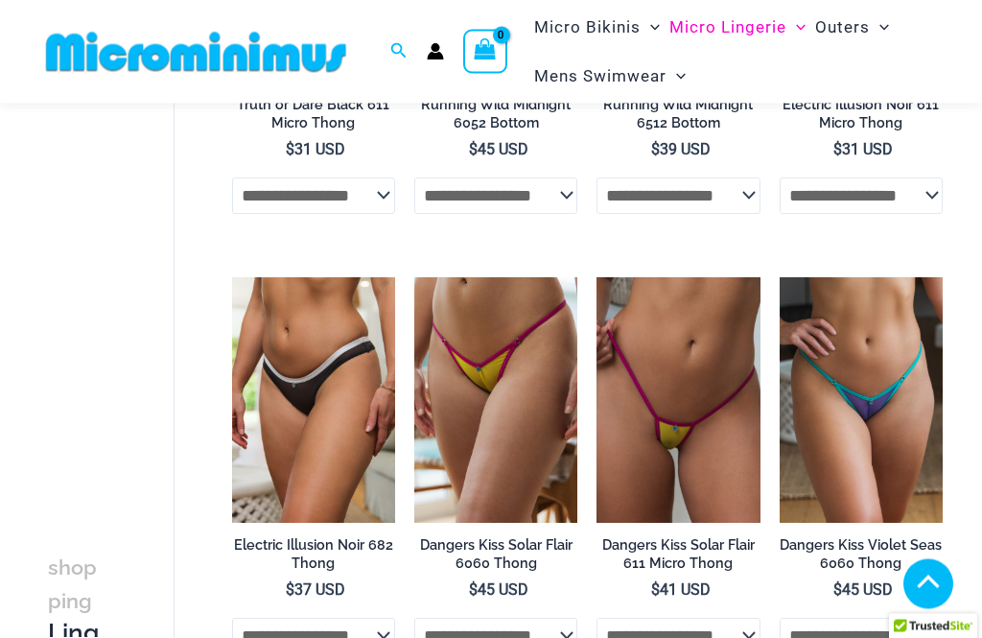
scroll to position [419, 0]
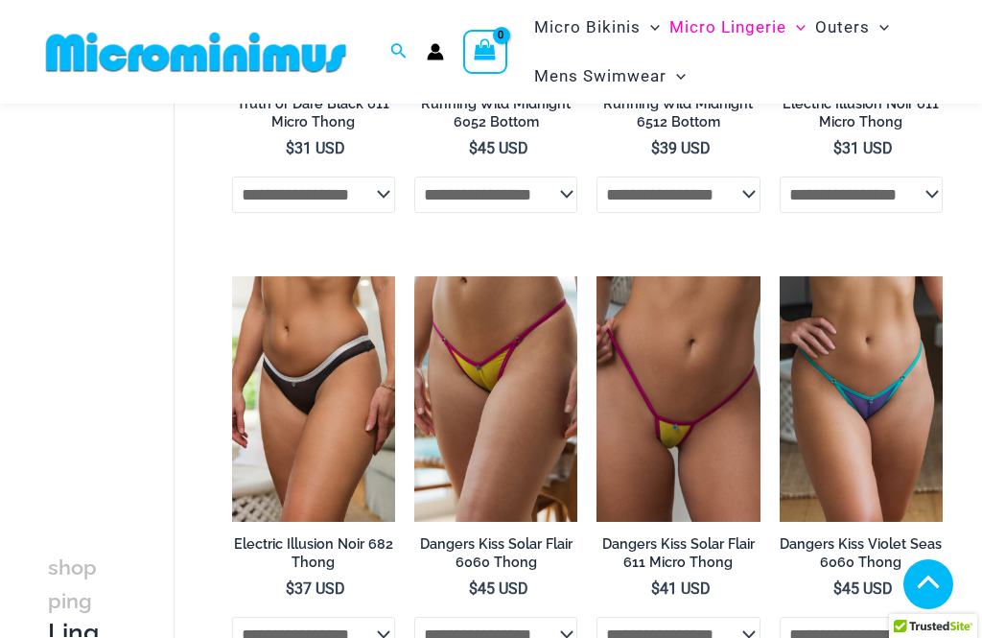
click at [597, 276] on img at bounding box center [597, 276] width 0 height 0
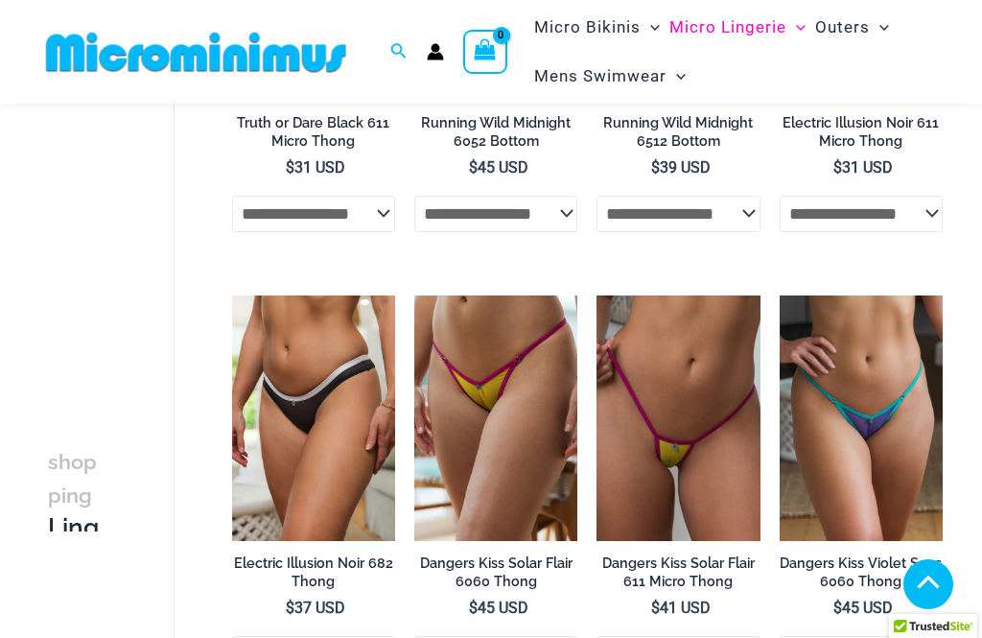
scroll to position [481, 0]
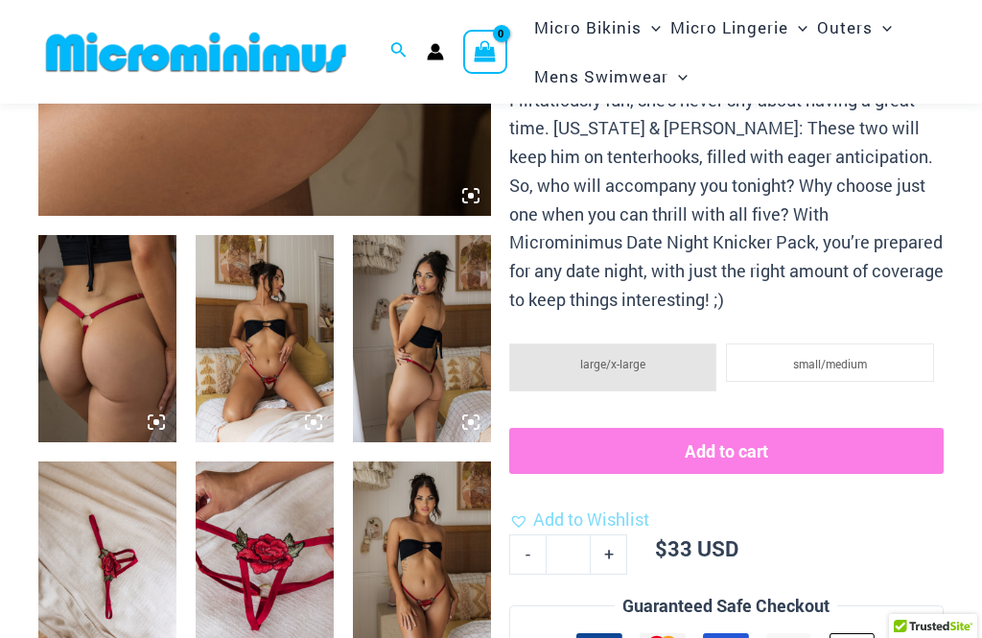
scroll to position [624, 0]
click at [263, 378] on img at bounding box center [265, 338] width 138 height 207
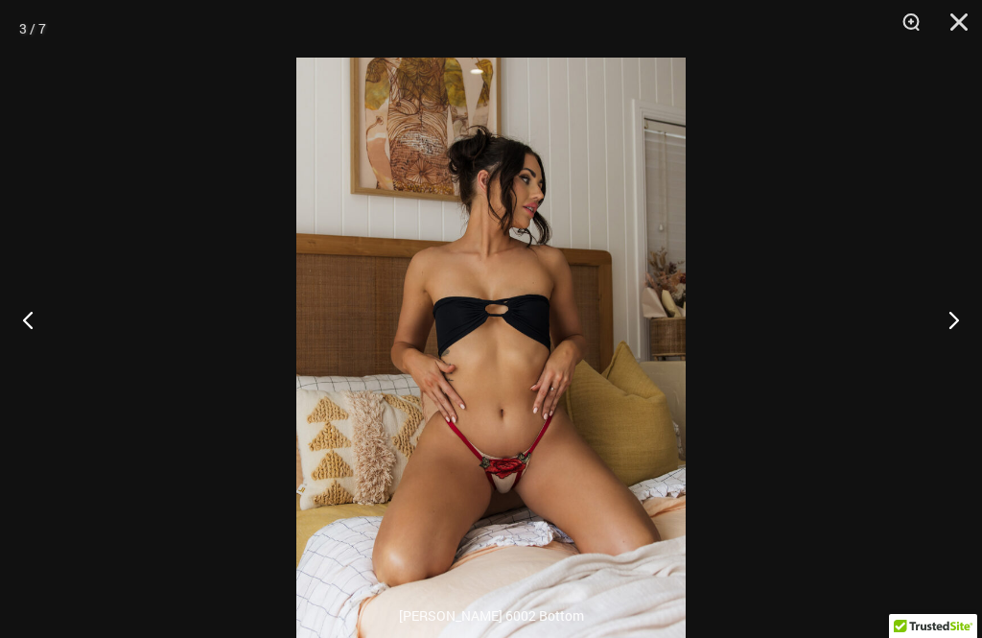
click at [944, 351] on button "Next" at bounding box center [946, 319] width 72 height 96
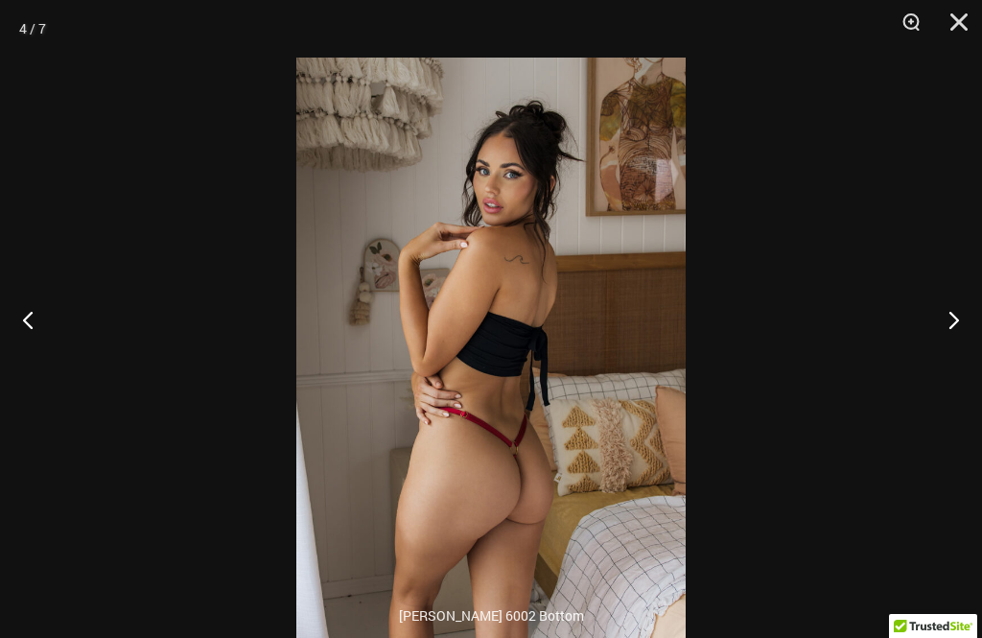
click at [947, 356] on button "Next" at bounding box center [946, 319] width 72 height 96
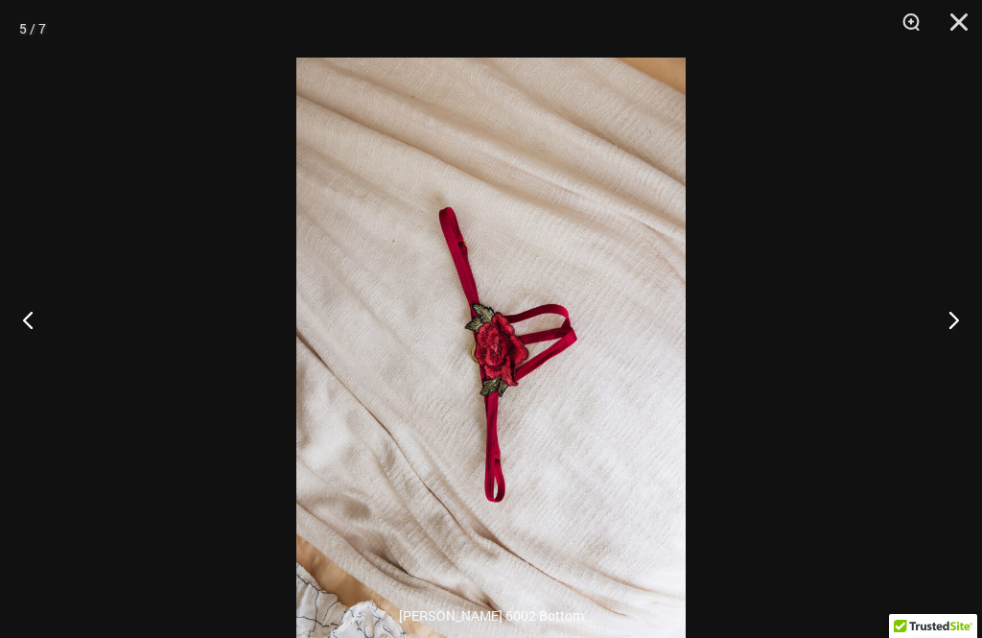
click at [950, 350] on button "Next" at bounding box center [946, 319] width 72 height 96
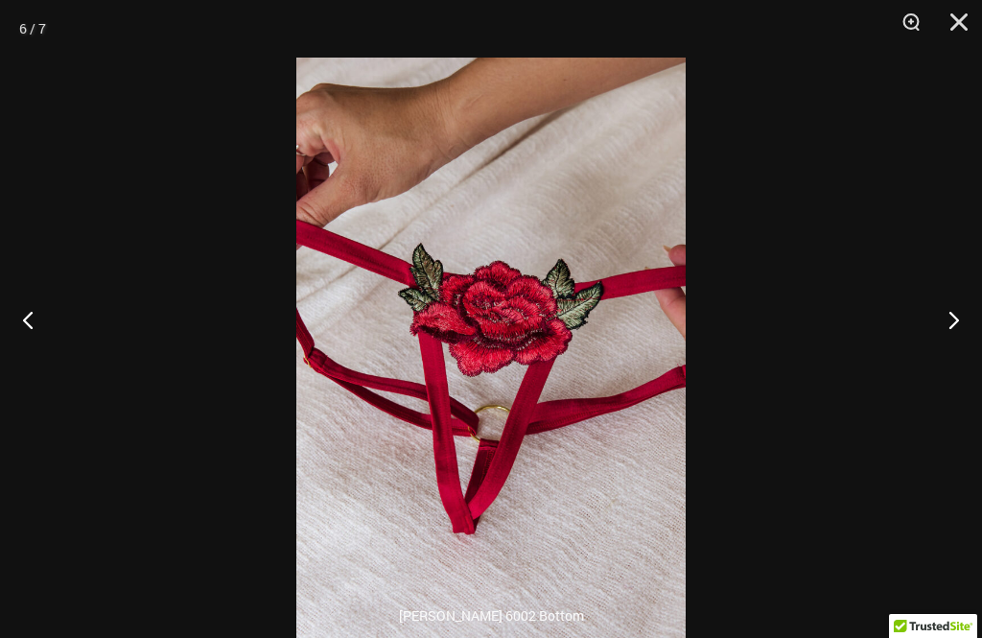
click at [954, 339] on button "Next" at bounding box center [946, 319] width 72 height 96
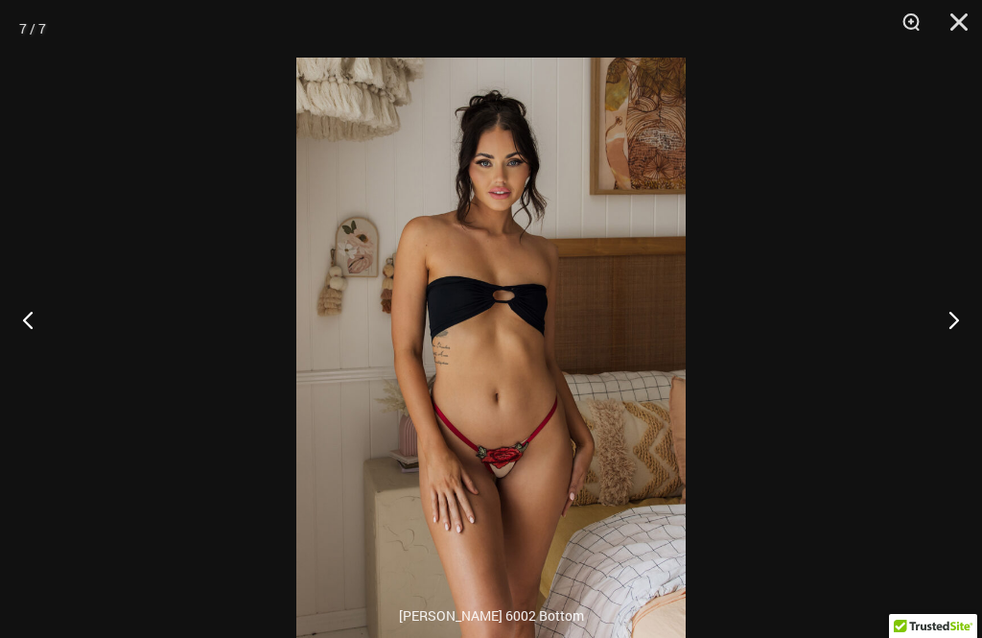
click at [945, 357] on button "Next" at bounding box center [946, 319] width 72 height 96
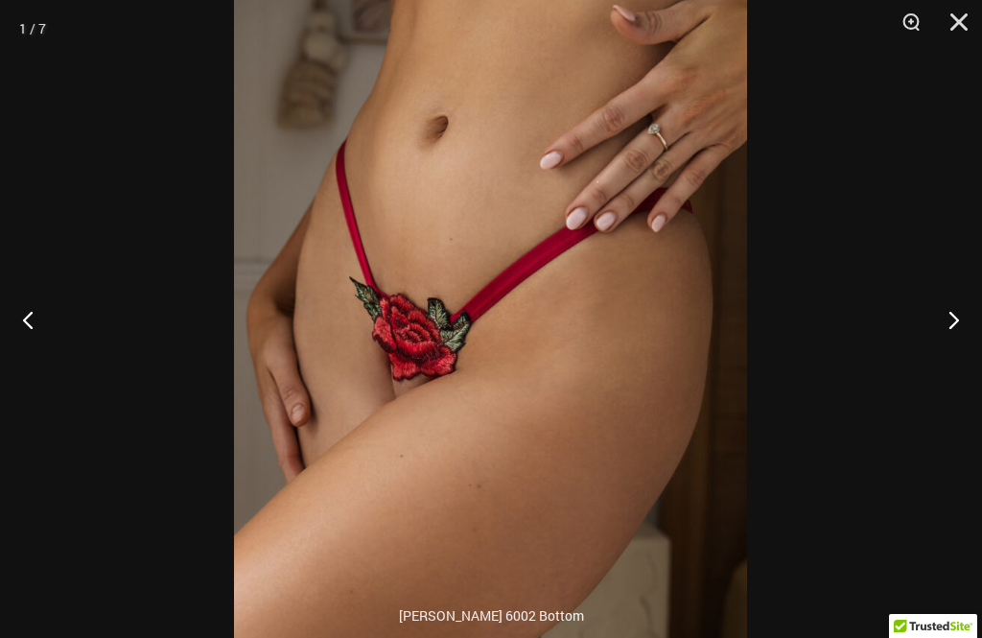
click at [947, 352] on button "Next" at bounding box center [946, 319] width 72 height 96
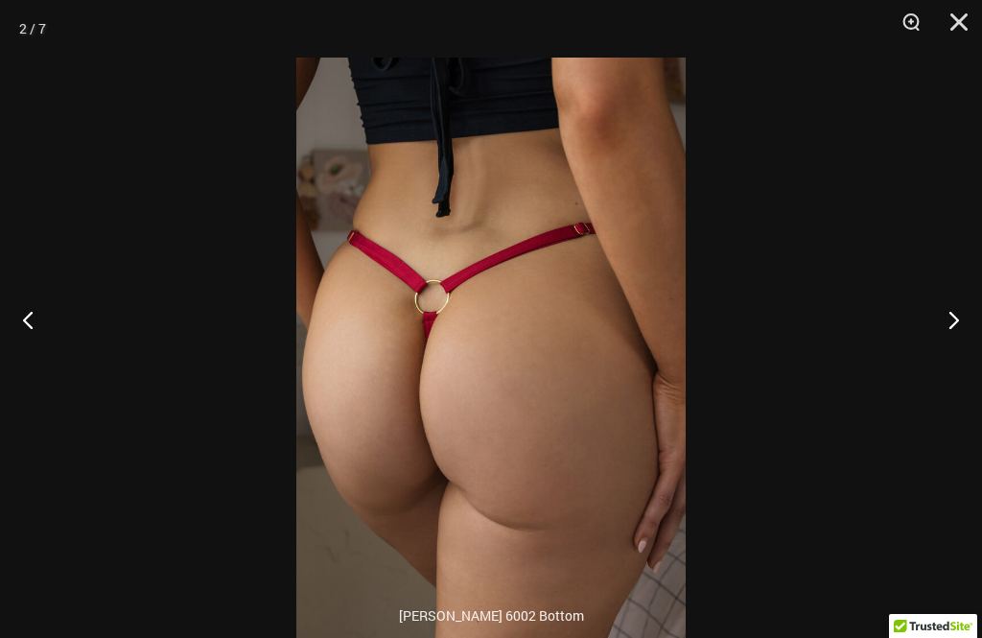
click at [948, 362] on button "Next" at bounding box center [946, 319] width 72 height 96
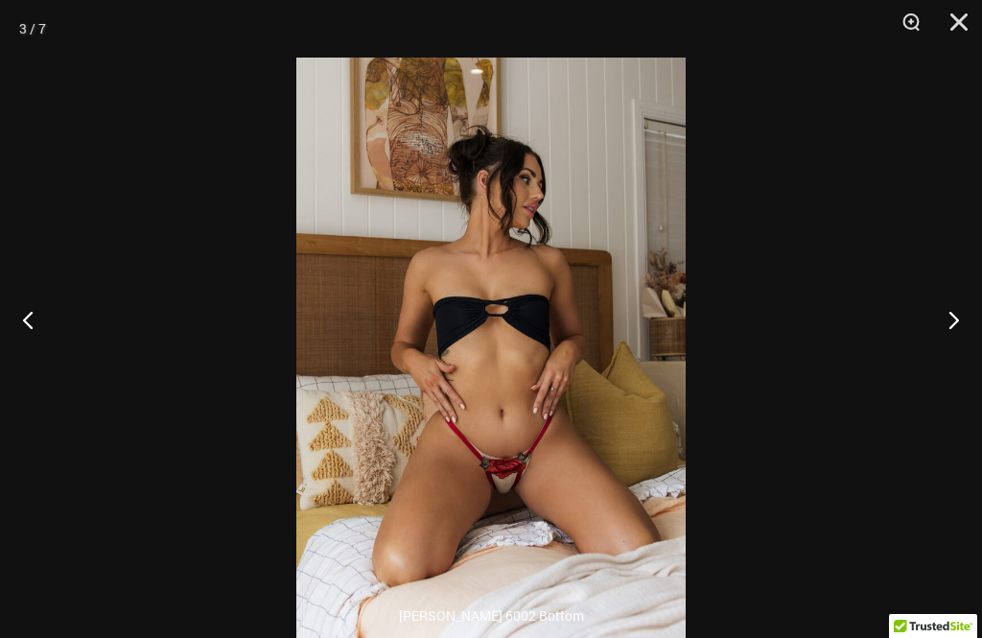
click at [954, 20] on button "Close" at bounding box center [953, 29] width 48 height 58
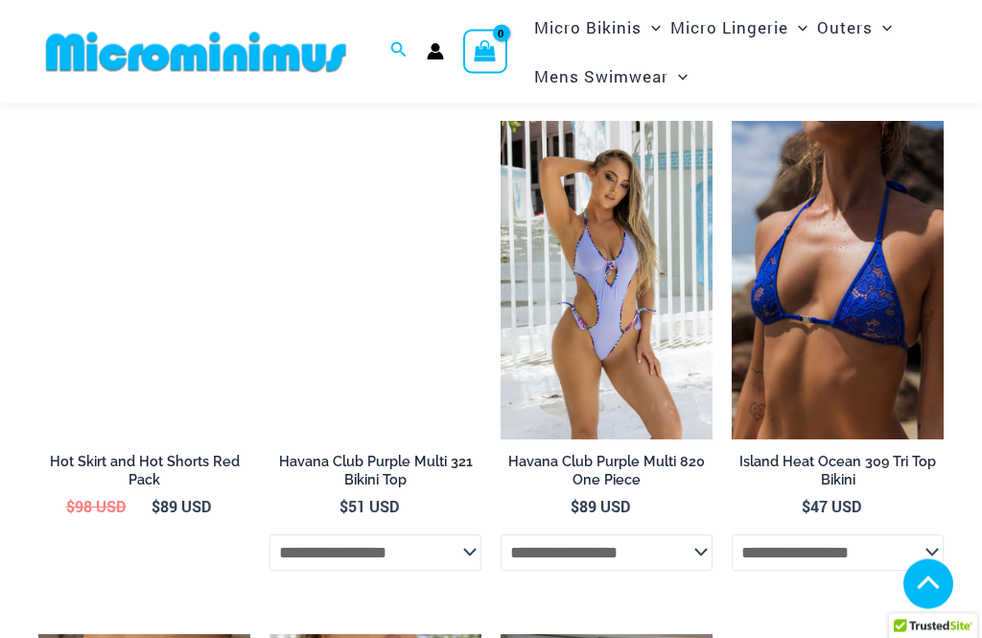
scroll to position [3186, 0]
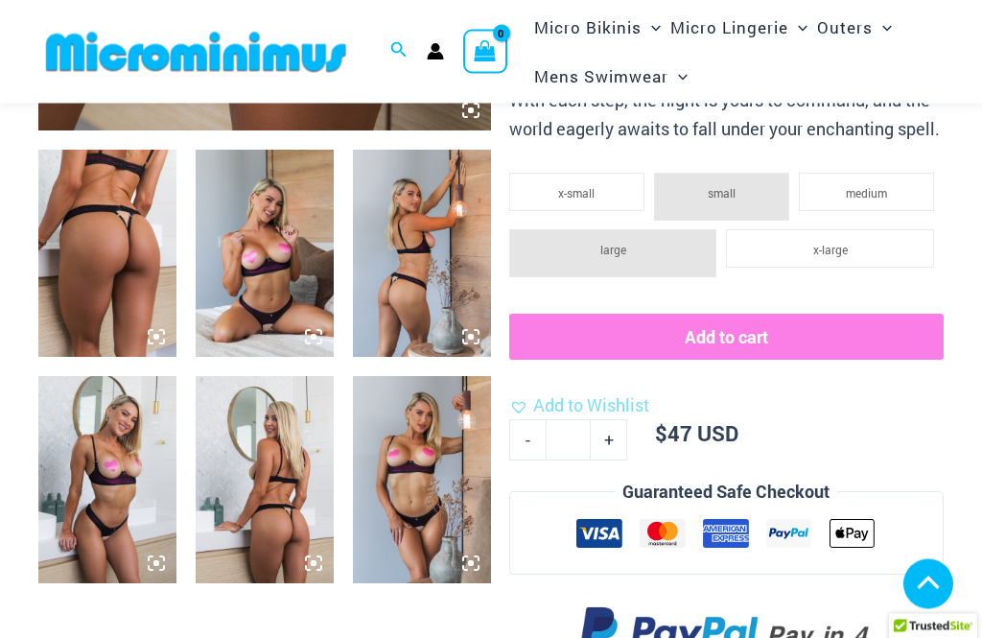
scroll to position [743, 0]
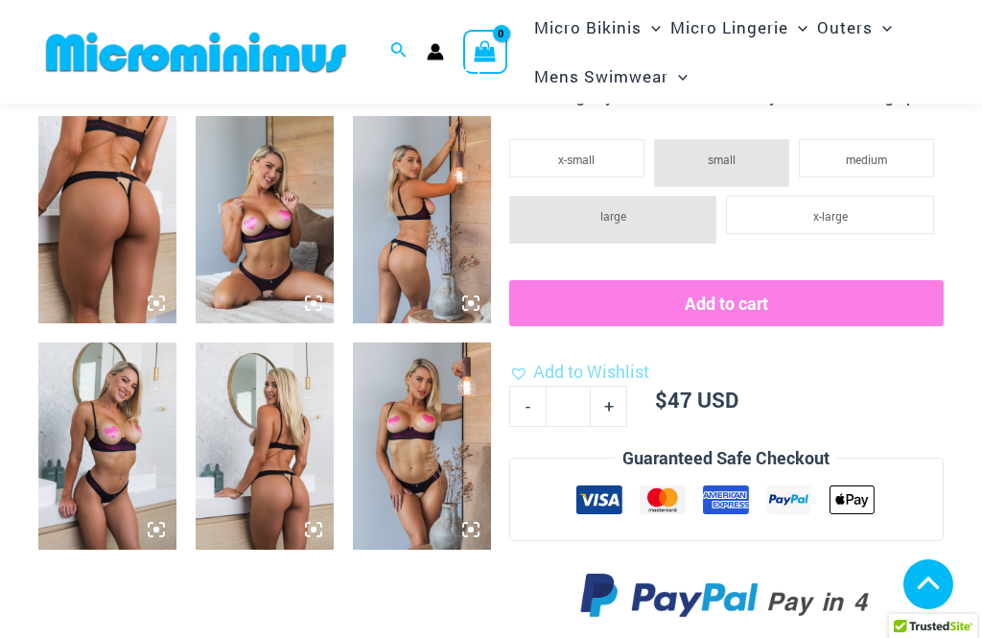
click at [322, 304] on img at bounding box center [265, 219] width 138 height 207
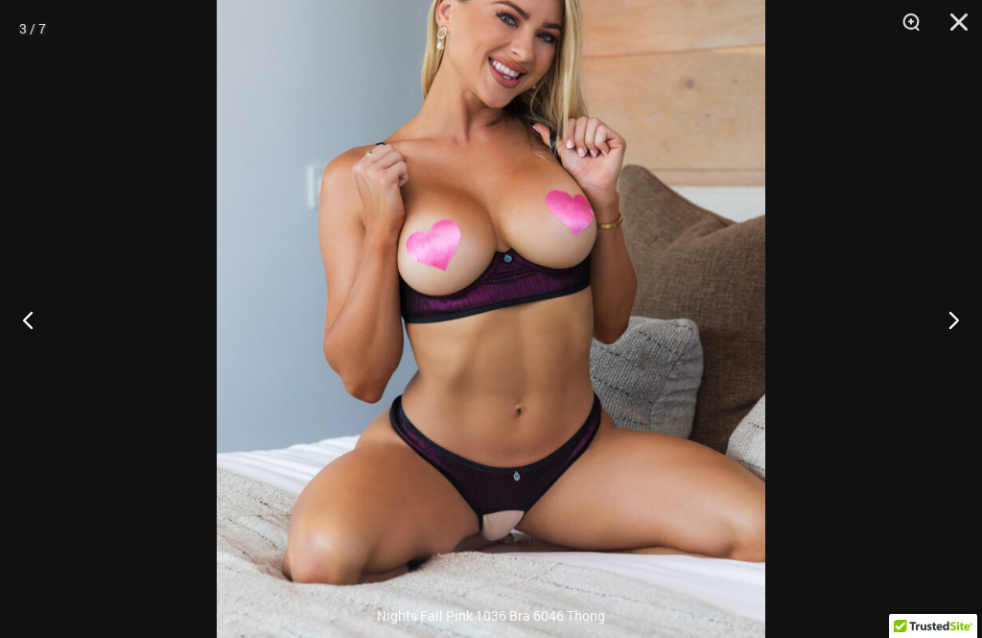
click at [952, 23] on button "Close" at bounding box center [953, 29] width 48 height 58
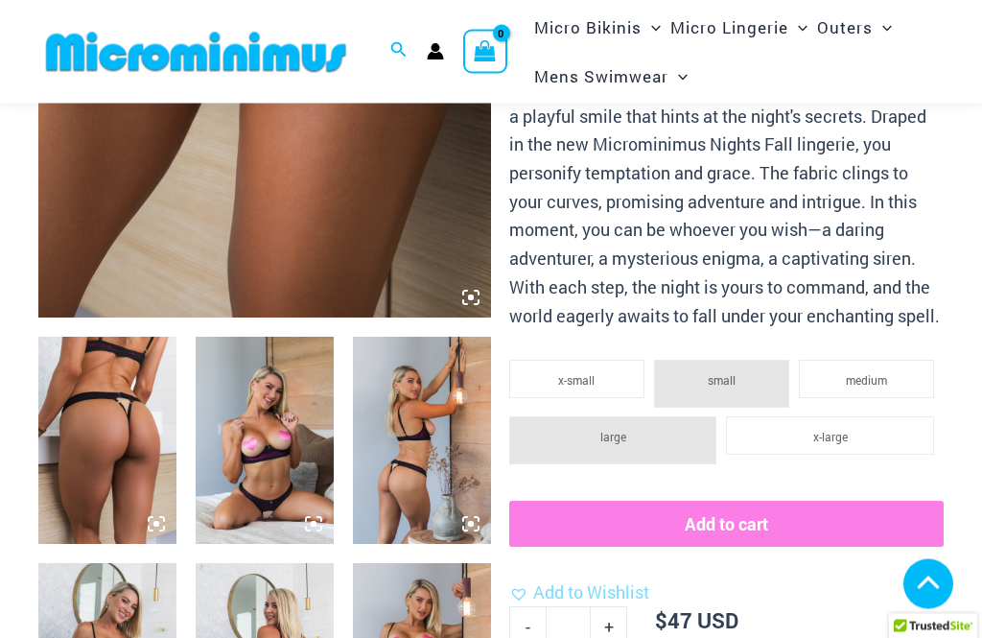
scroll to position [499, 0]
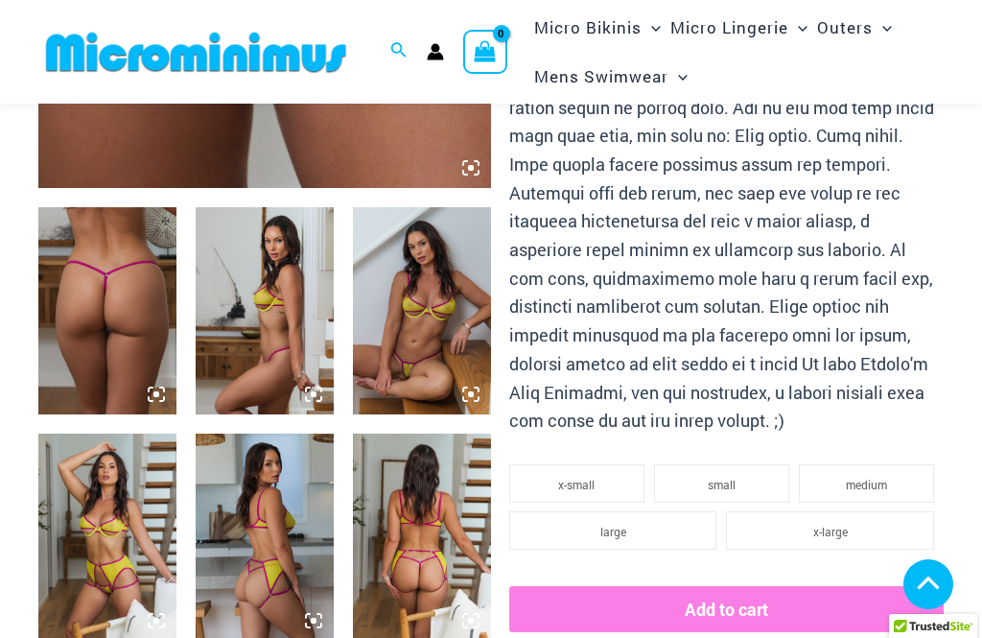
scroll to position [651, 0]
click at [470, 356] on img at bounding box center [422, 310] width 138 height 207
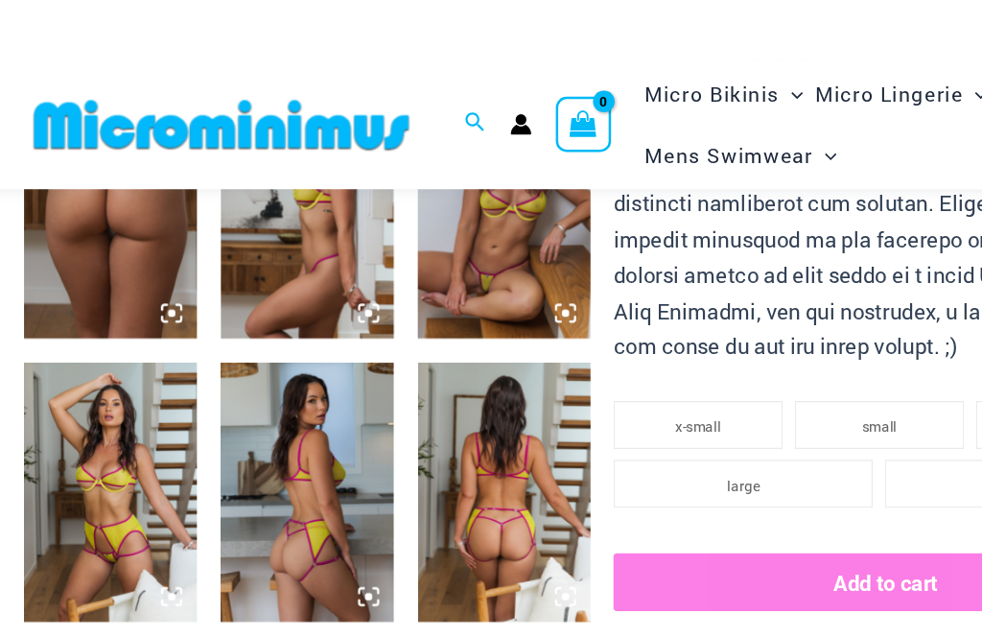
scroll to position [773, 0]
